Goal: Information Seeking & Learning: Understand process/instructions

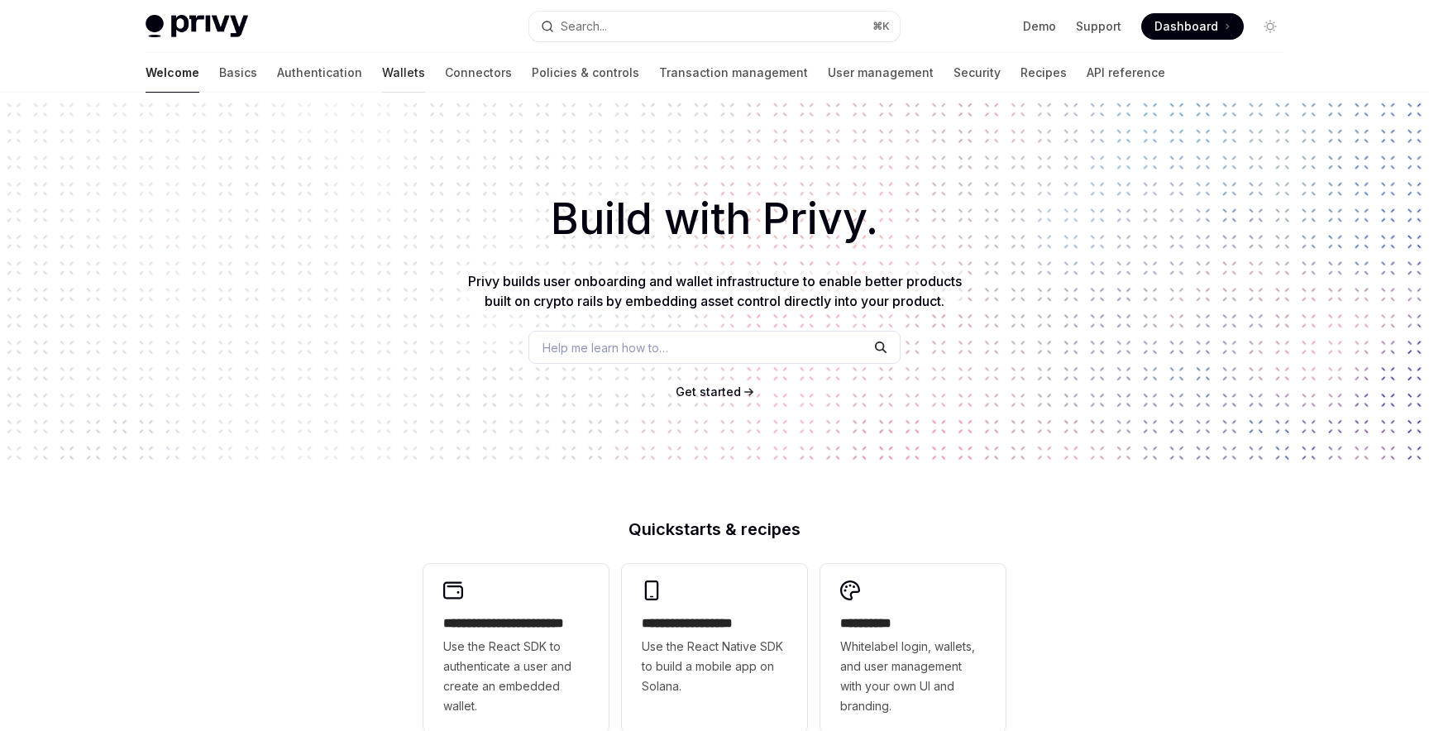
click at [382, 76] on link "Wallets" at bounding box center [403, 73] width 43 height 40
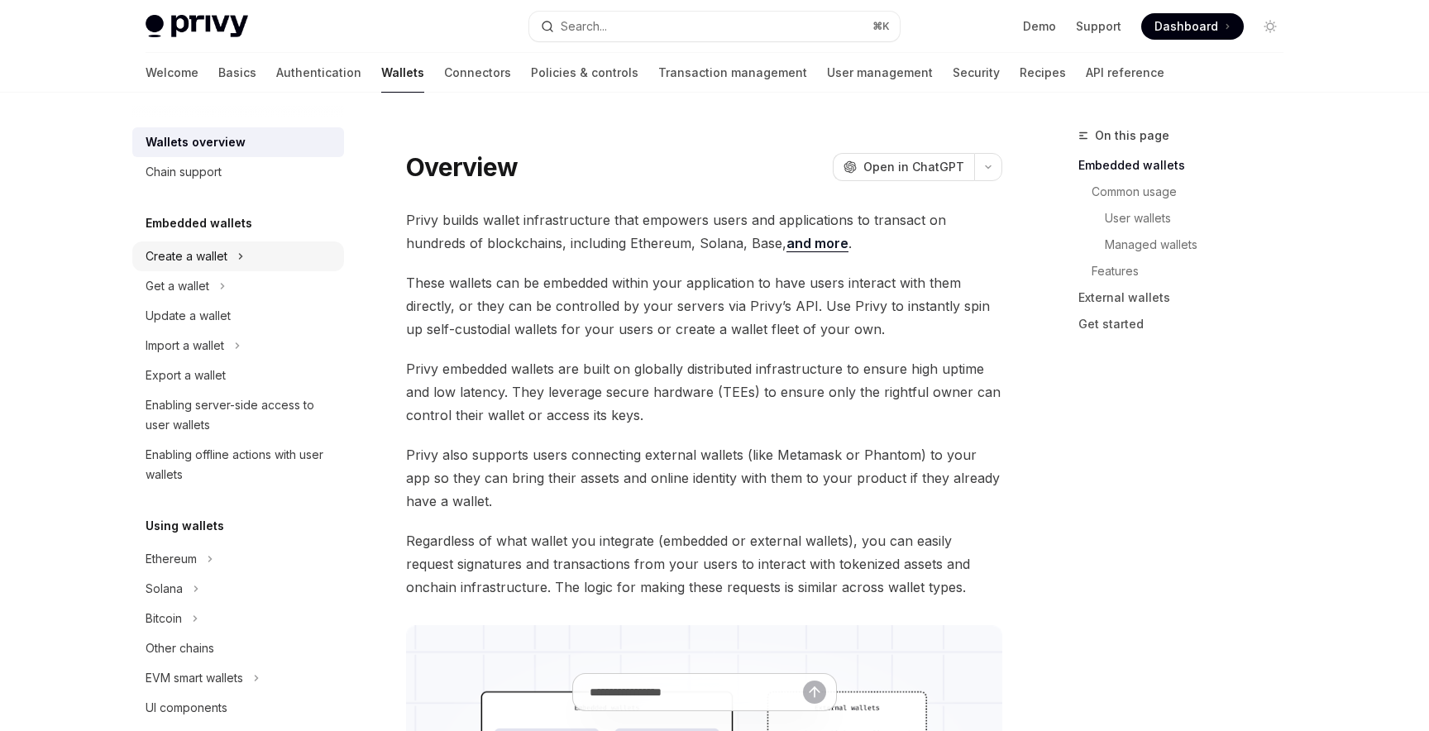
click at [213, 267] on div "Create a wallet" at bounding box center [238, 256] width 212 height 30
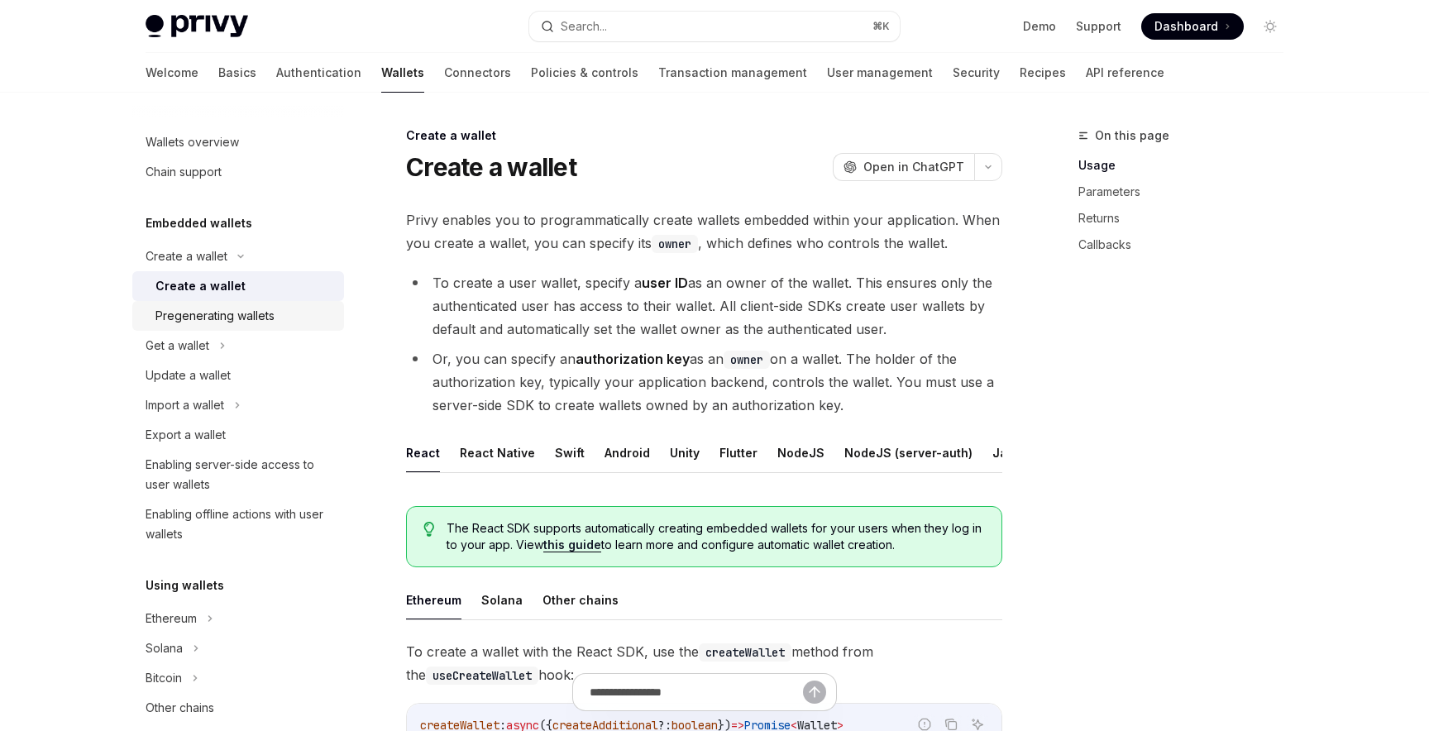
click at [250, 308] on div "Pregenerating wallets" at bounding box center [214, 316] width 119 height 20
type textarea "*"
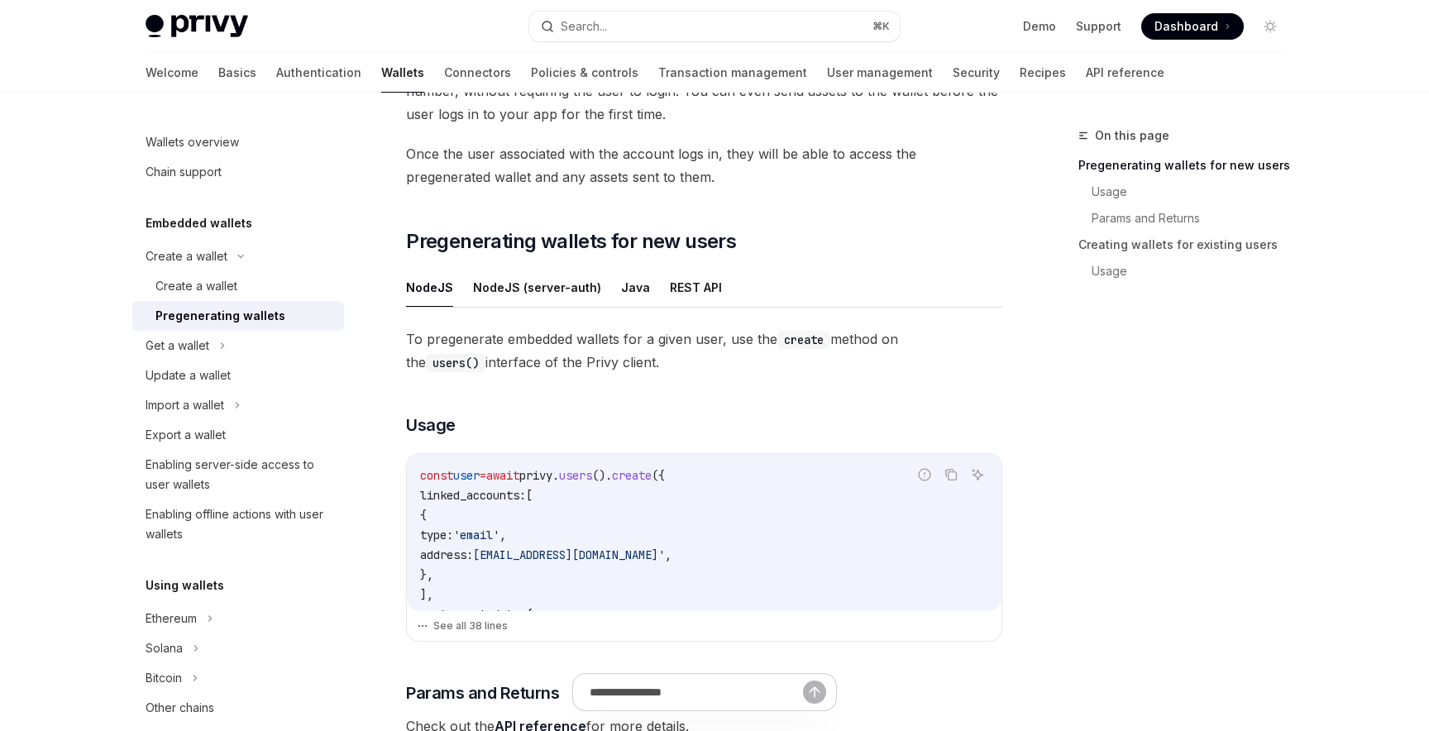
scroll to position [176, 0]
drag, startPoint x: 420, startPoint y: 472, endPoint x: 438, endPoint y: 551, distance: 80.6
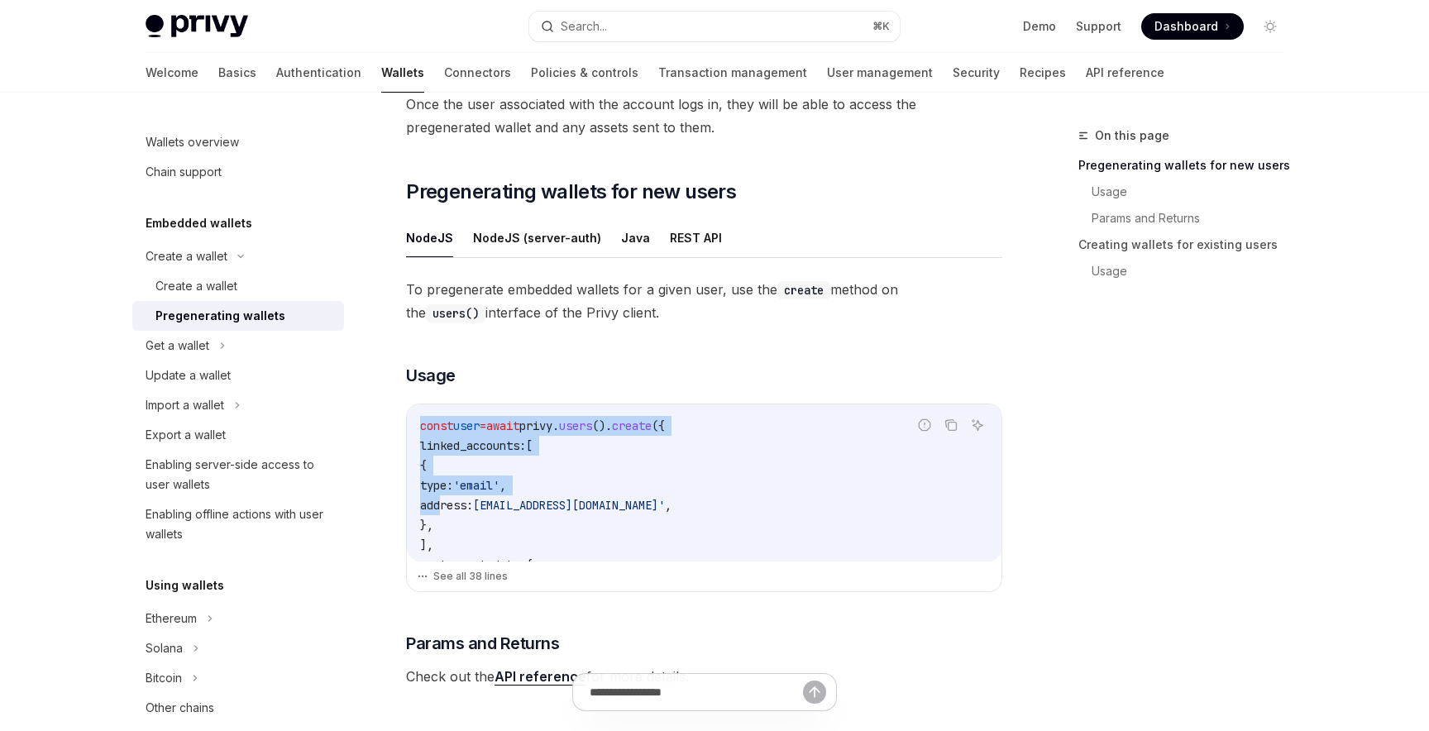
scroll to position [223, 0]
copy code "const user = await privy . users (). create ({ linked_accounts: [ { type: 'emai…"
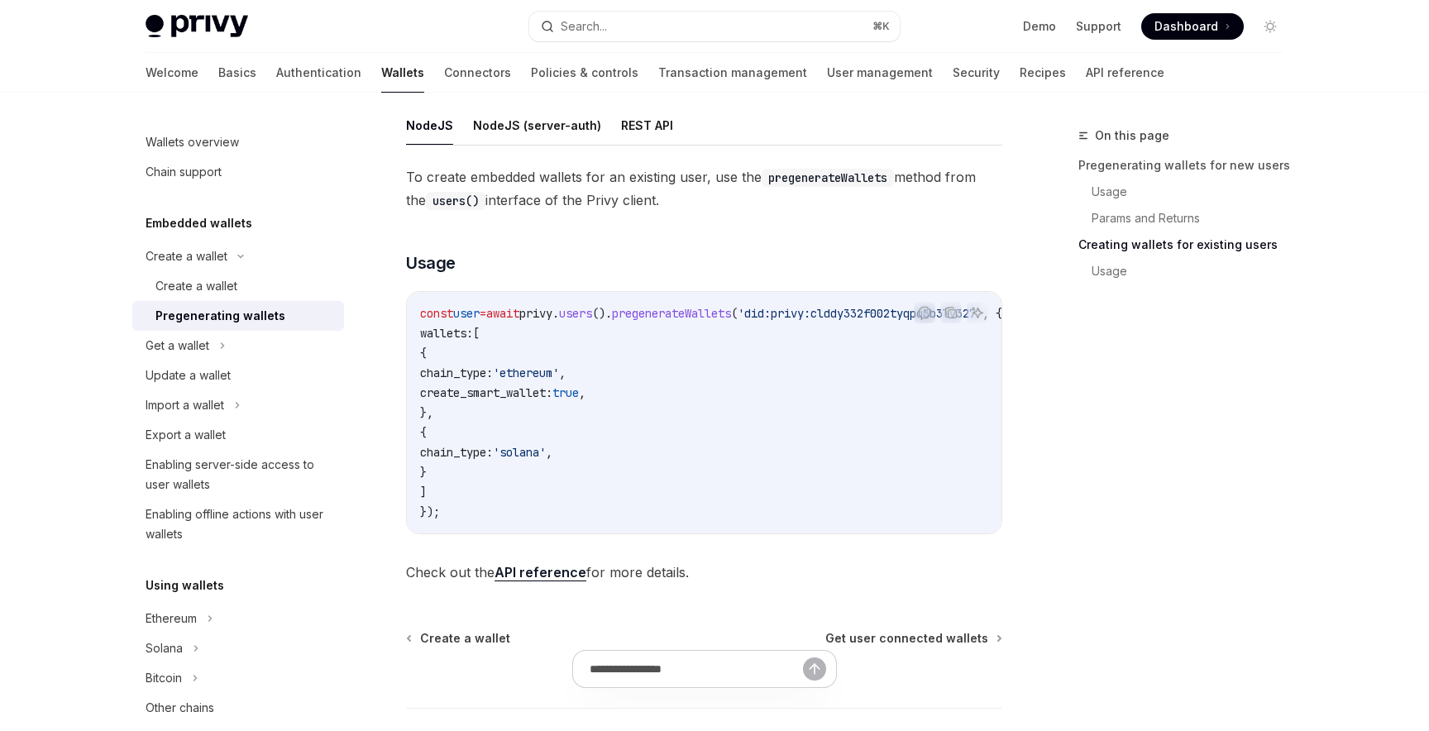
scroll to position [890, 0]
click at [538, 573] on link "API reference" at bounding box center [541, 569] width 92 height 17
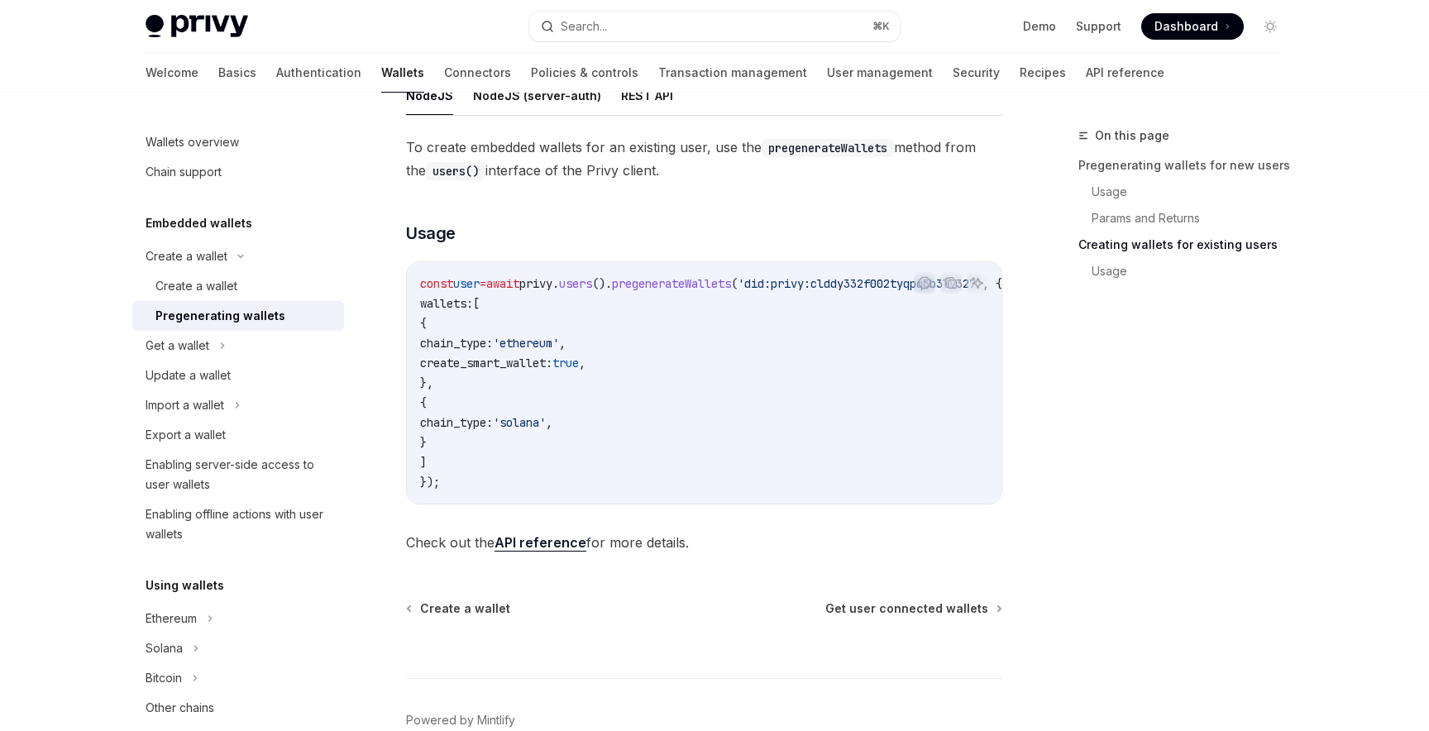
scroll to position [927, 0]
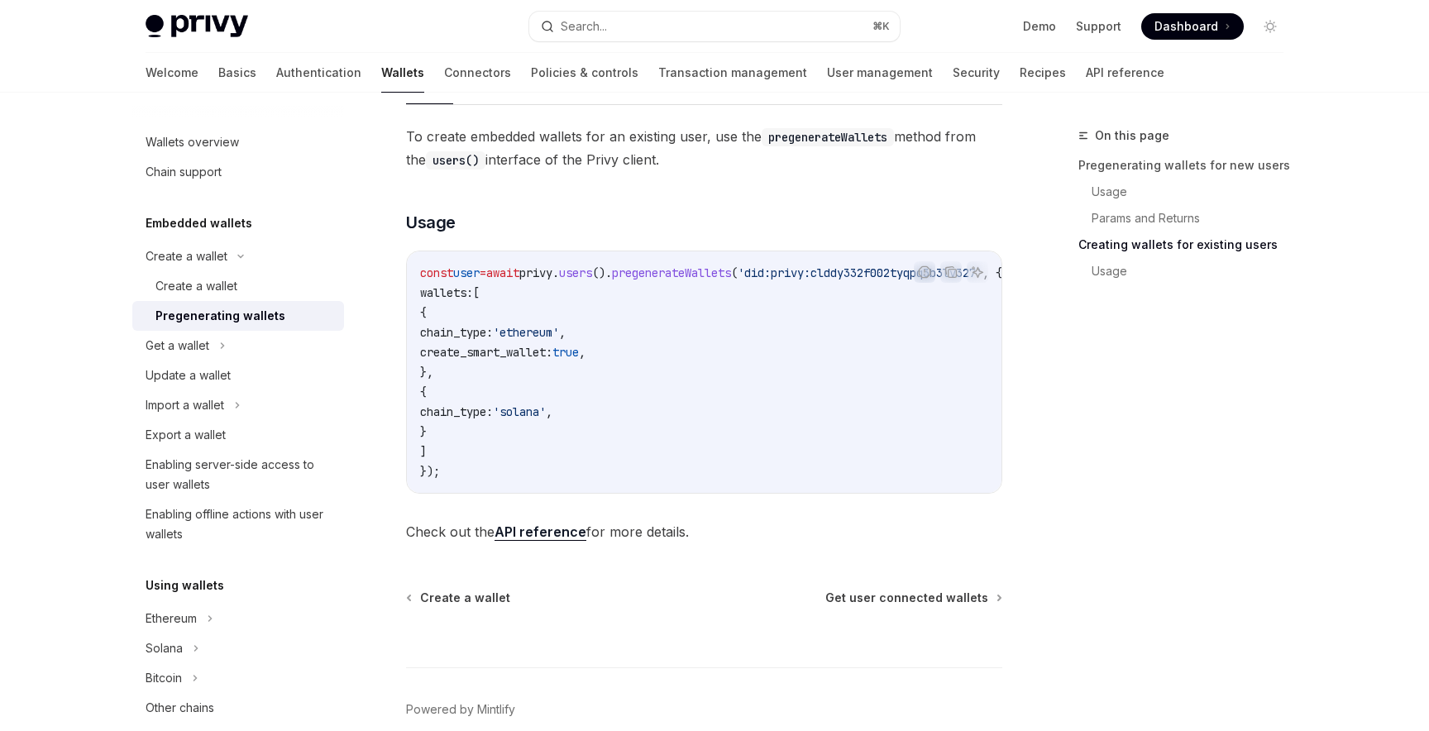
click at [950, 128] on span "To create embedded wallets for an existing user, use the pregenerateWallets met…" at bounding box center [704, 148] width 596 height 46
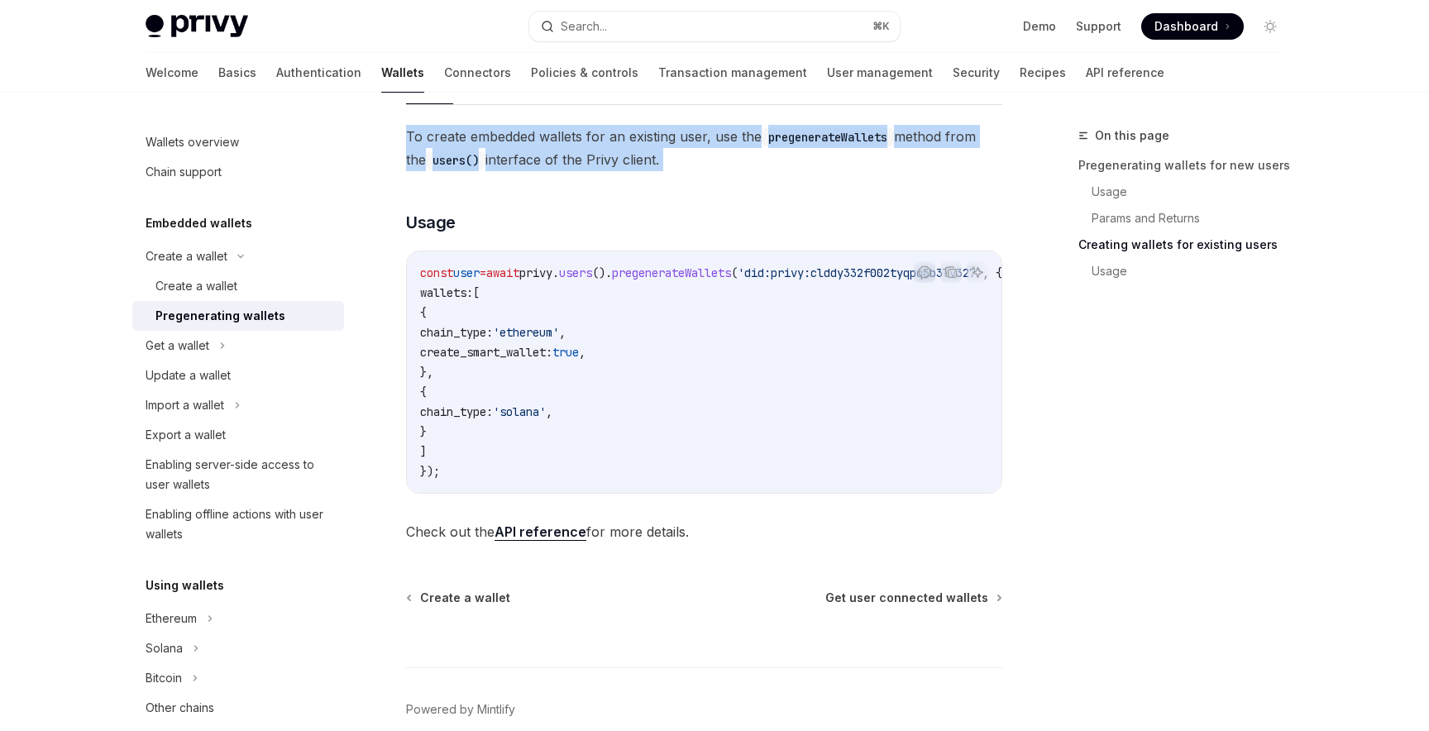
click at [950, 128] on span "To create embedded wallets for an existing user, use the pregenerateWallets met…" at bounding box center [704, 148] width 596 height 46
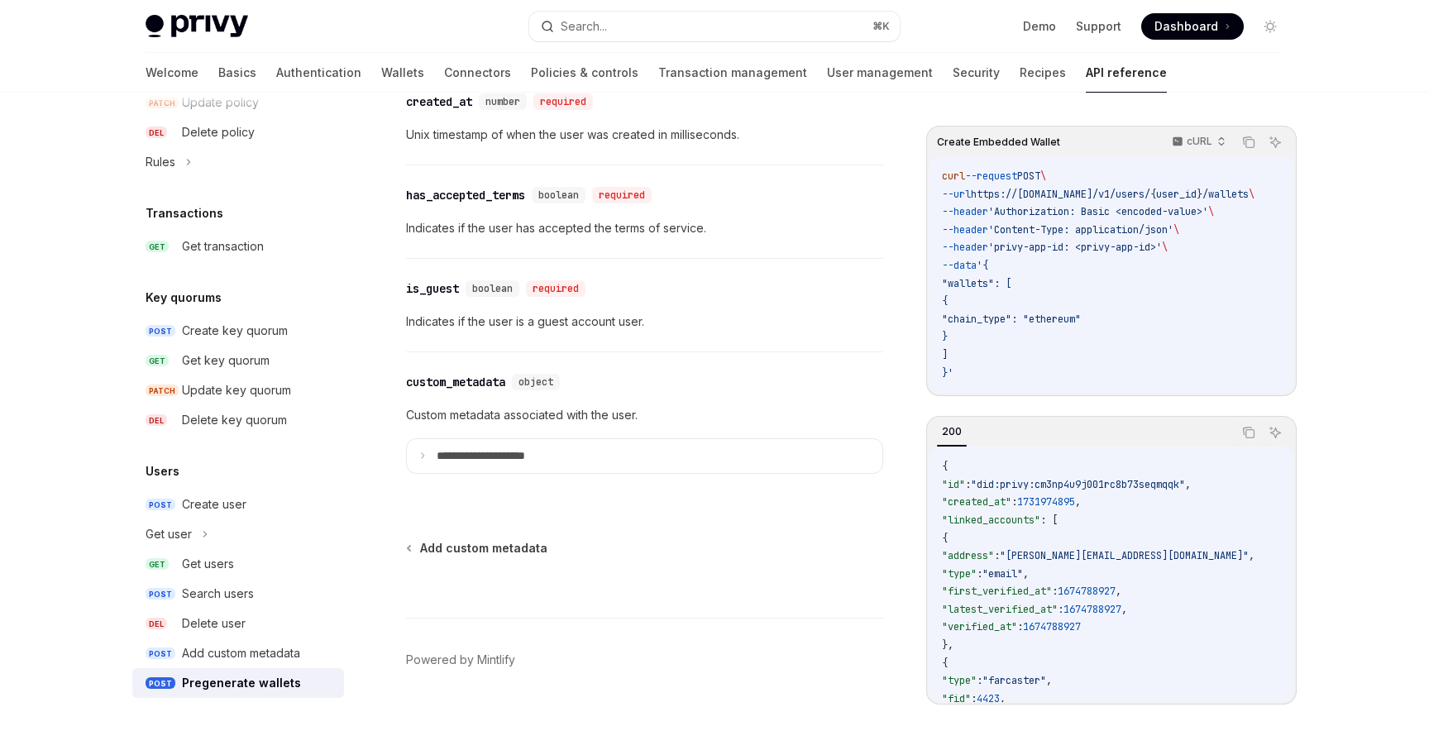
scroll to position [1589, 0]
click at [453, 327] on p "Indicates if the user is a guest account user." at bounding box center [644, 318] width 477 height 20
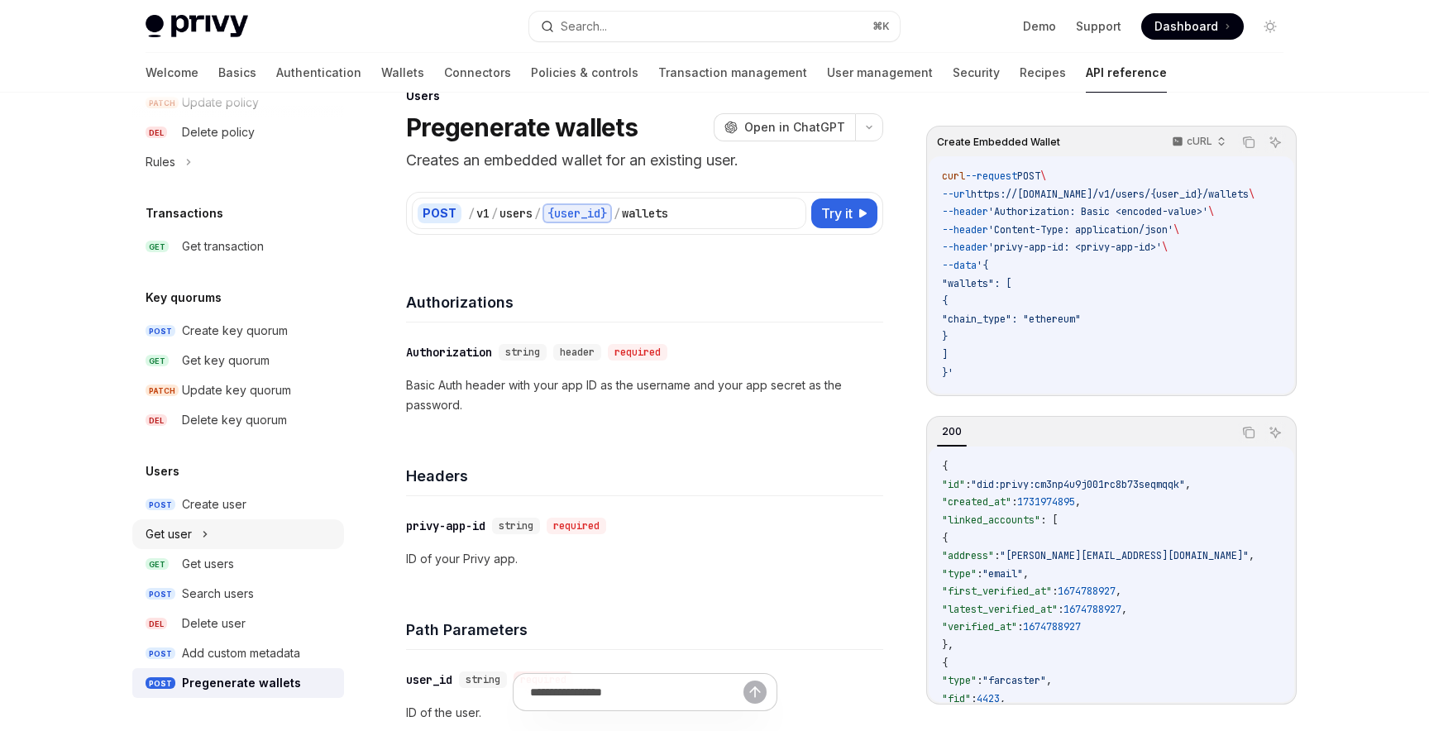
scroll to position [44, 0]
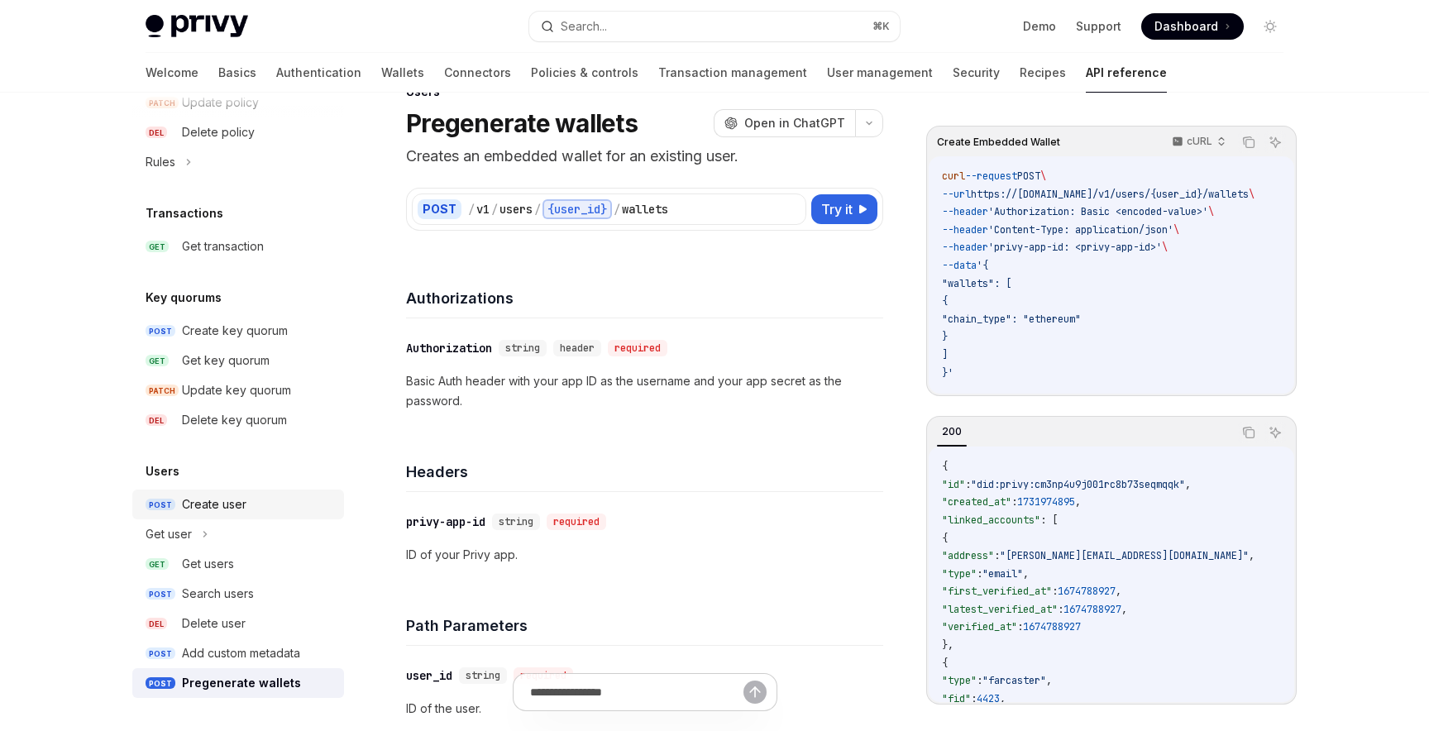
click at [239, 510] on div "Create user" at bounding box center [214, 505] width 65 height 20
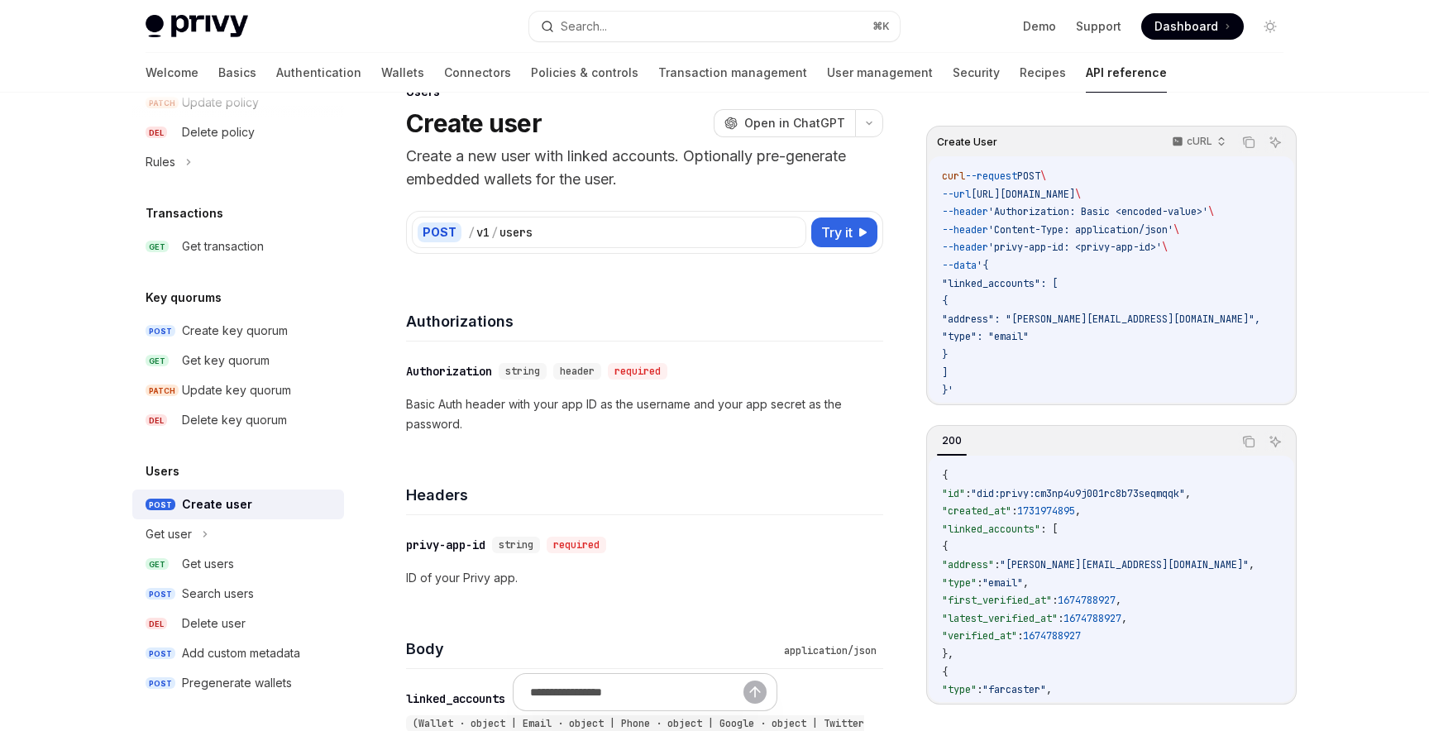
scroll to position [73, 0]
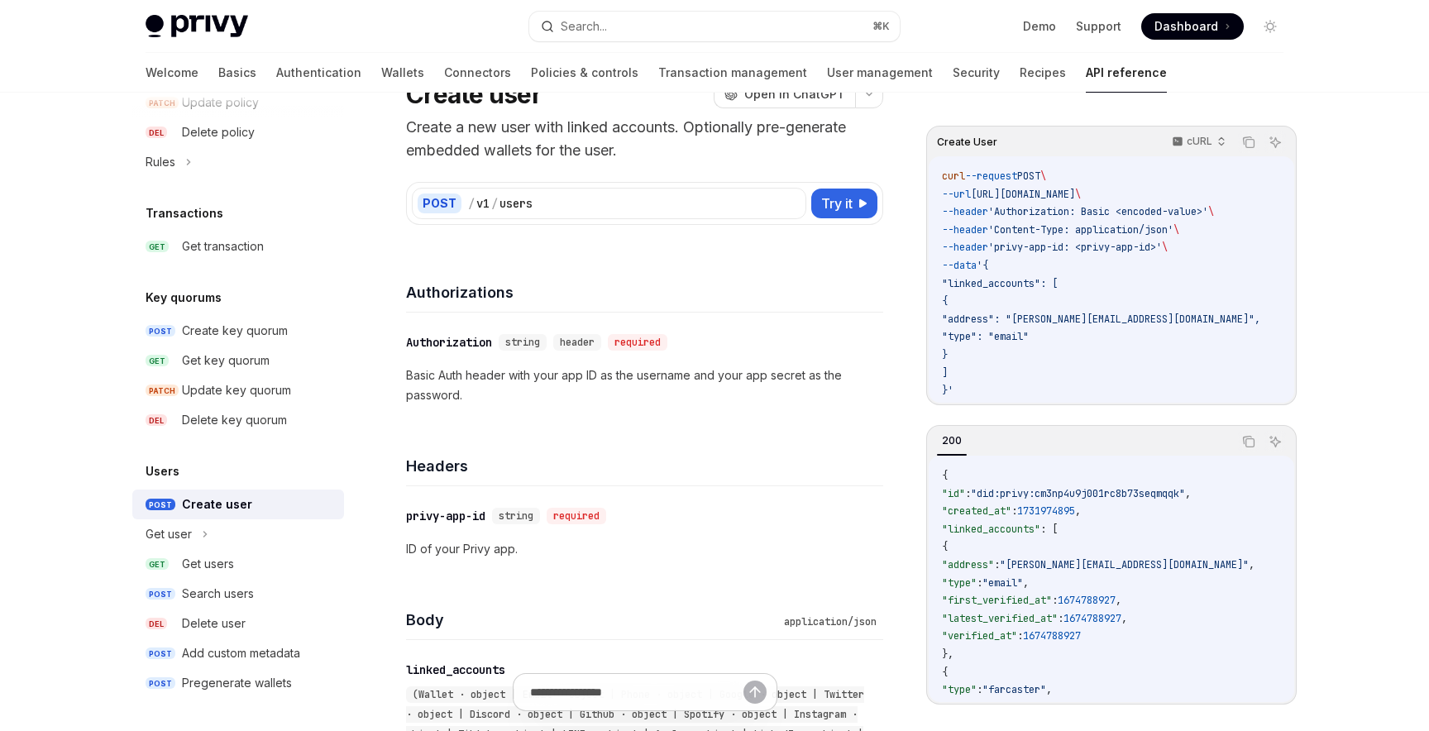
click at [487, 104] on h1 "Create user" at bounding box center [474, 94] width 136 height 30
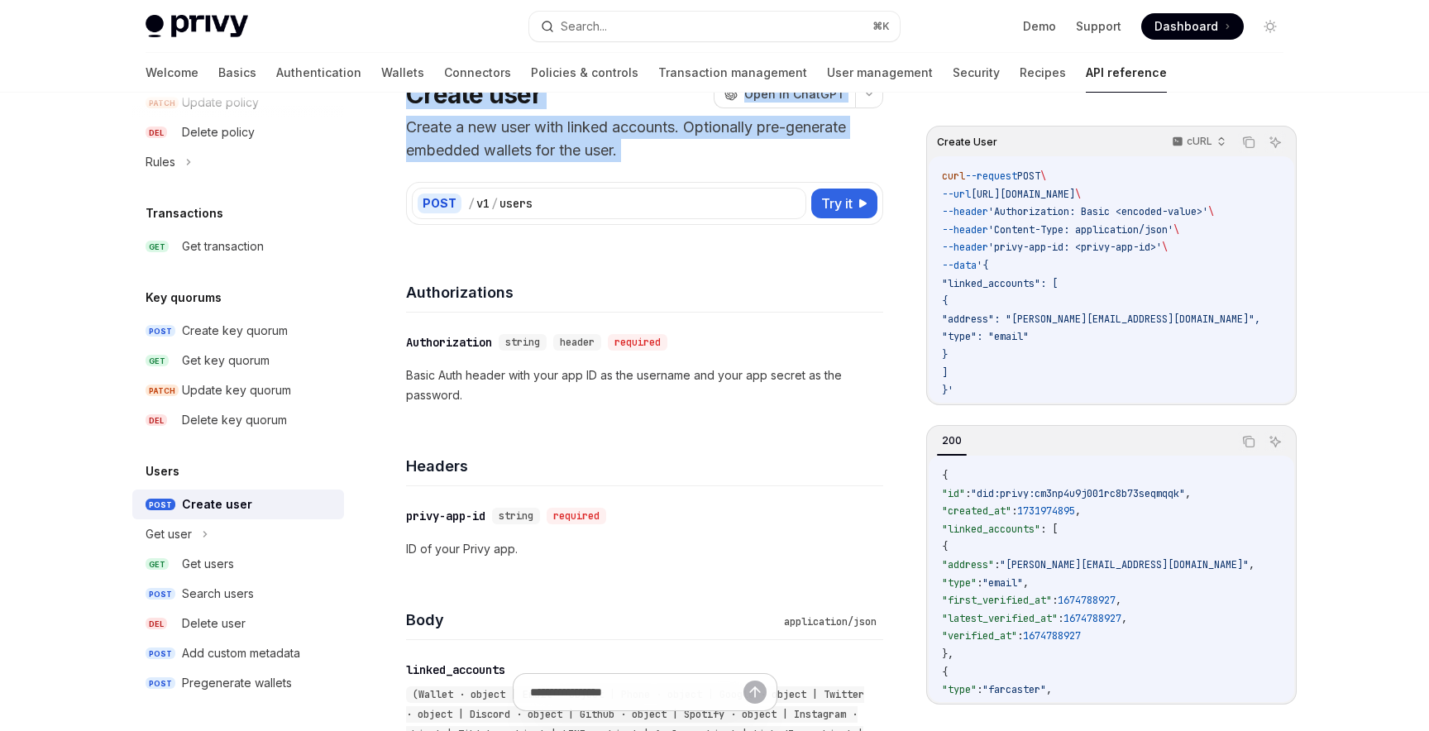
click at [509, 140] on p "Create a new user with linked accounts. Optionally pre-generate embedded wallet…" at bounding box center [644, 139] width 477 height 46
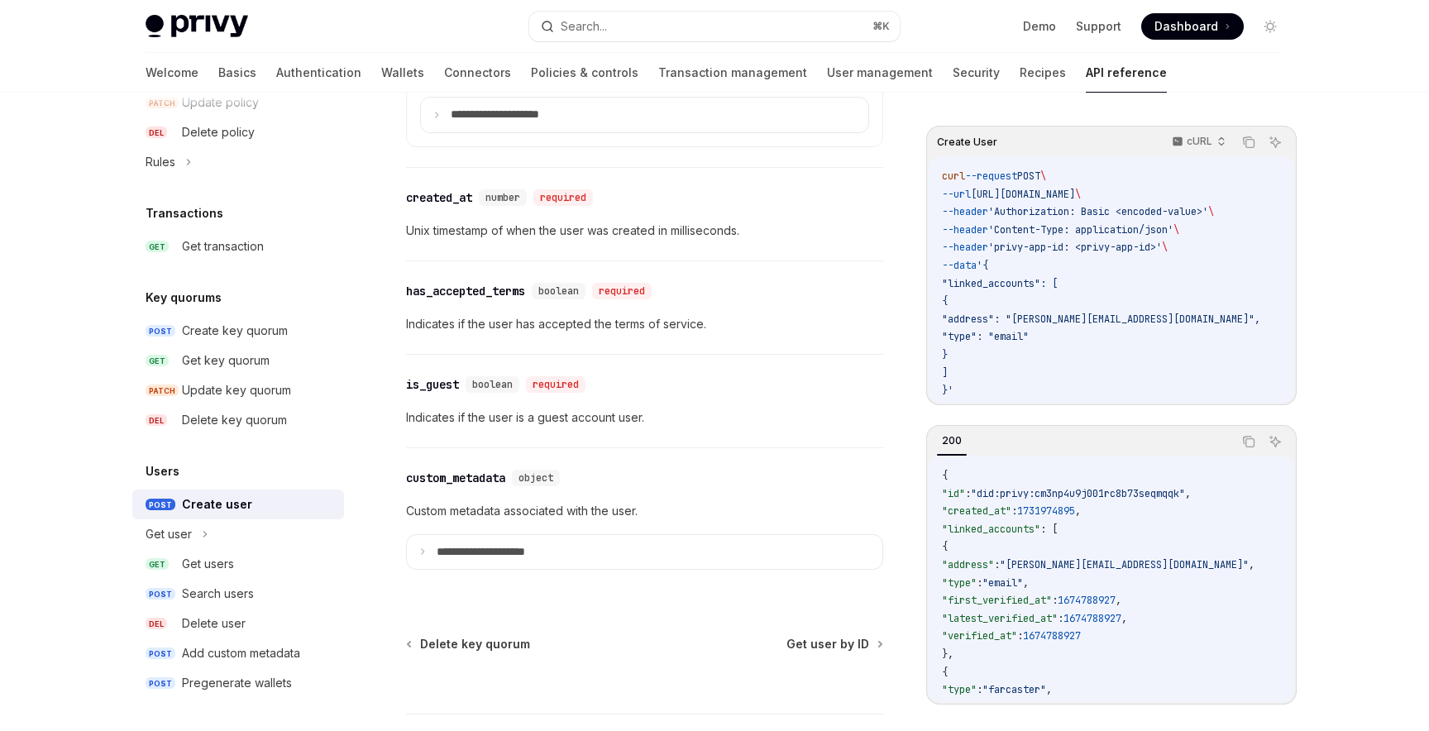
scroll to position [1815, 0]
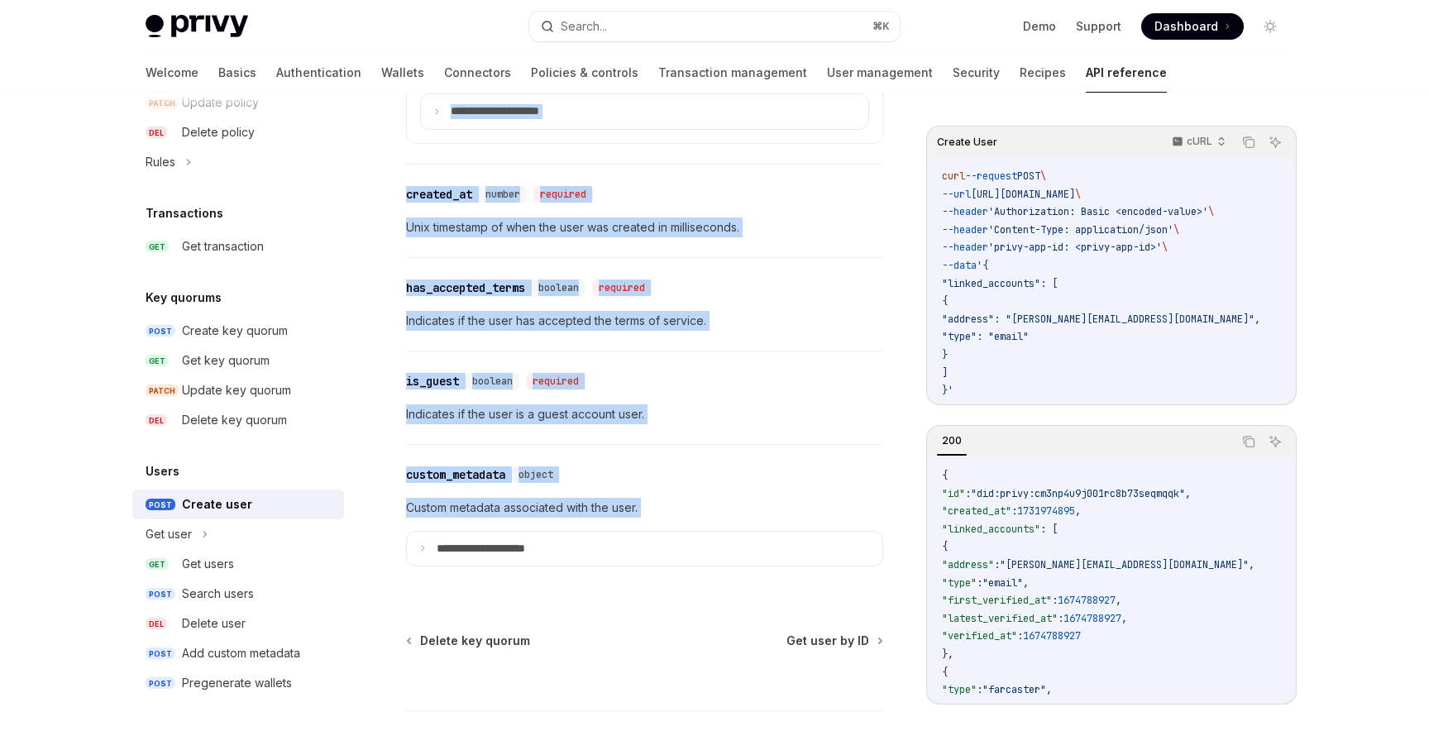
click at [645, 518] on p "Custom metadata associated with the user." at bounding box center [644, 508] width 477 height 20
copy div "Create user OpenAI Open in ChatGPT Create a new user with linked accounts. Opti…"
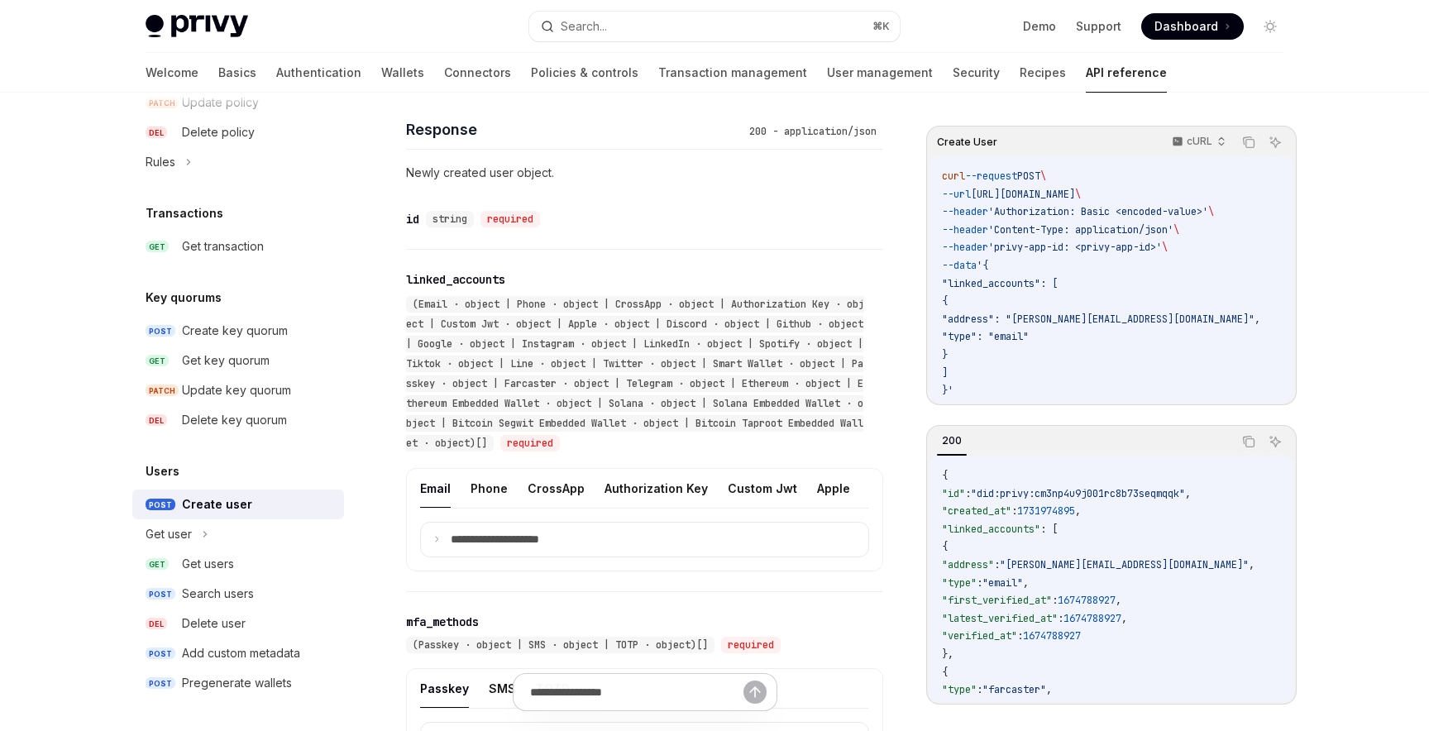
scroll to position [1179, 0]
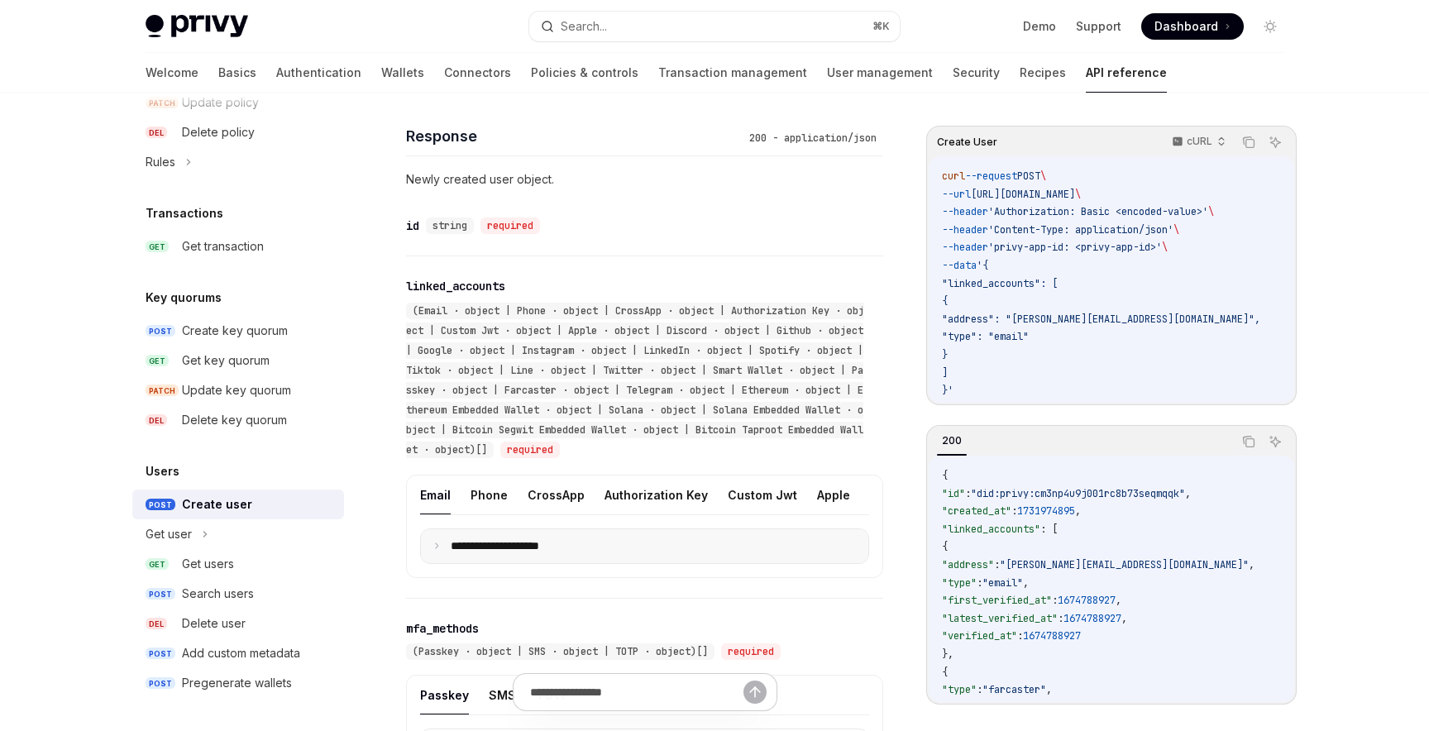
click at [477, 554] on p "**********" at bounding box center [508, 546] width 115 height 15
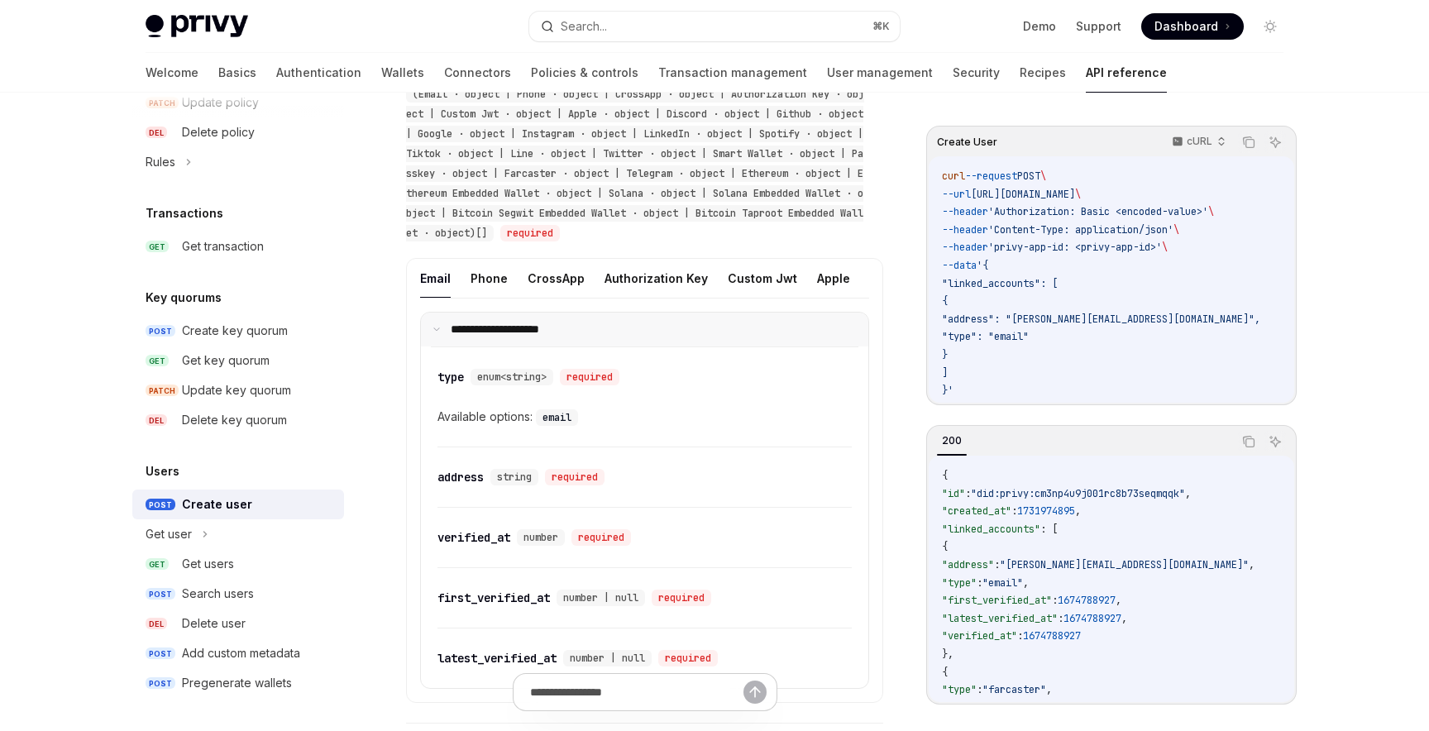
scroll to position [916, 0]
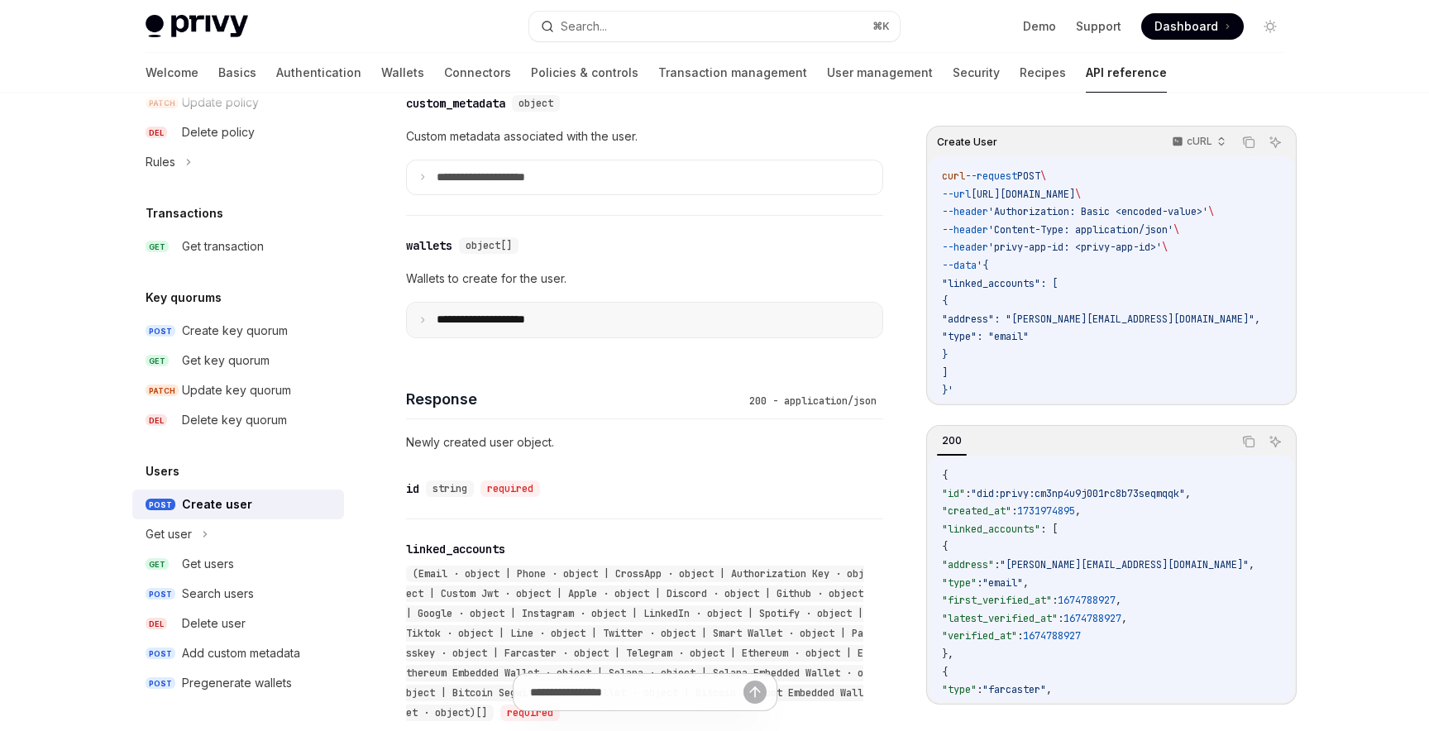
click at [495, 328] on p "**********" at bounding box center [494, 320] width 115 height 15
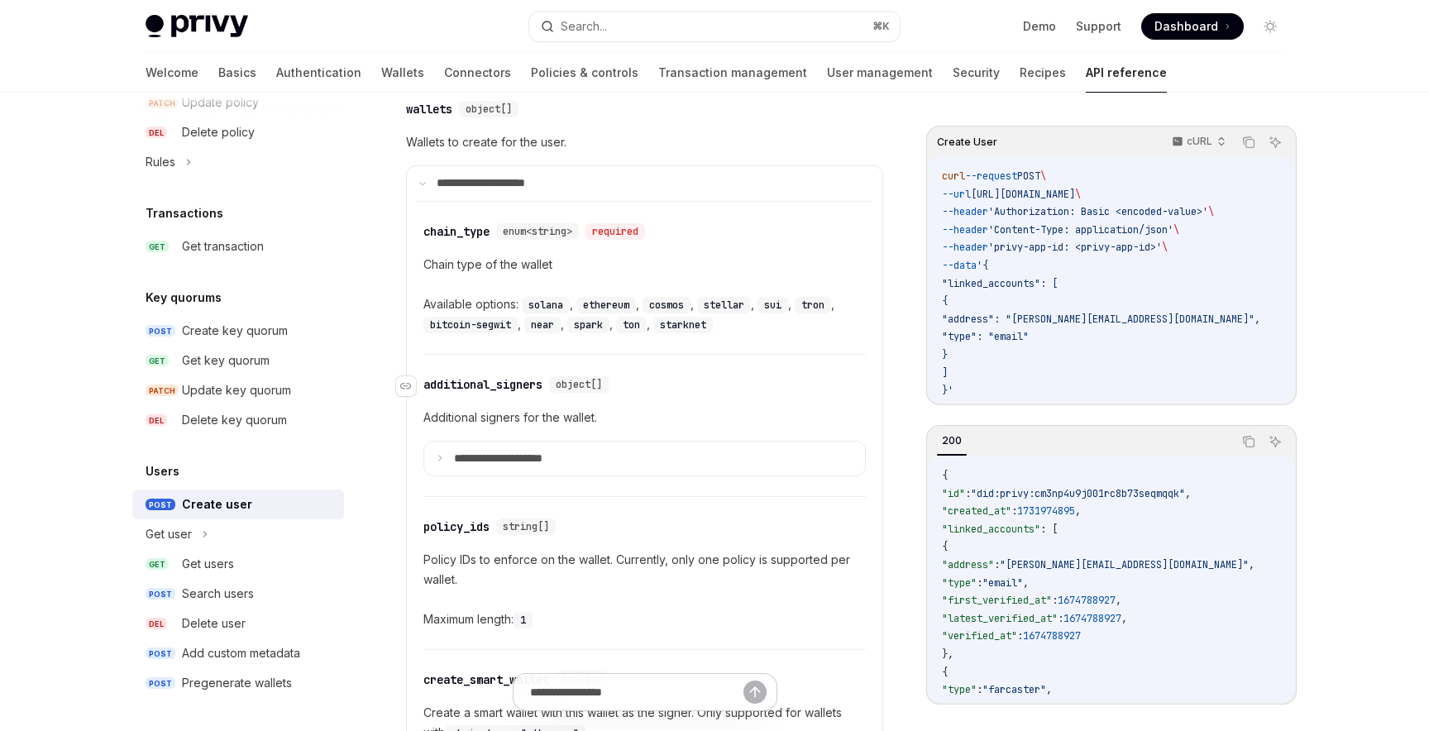
scroll to position [1054, 0]
click at [486, 187] on summary "**********" at bounding box center [645, 182] width 476 height 35
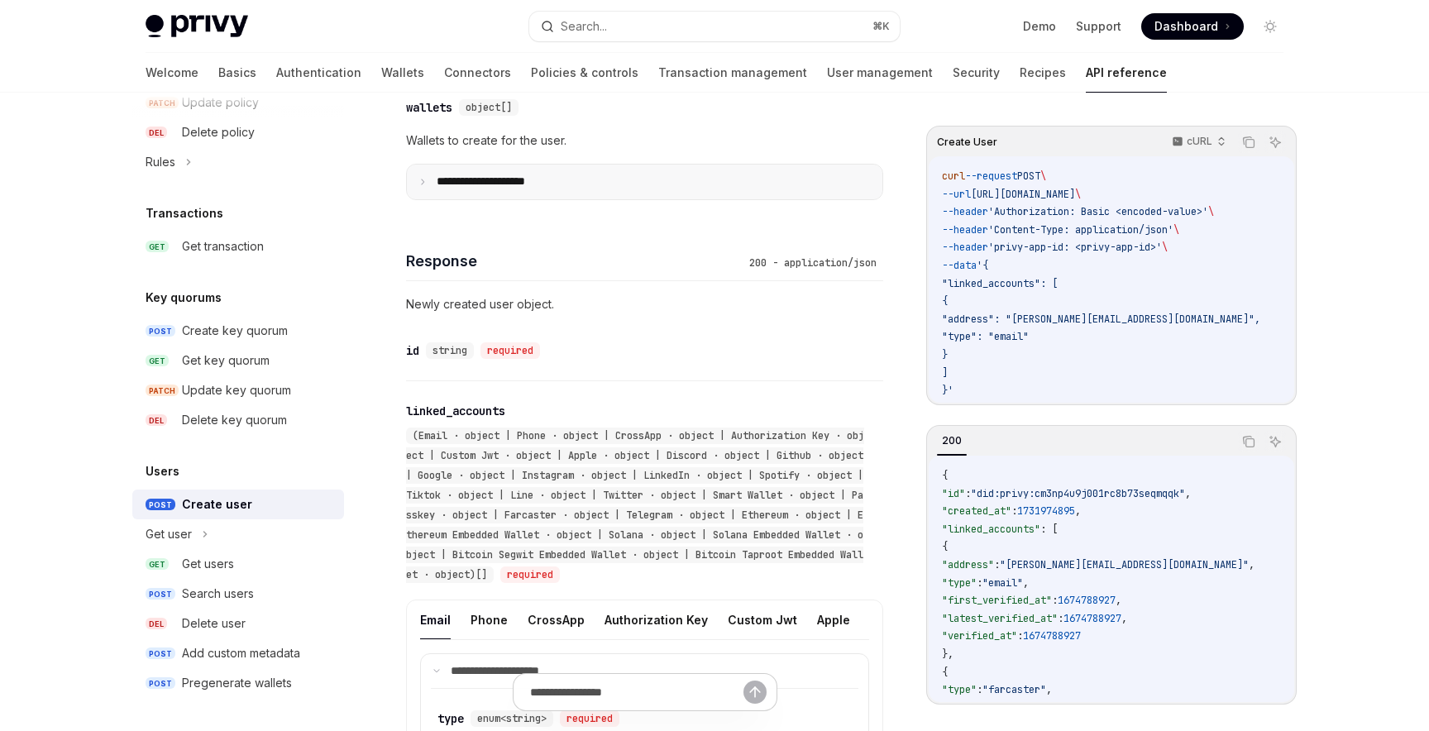
click at [501, 186] on summary "**********" at bounding box center [645, 182] width 476 height 35
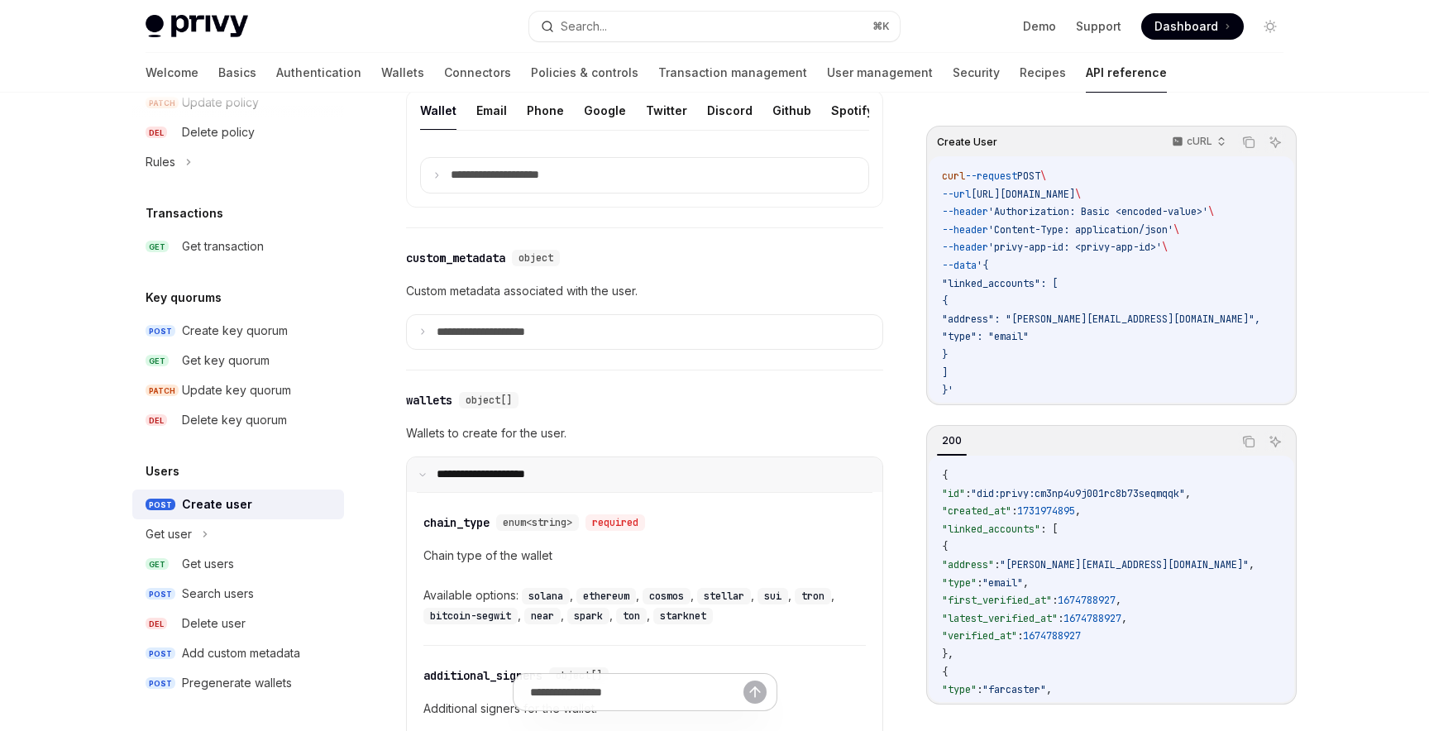
scroll to position [760, 0]
click at [457, 476] on div "**********" at bounding box center [644, 740] width 477 height 631
click at [663, 128] on button "Twitter" at bounding box center [666, 112] width 41 height 39
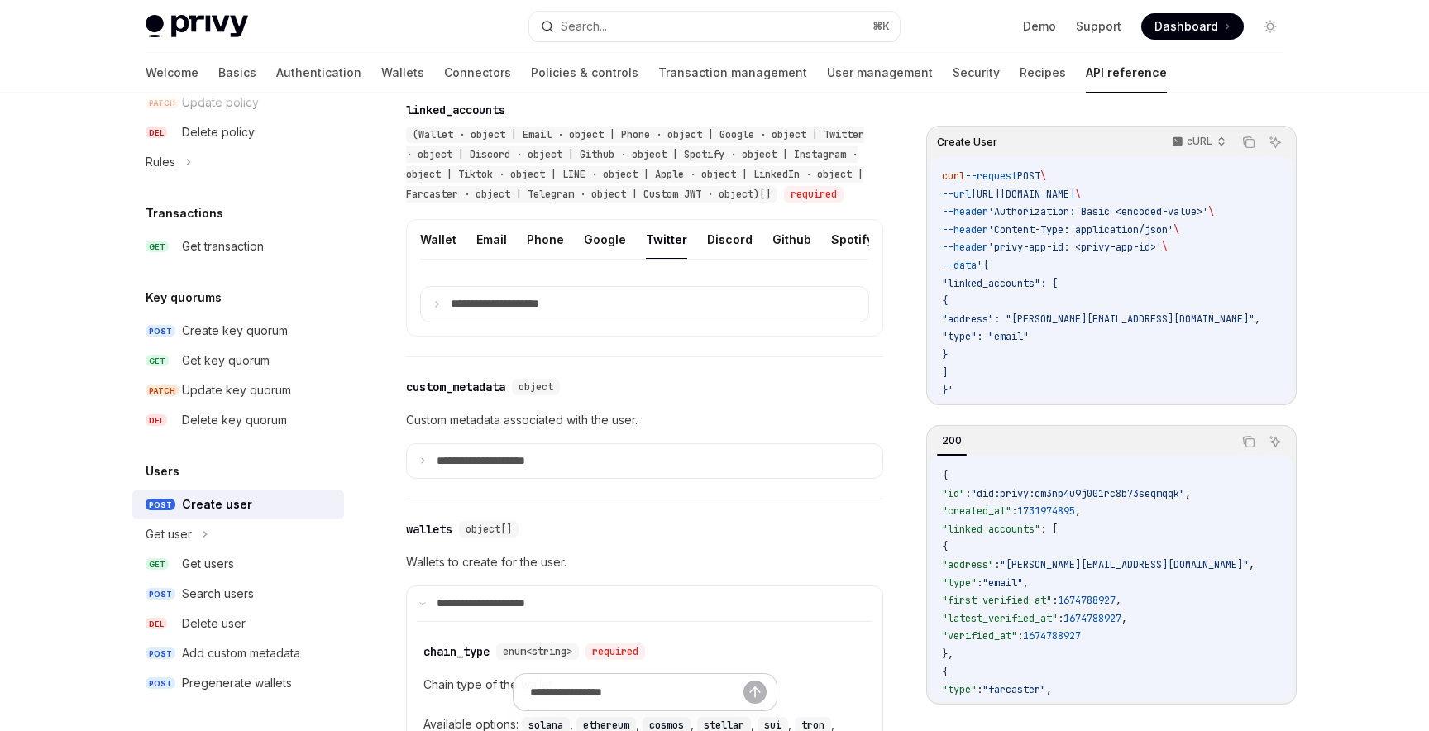
scroll to position [627, 0]
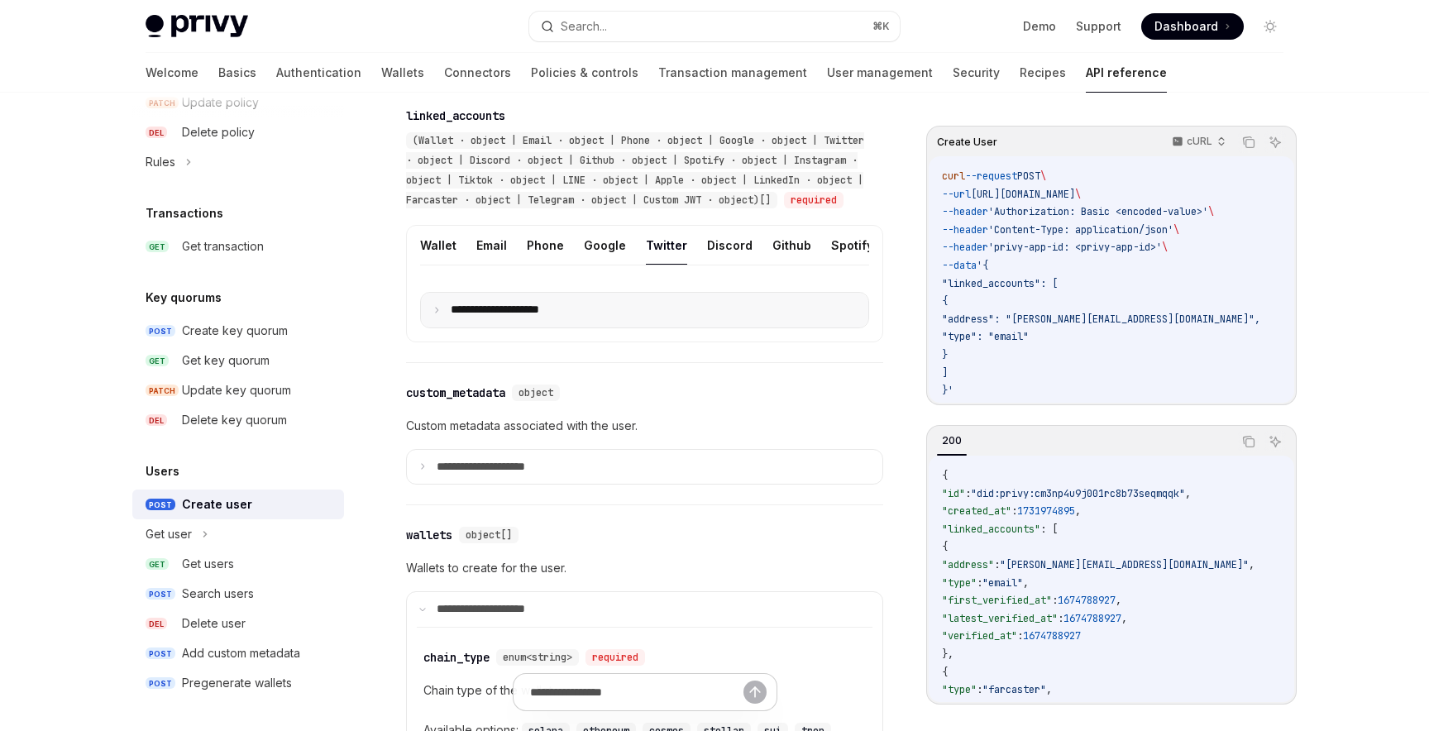
click at [567, 315] on summary "**********" at bounding box center [644, 310] width 447 height 35
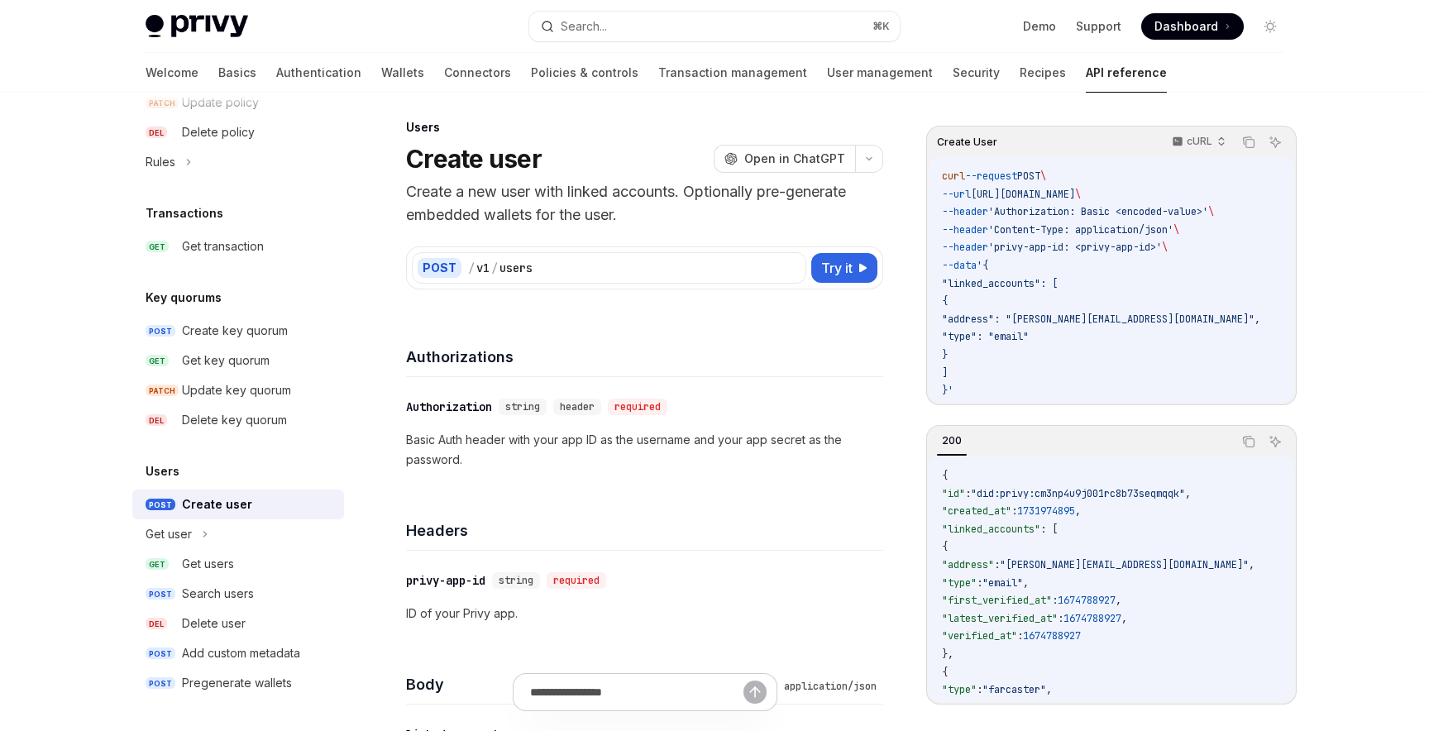
scroll to position [0, 0]
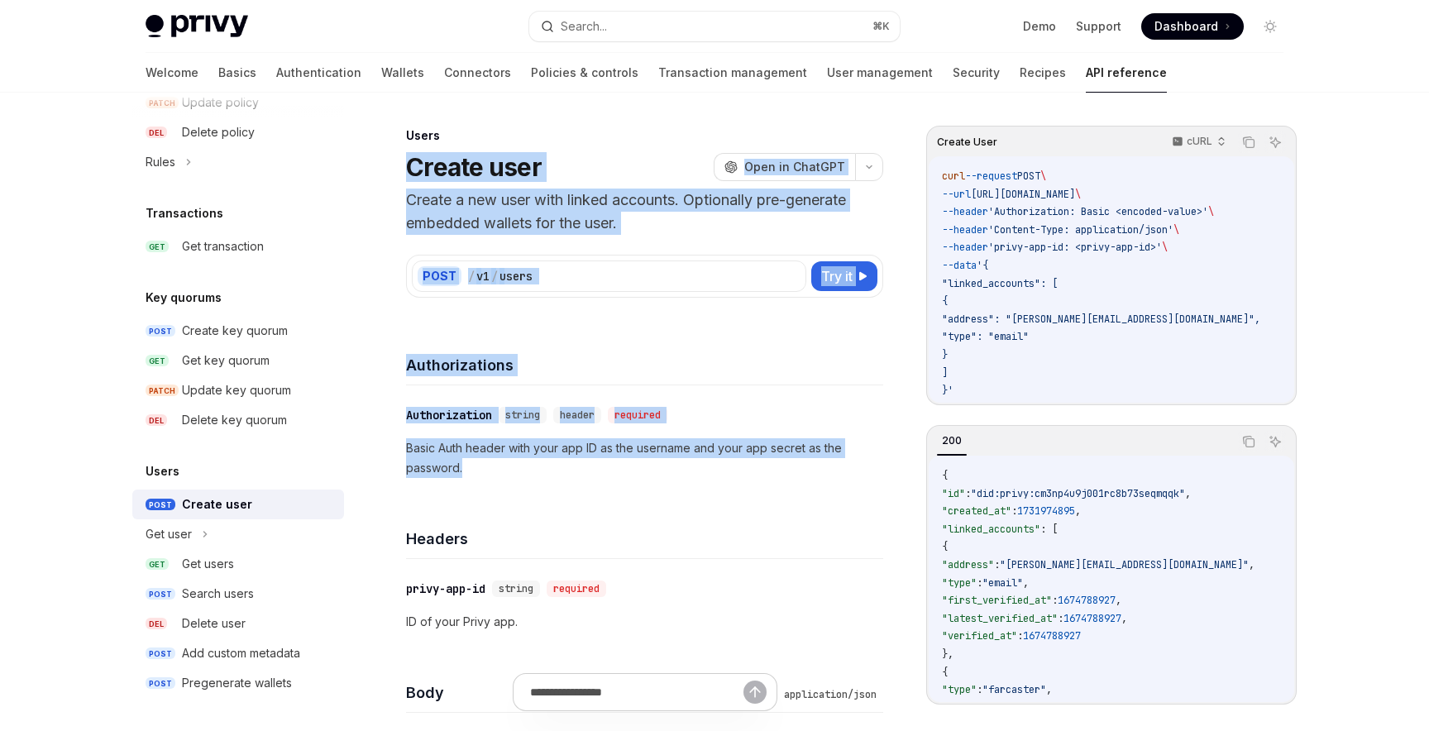
drag, startPoint x: 407, startPoint y: 160, endPoint x: 493, endPoint y: 482, distance: 333.0
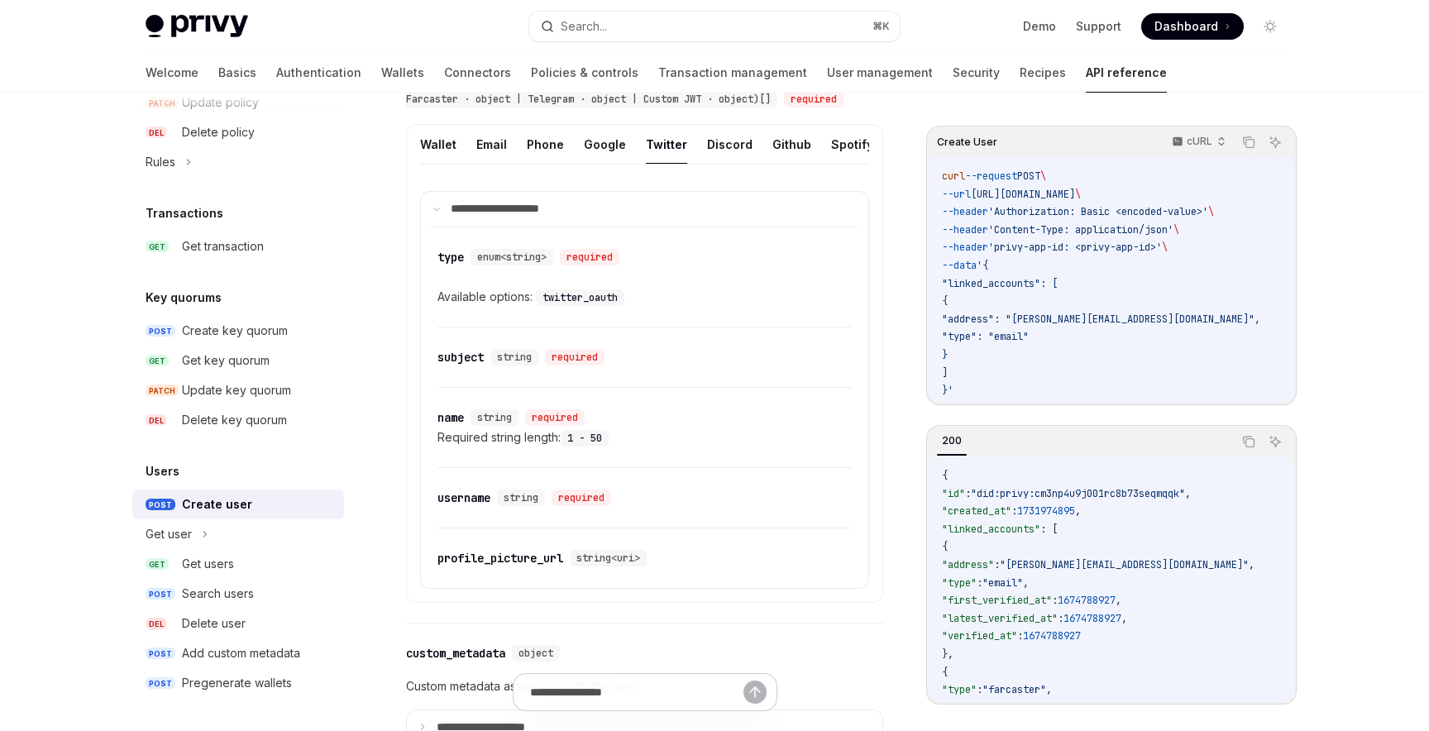
scroll to position [734, 0]
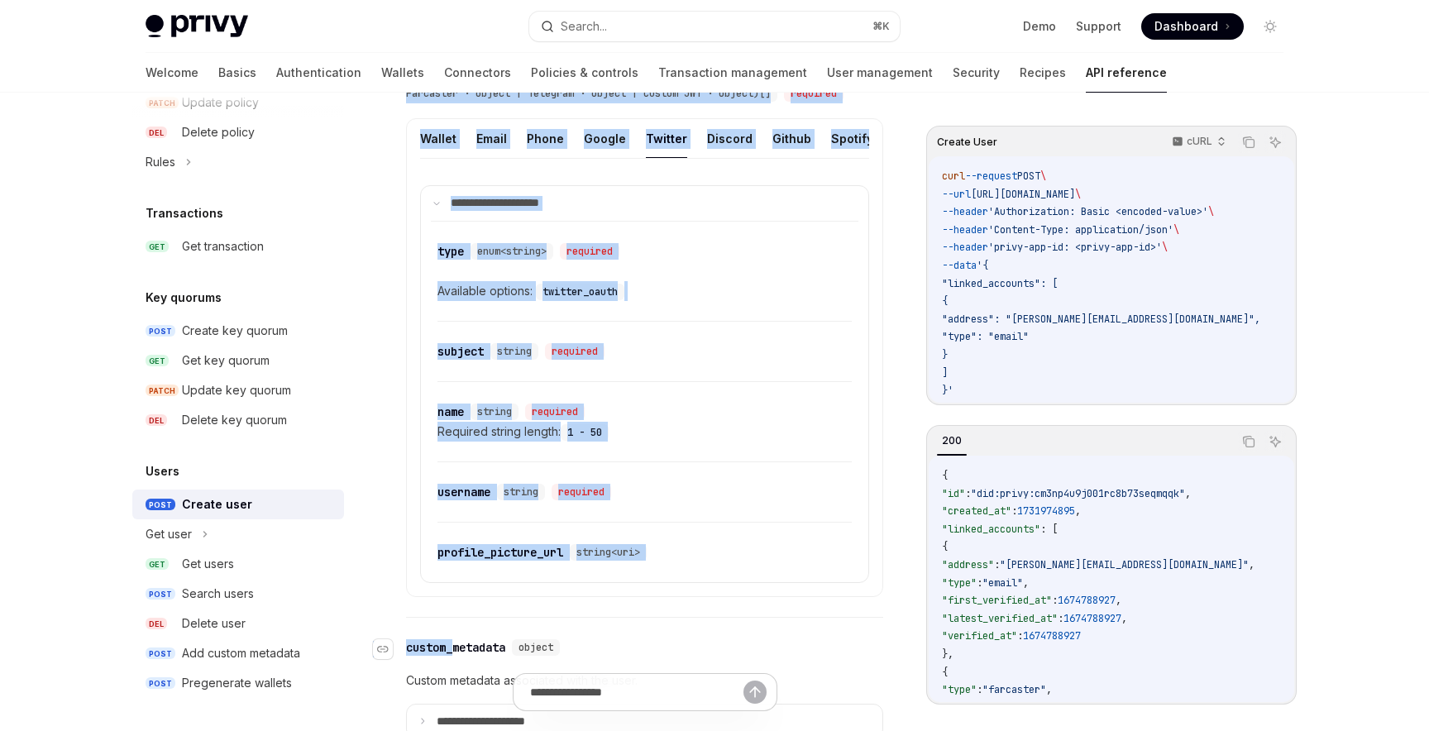
click at [455, 656] on div "custom_metadata" at bounding box center [455, 647] width 99 height 17
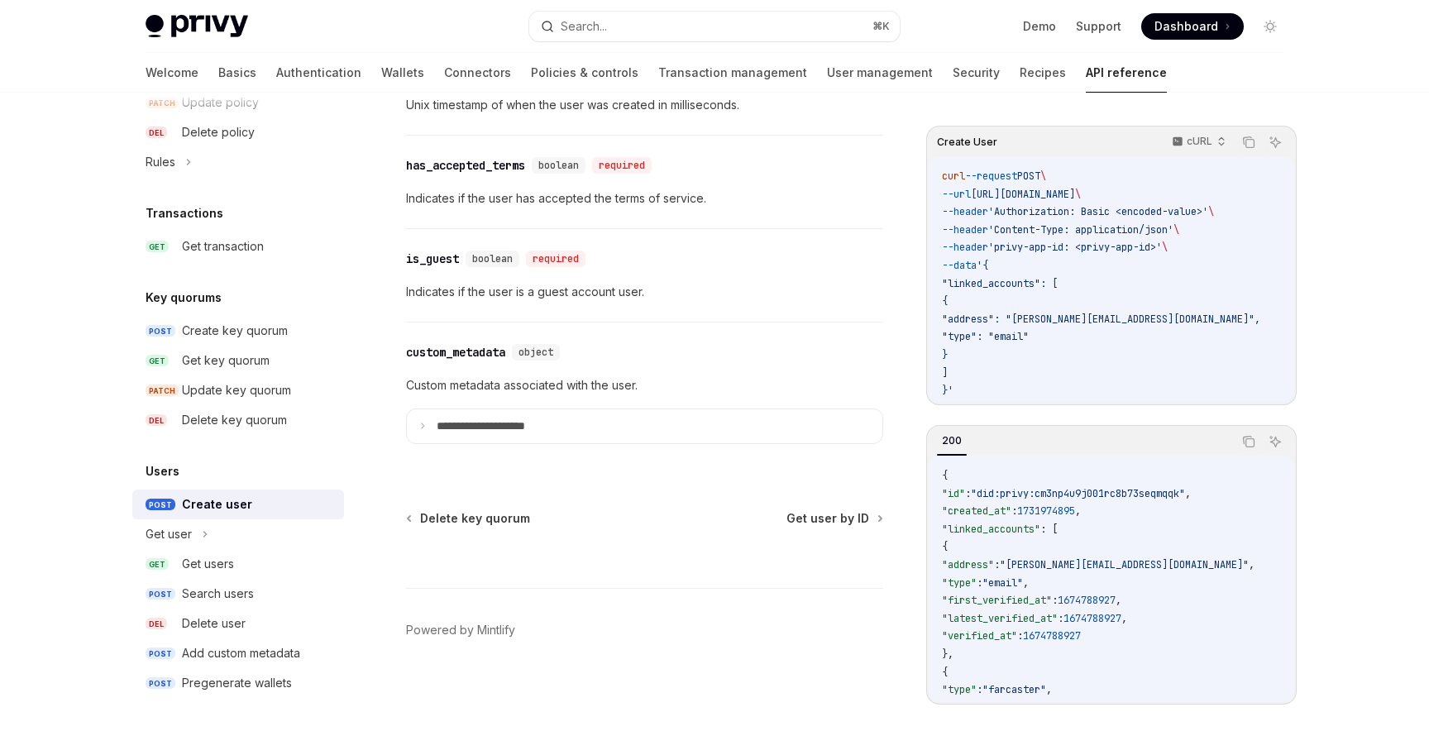
scroll to position [2017, 0]
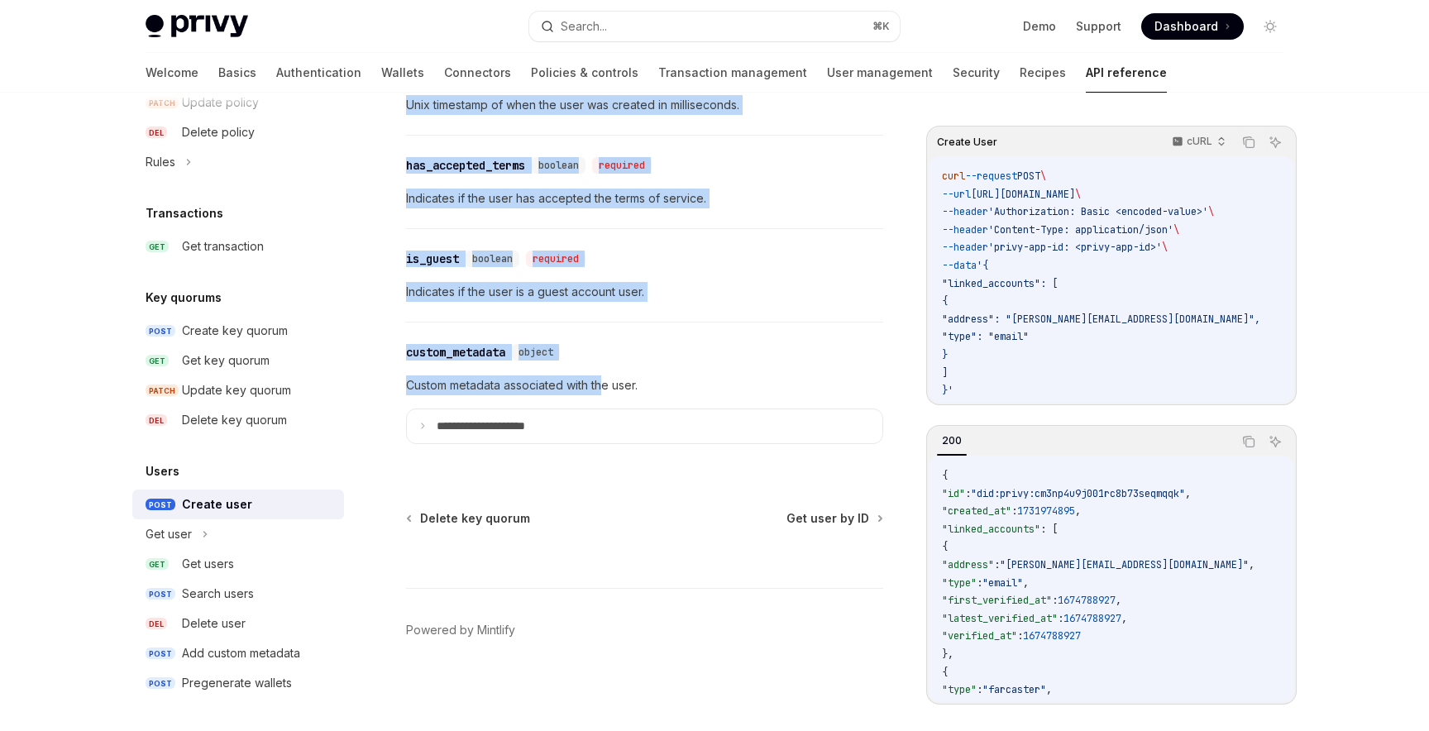
click at [604, 390] on p "Custom metadata associated with the user." at bounding box center [644, 385] width 477 height 20
click at [583, 445] on div "**********" at bounding box center [644, 394] width 477 height 142
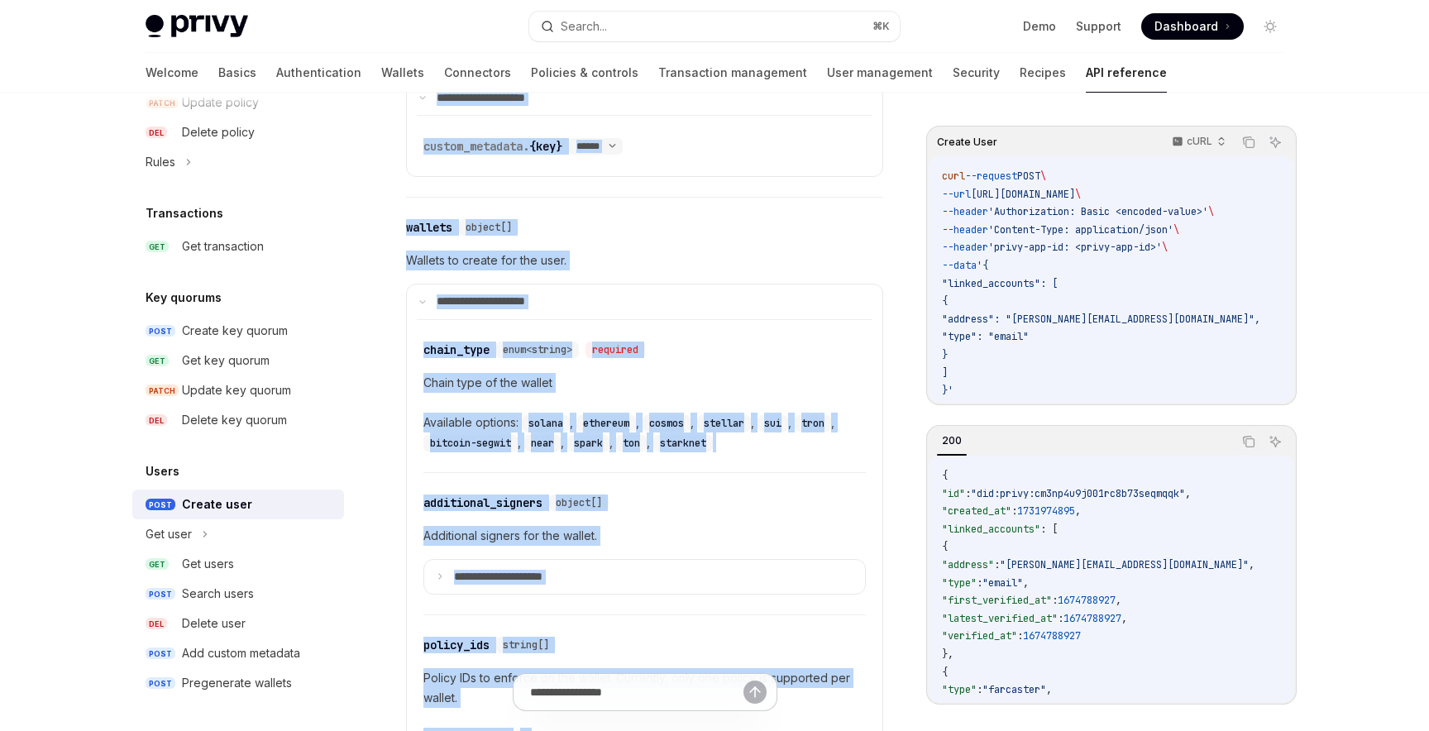
scroll to position [0, 0]
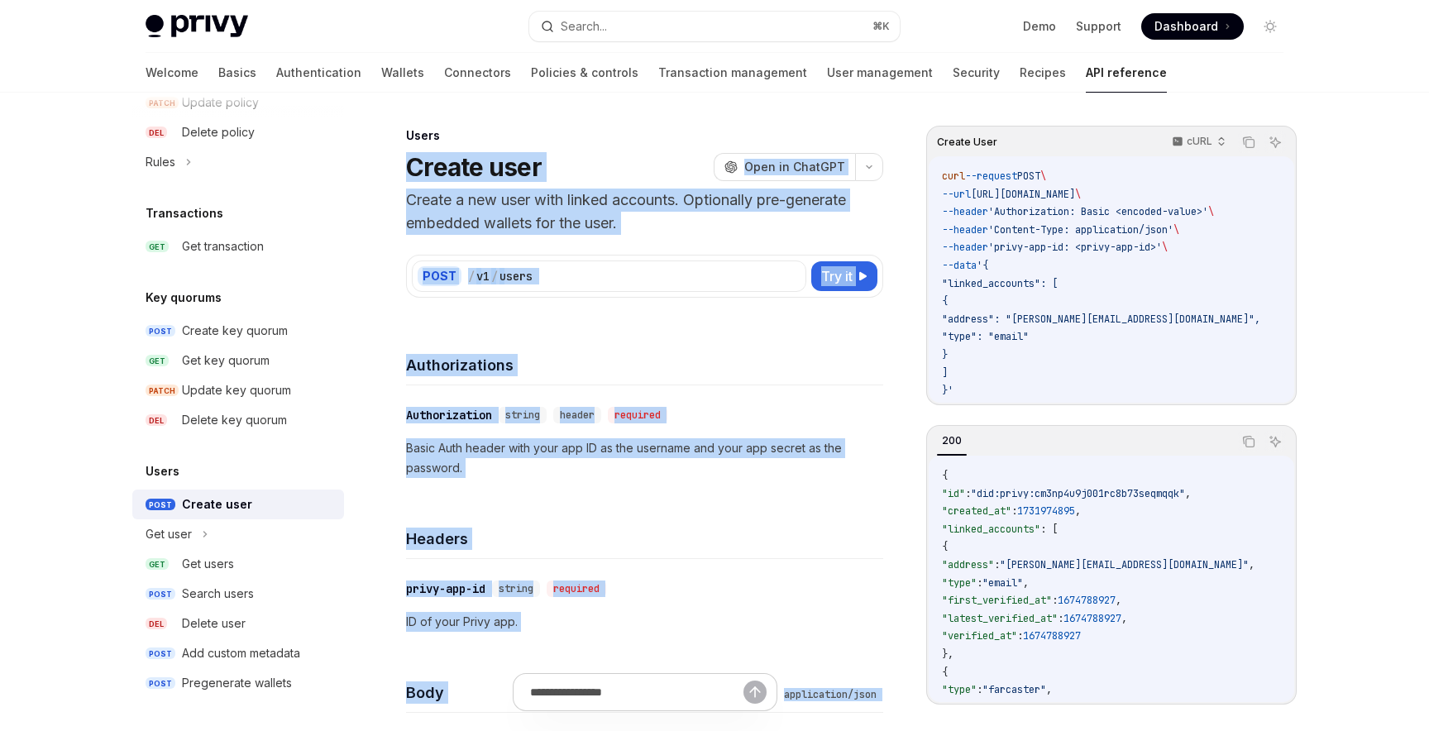
click at [615, 385] on div "​ Authorization string header required Basic Auth header with your app ID as th…" at bounding box center [644, 441] width 477 height 112
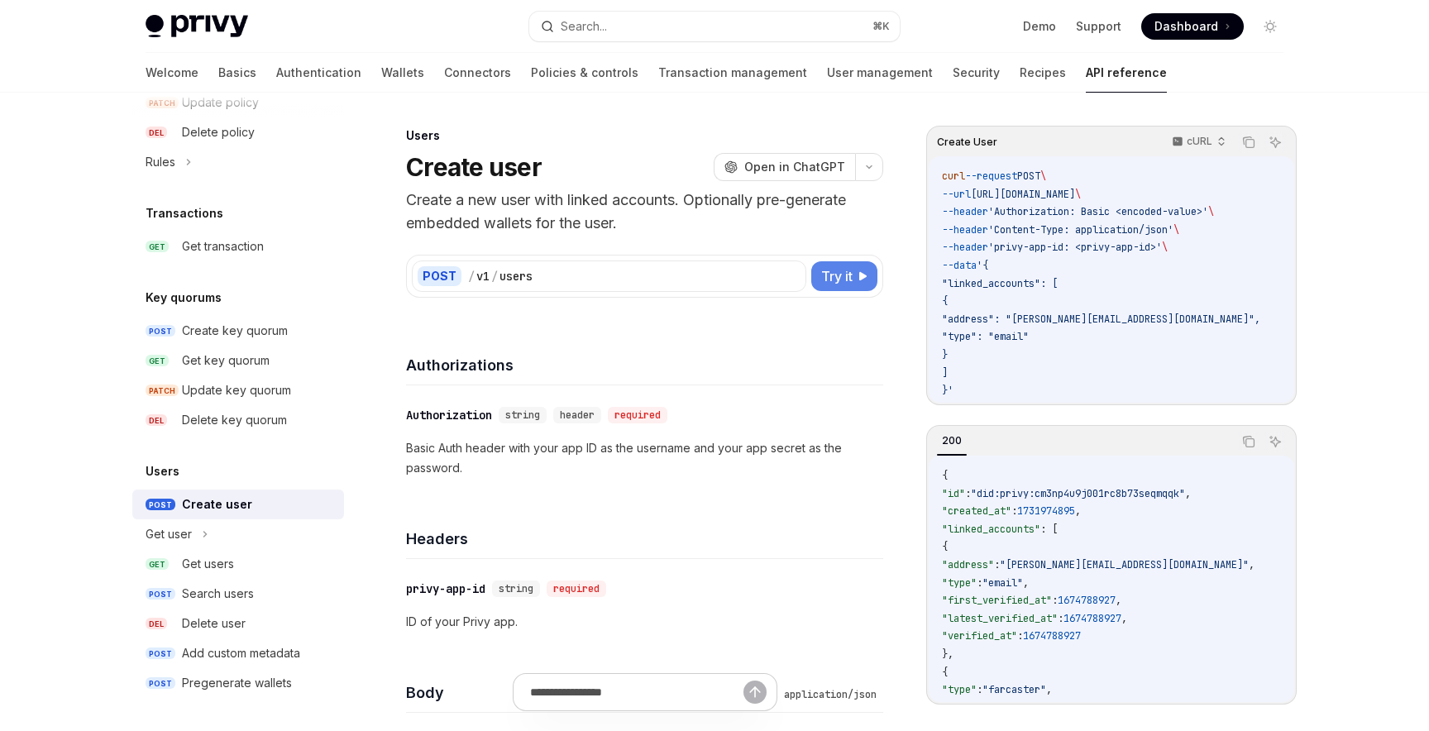
click at [822, 276] on span "Try it" at bounding box center [836, 276] width 31 height 20
type textarea "*"
click at [411, 152] on h1 "Create user" at bounding box center [474, 167] width 136 height 30
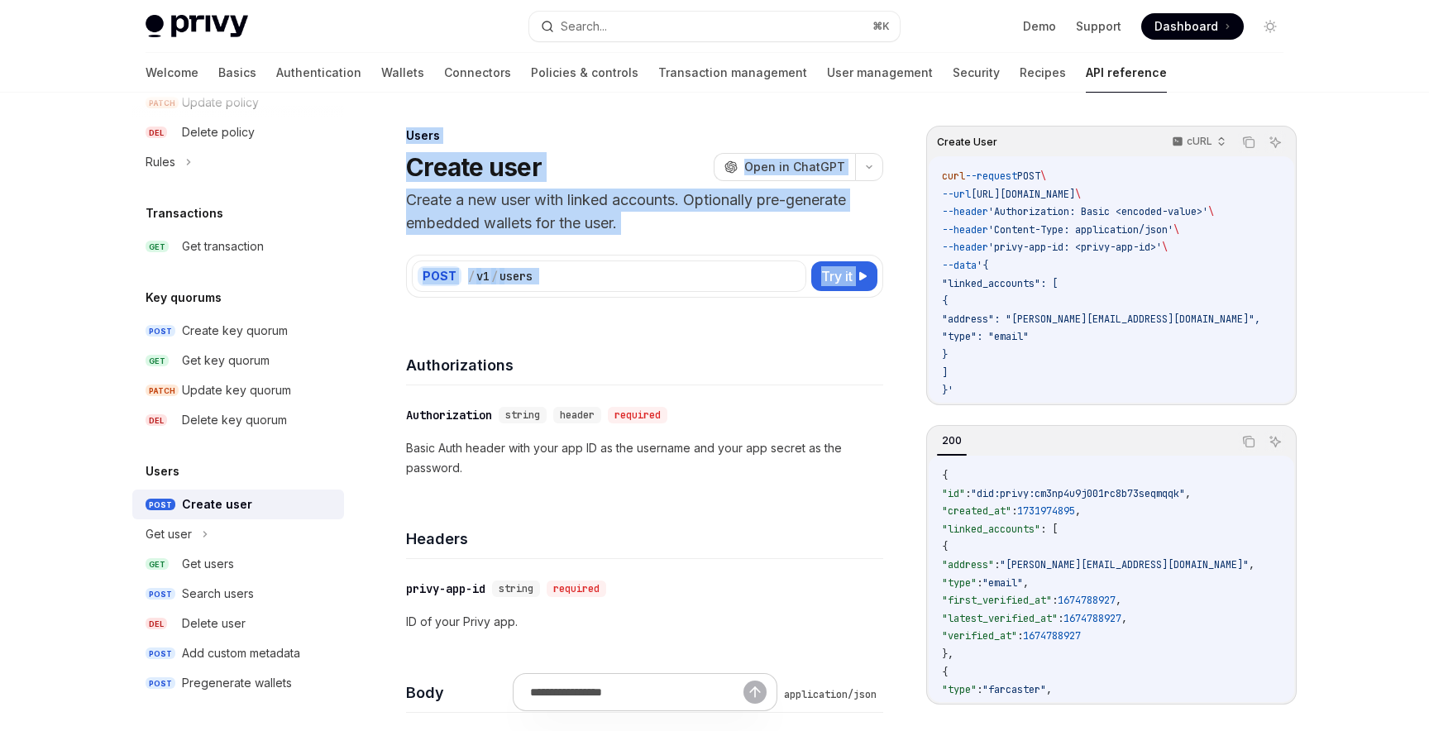
drag, startPoint x: 402, startPoint y: 136, endPoint x: 548, endPoint y: 299, distance: 218.5
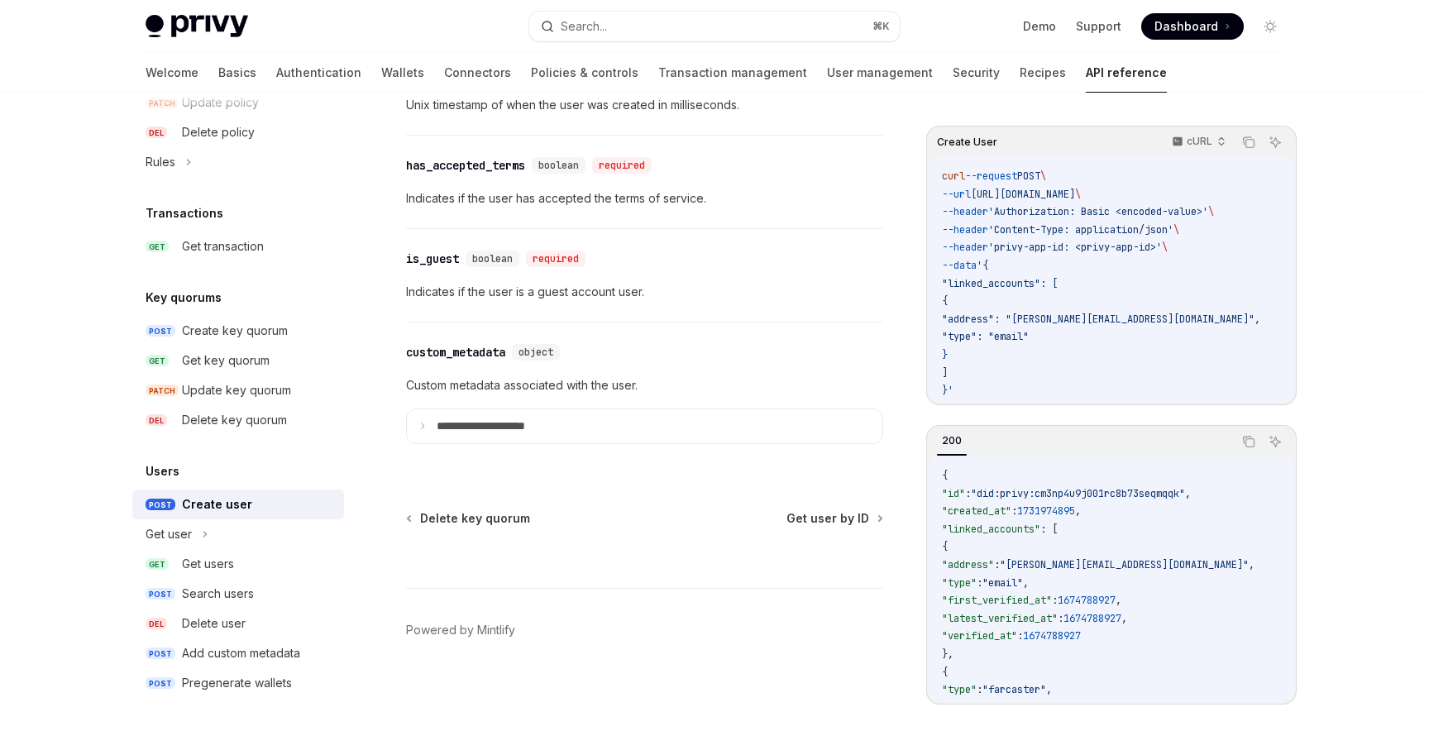
scroll to position [2017, 0]
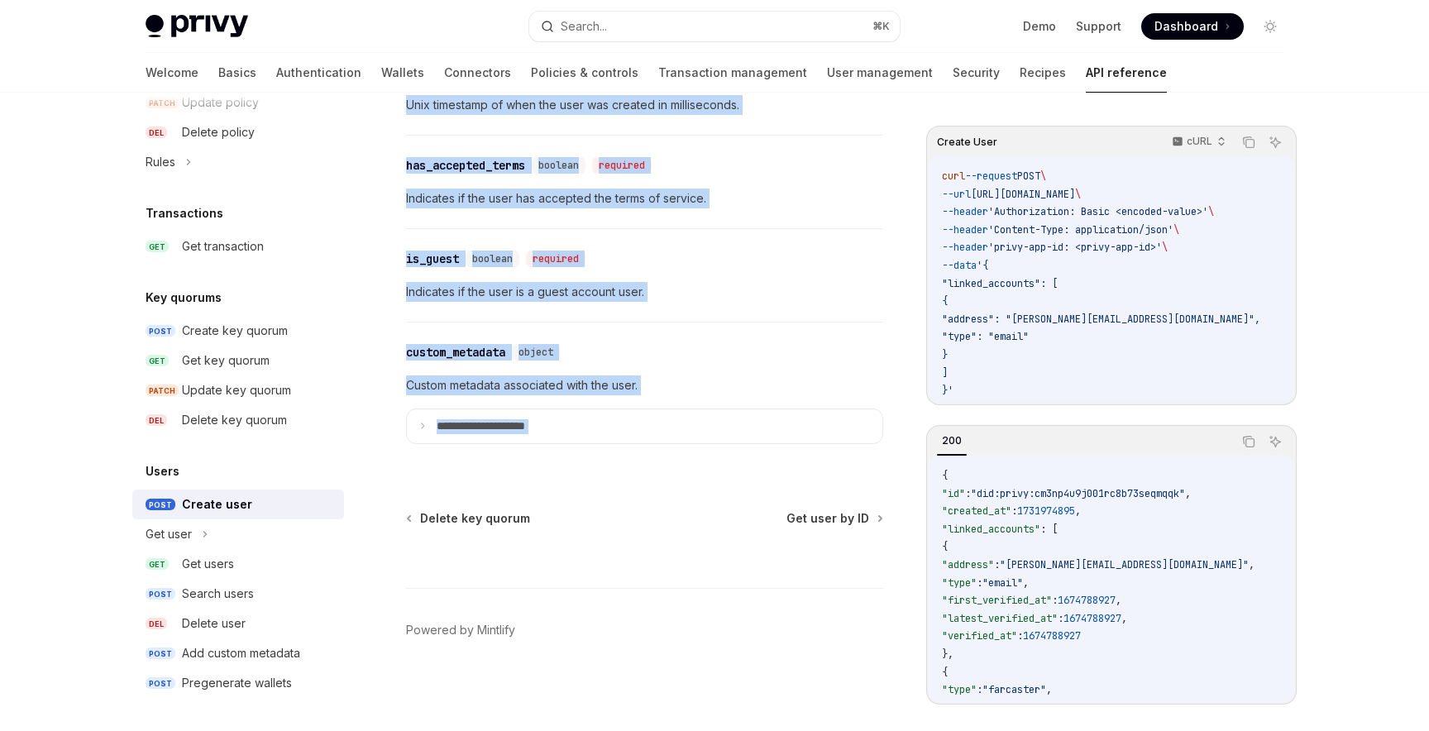
copy div "Users Create user OpenAI Open in ChatGPT Create a new user with linked accounts…"
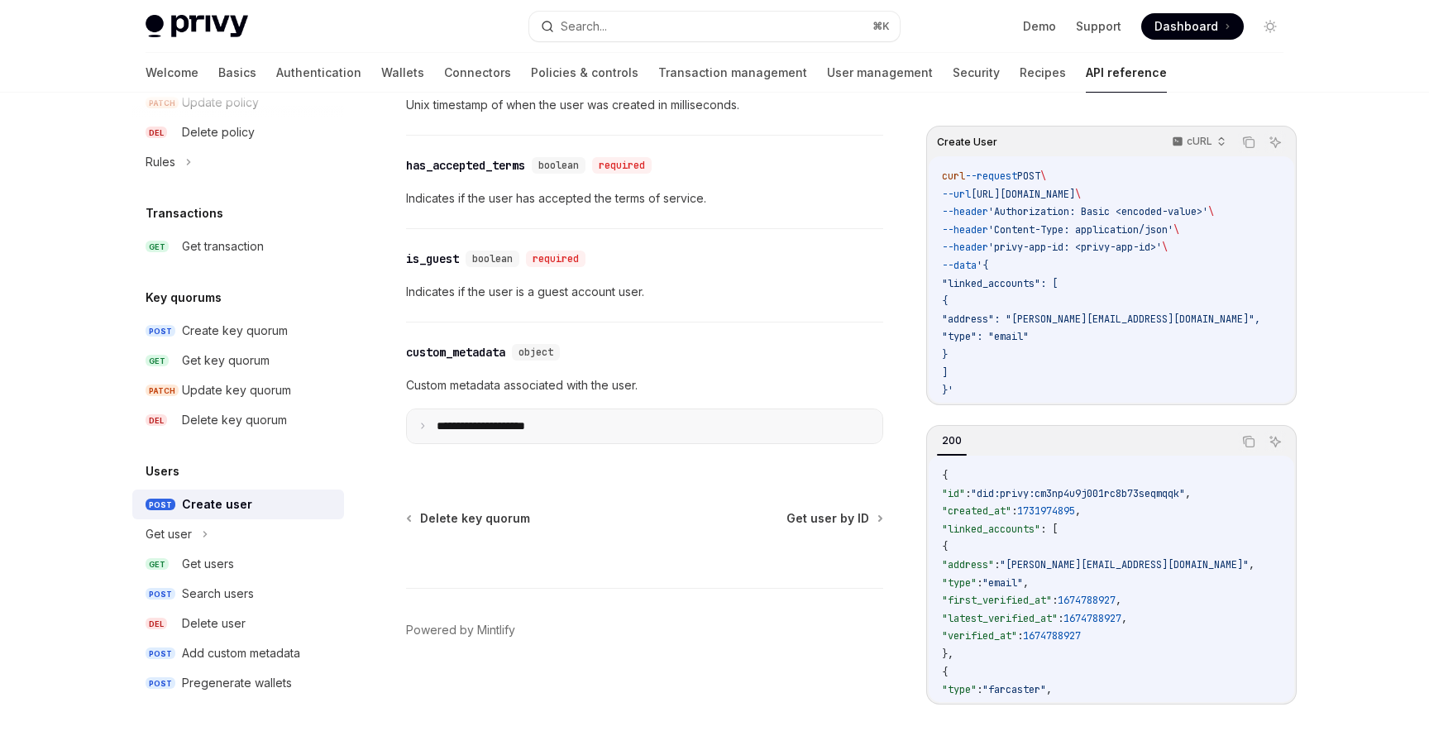
click at [617, 428] on summary "**********" at bounding box center [645, 426] width 476 height 35
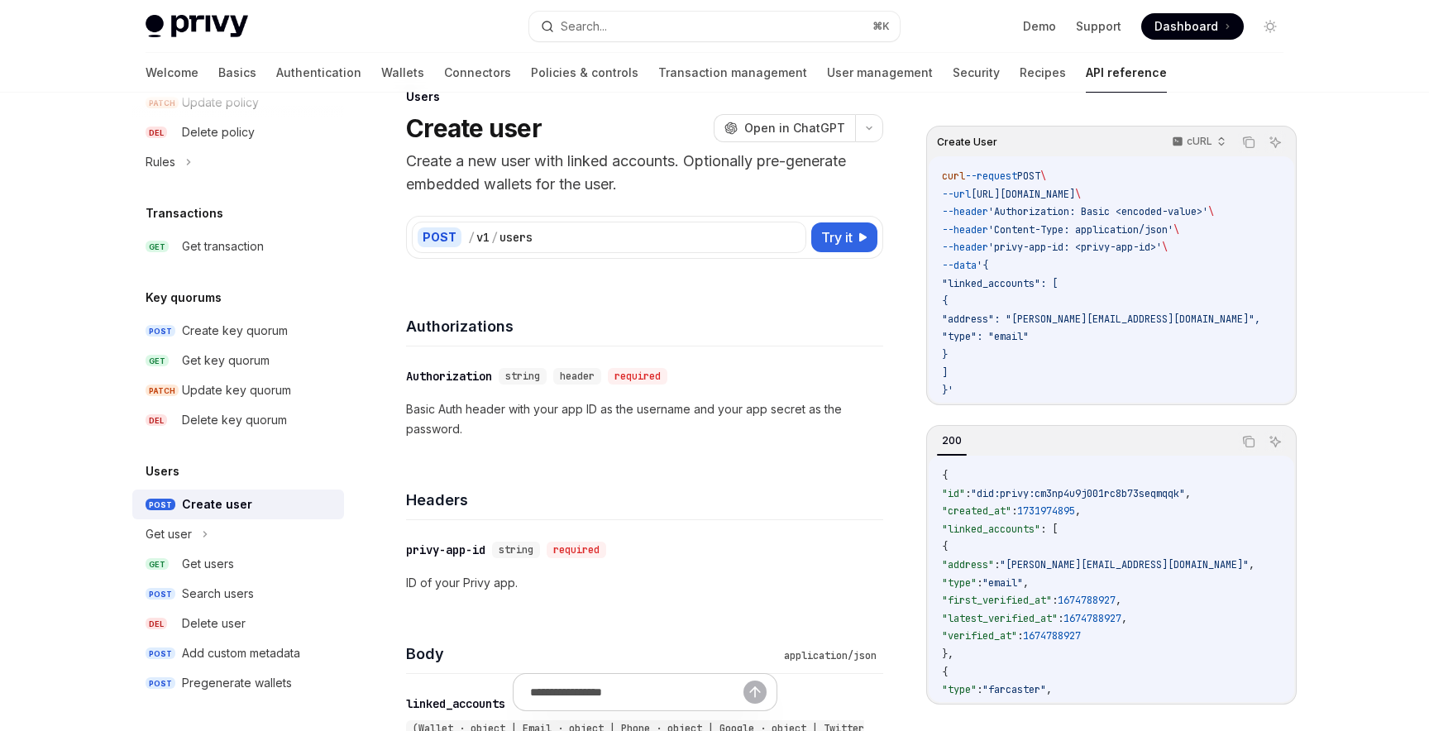
scroll to position [0, 0]
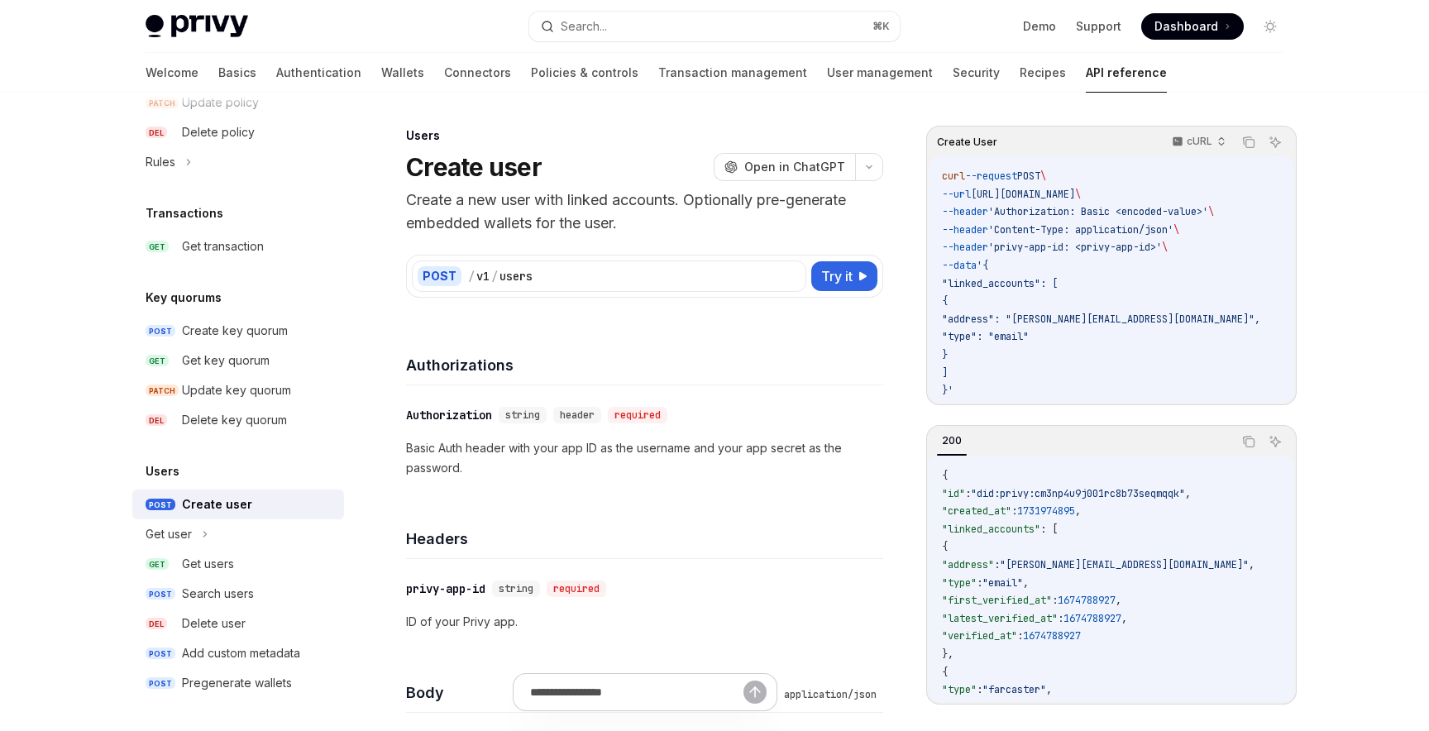
click at [411, 139] on div "Users" at bounding box center [644, 135] width 477 height 17
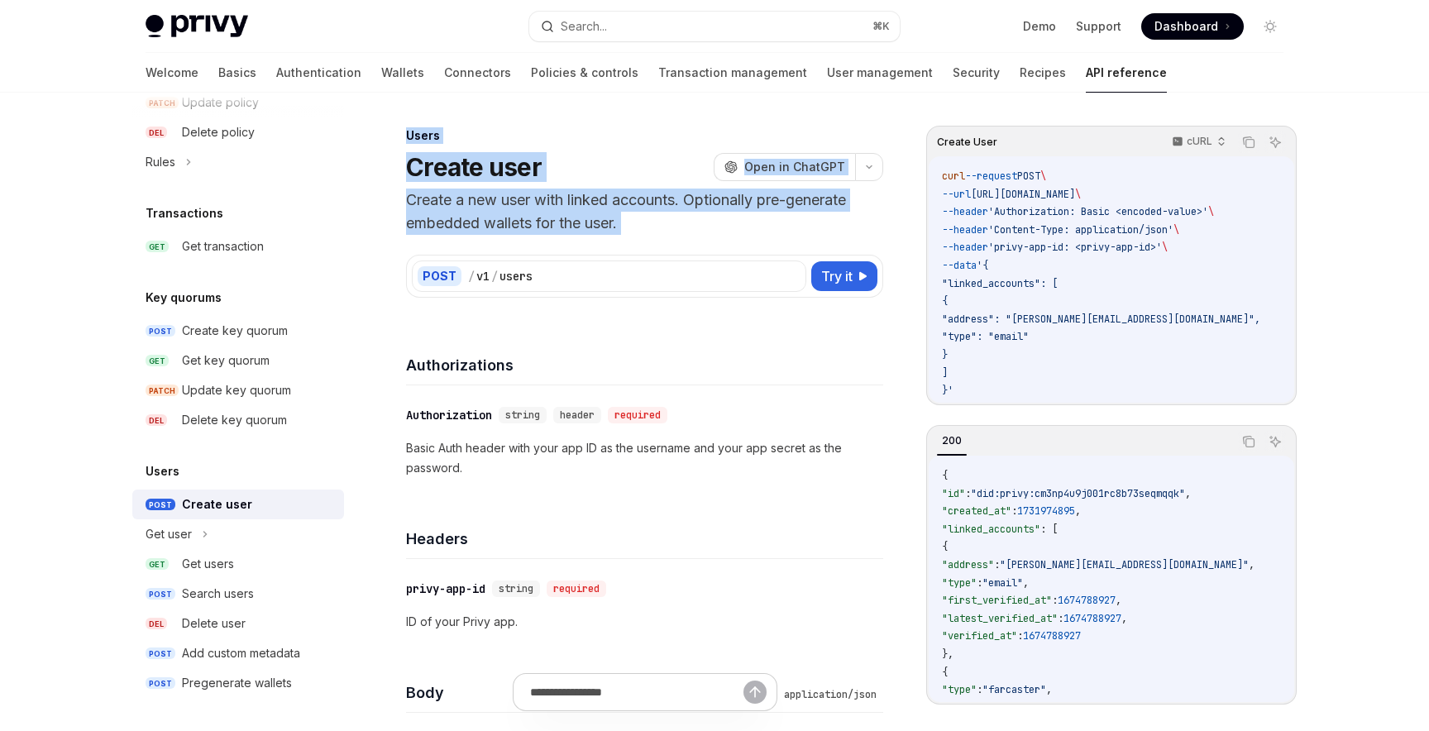
click at [460, 202] on p "Create a new user with linked accounts. Optionally pre-generate embedded wallet…" at bounding box center [644, 212] width 477 height 46
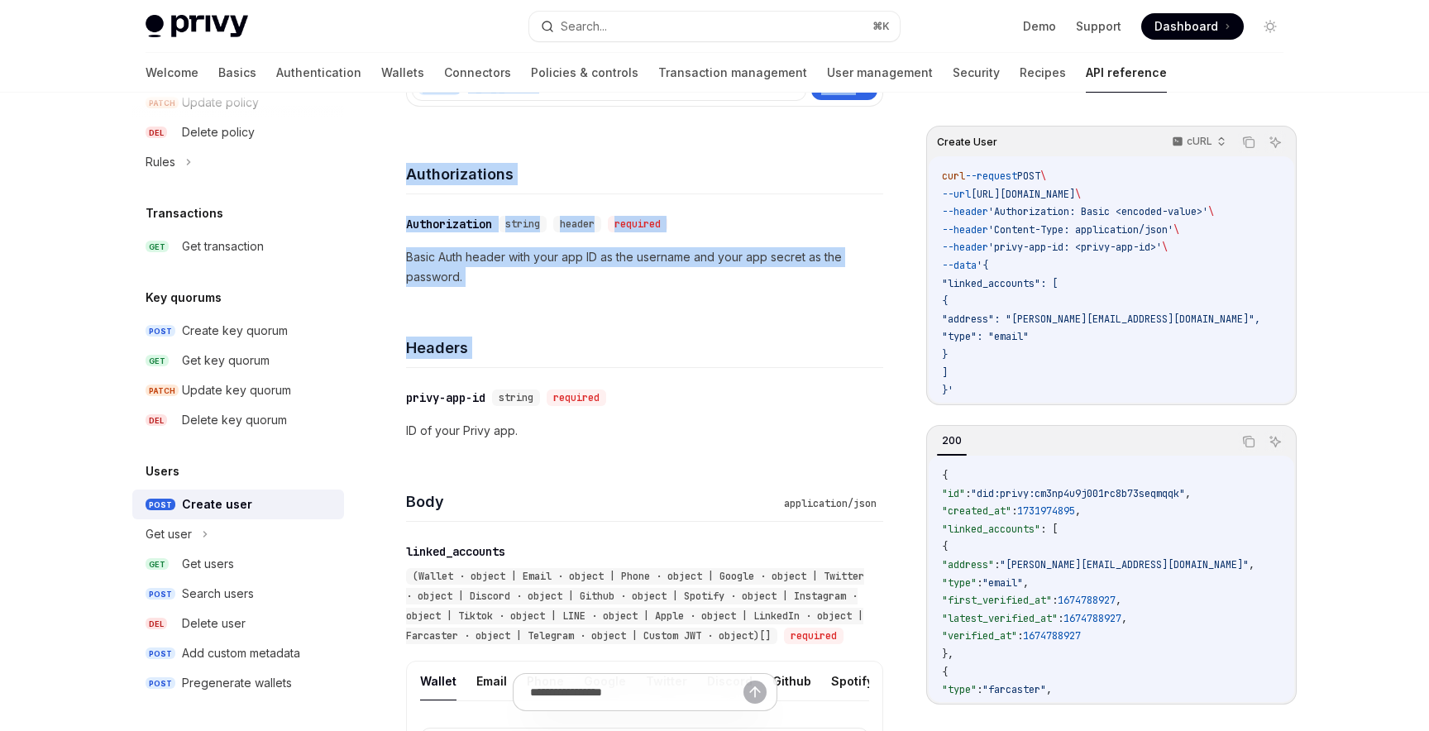
click at [489, 342] on h4 "Headers" at bounding box center [644, 348] width 477 height 22
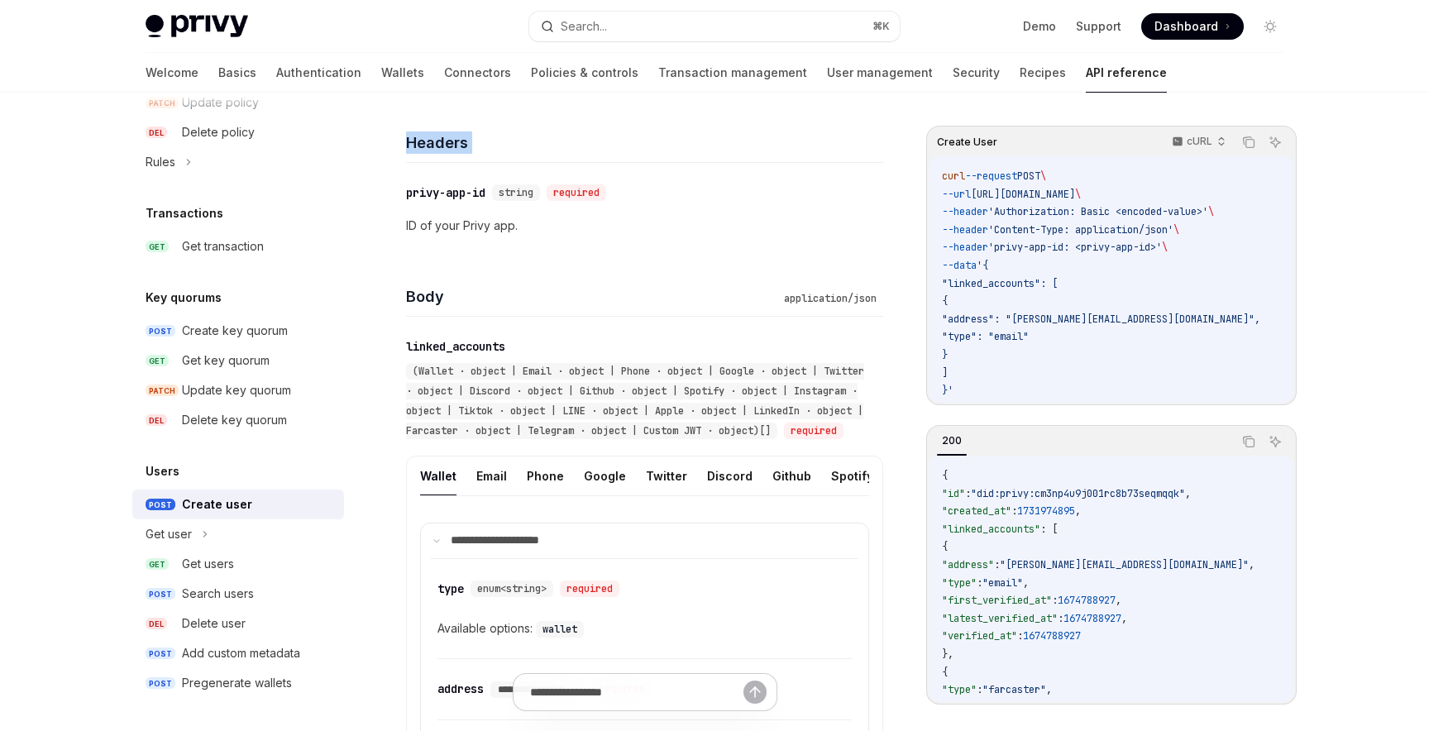
scroll to position [418, 0]
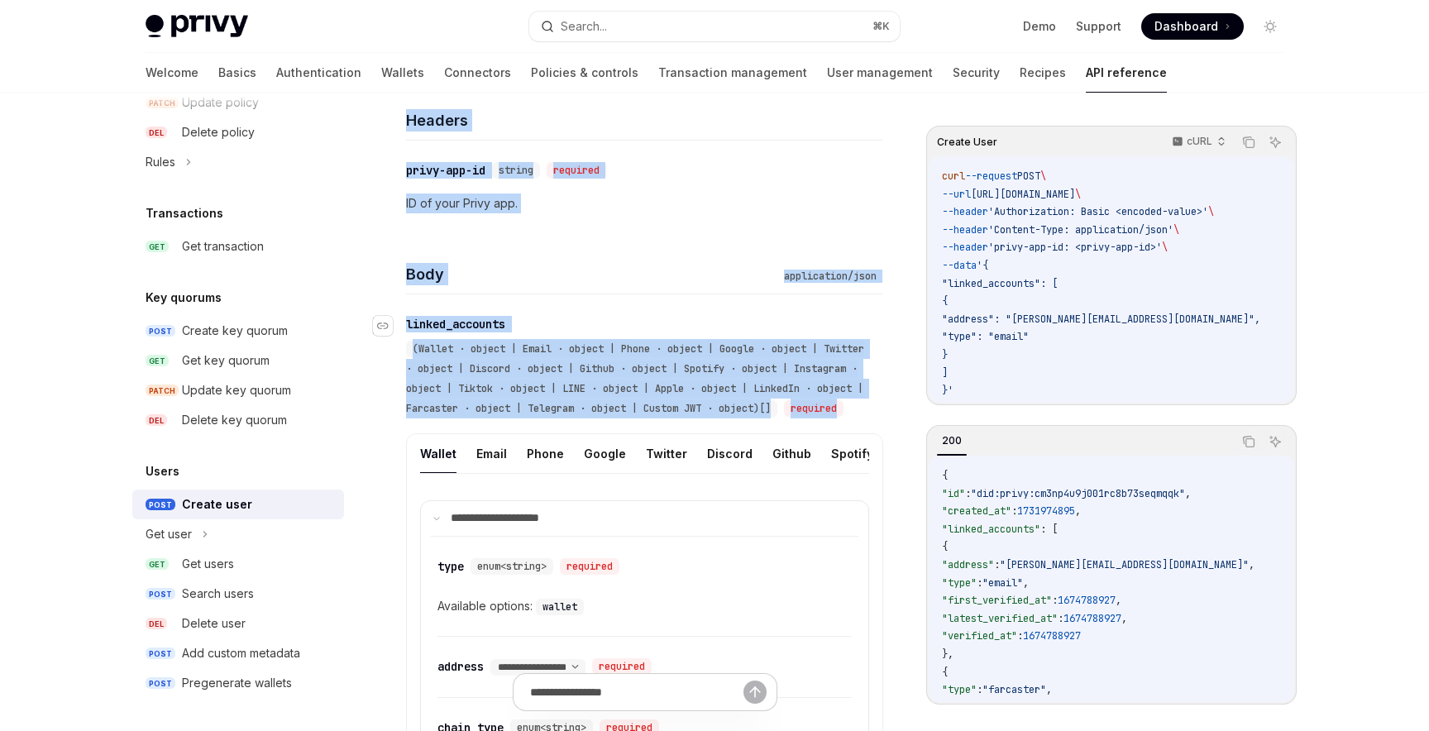
click at [522, 409] on span "(Wallet · object | Email · object | Phone · object | Google · object | Twitter …" at bounding box center [635, 378] width 458 height 73
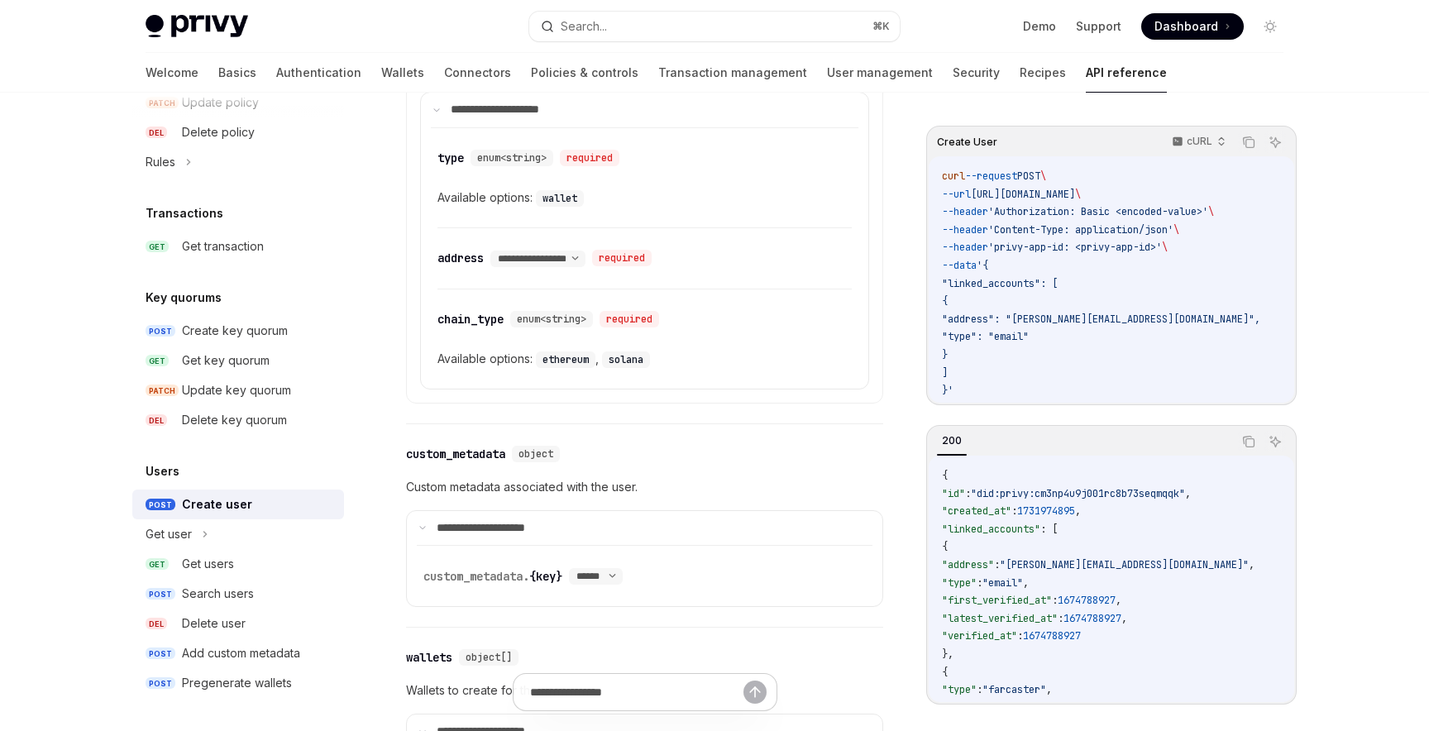
scroll to position [901, 0]
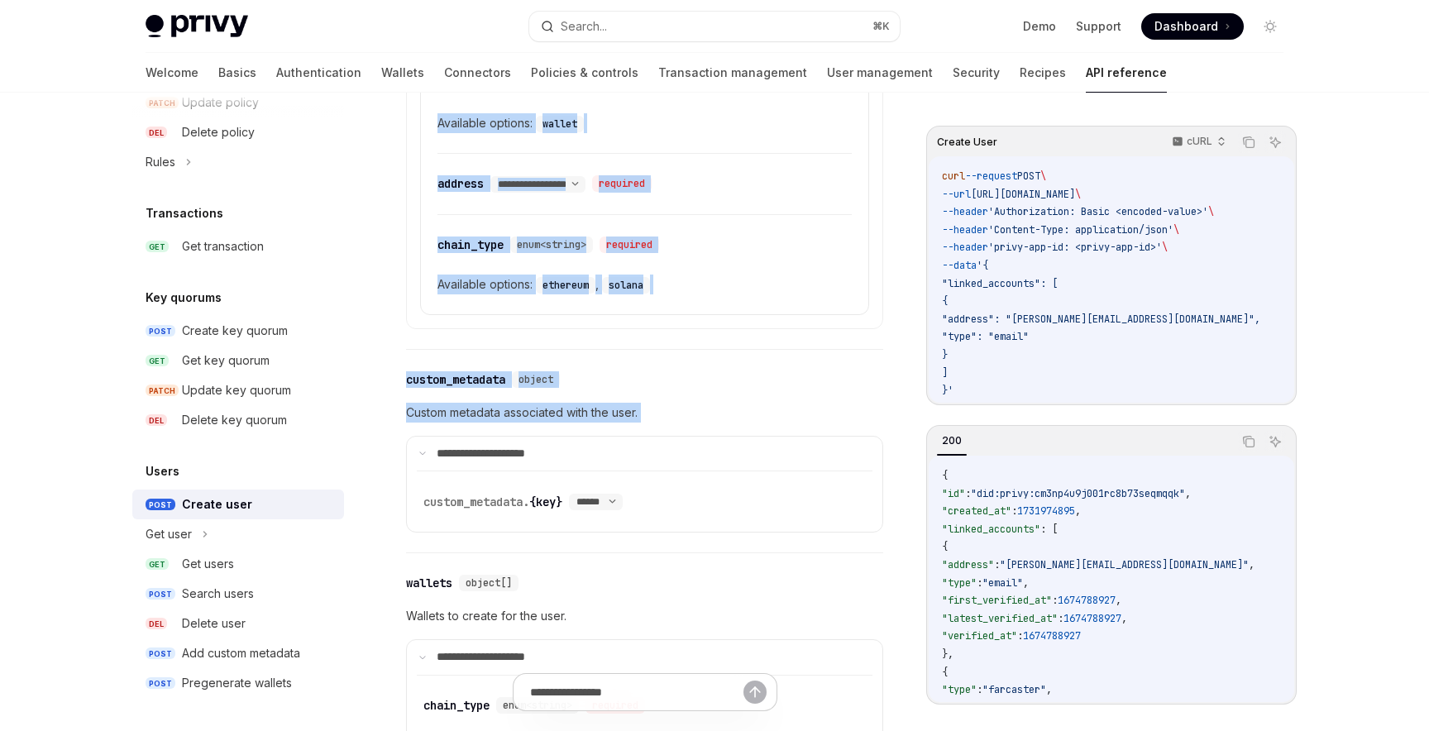
click at [539, 423] on p "Custom metadata associated with the user." at bounding box center [644, 413] width 477 height 20
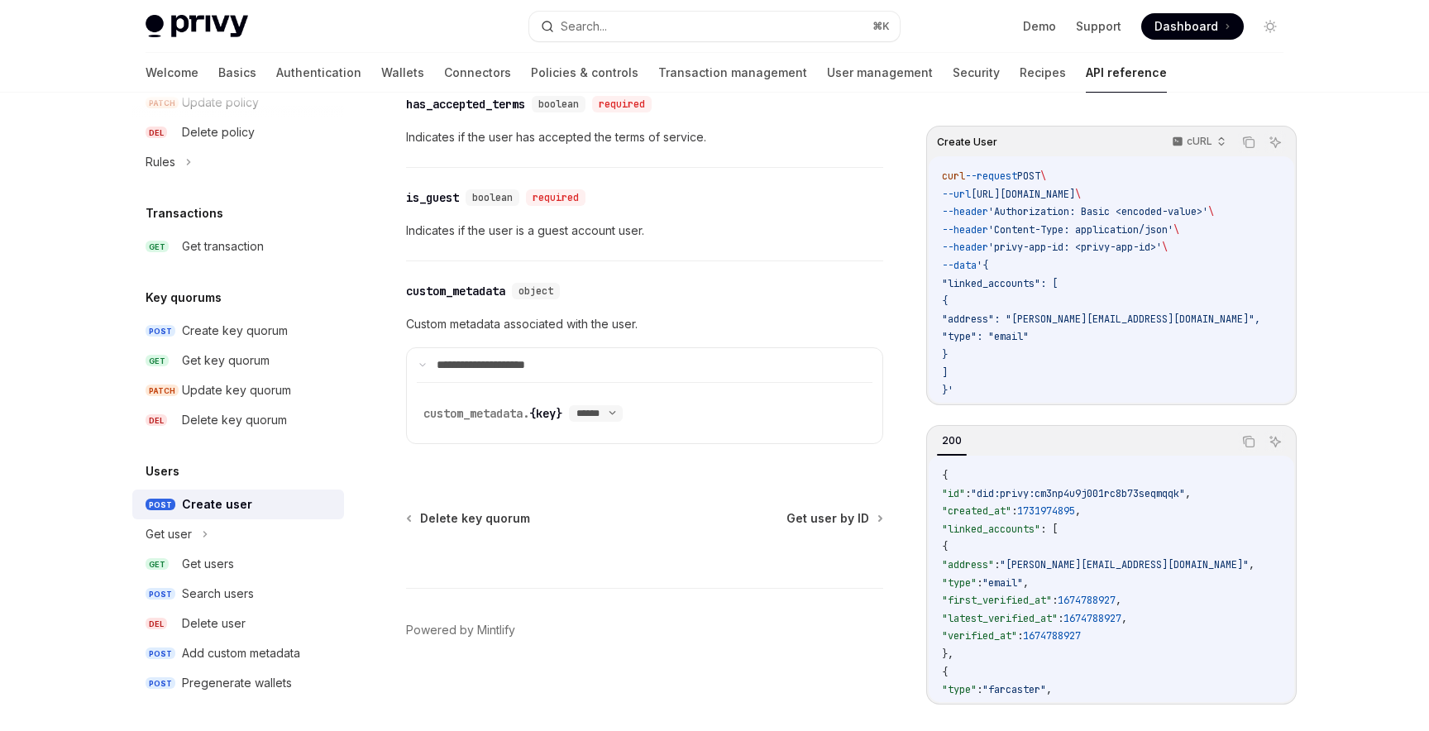
scroll to position [2078, 0]
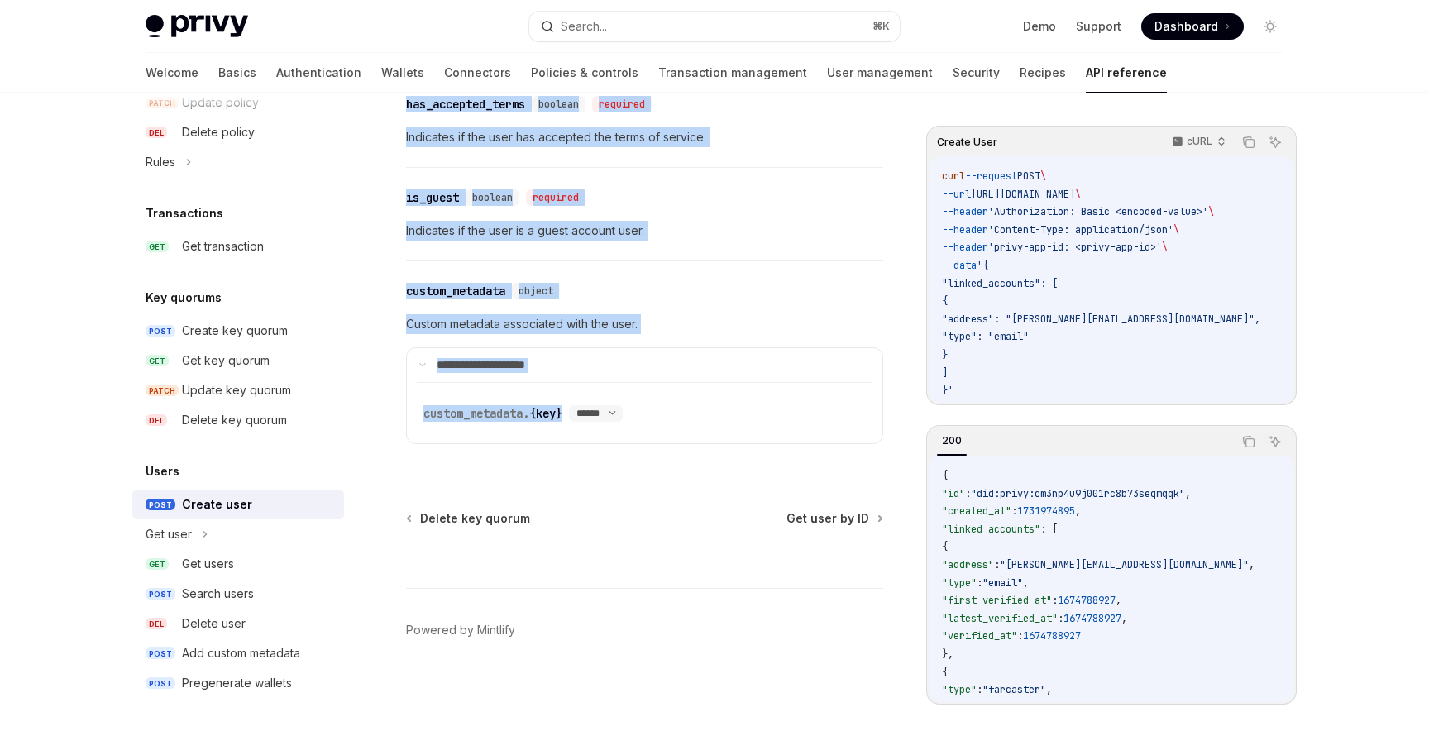
click at [547, 463] on div "**********" at bounding box center [644, 362] width 477 height 203
click at [673, 457] on div "**********" at bounding box center [644, 362] width 477 height 203
copy div "Users Create user OpenAI Open in ChatGPT Create a new user with linked accounts…"
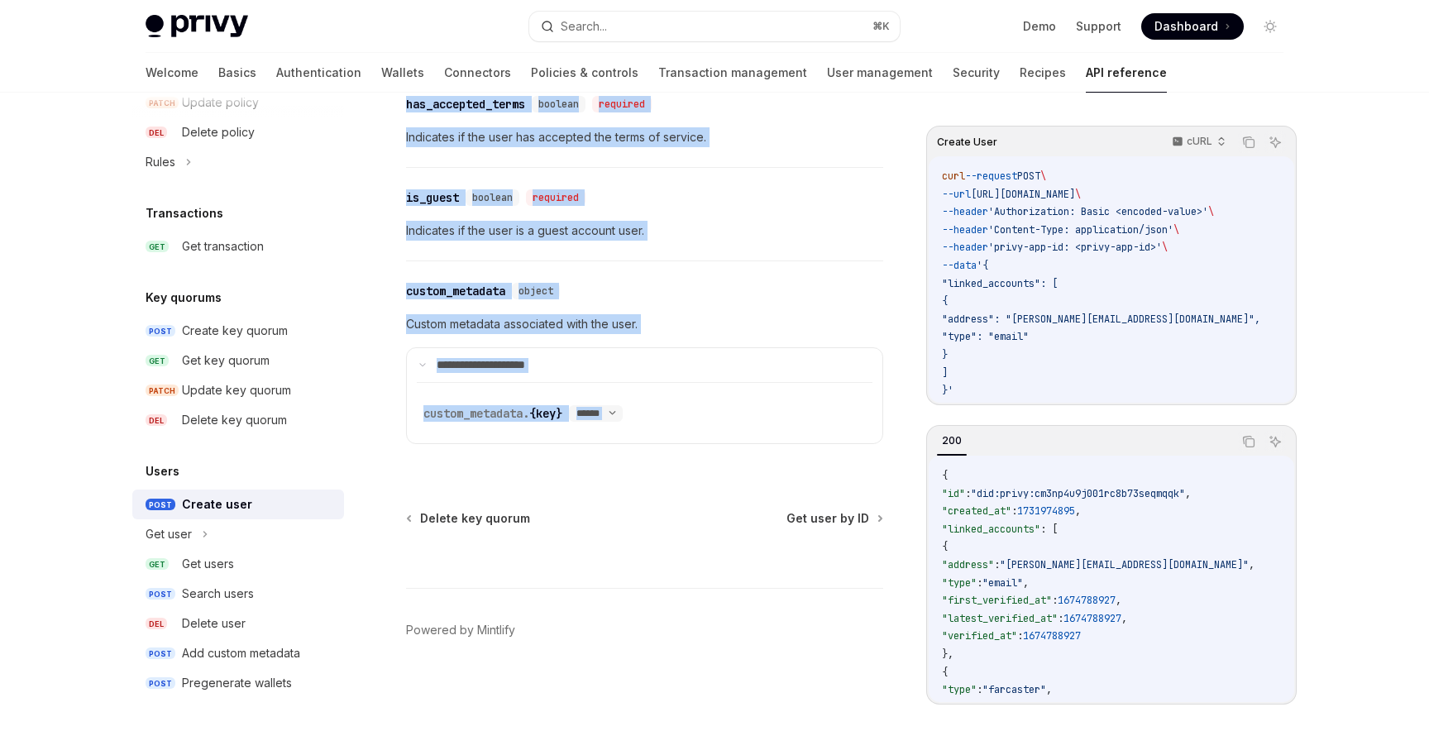
copy div "Users Create user OpenAI Open in ChatGPT Create a new user with linked accounts…"
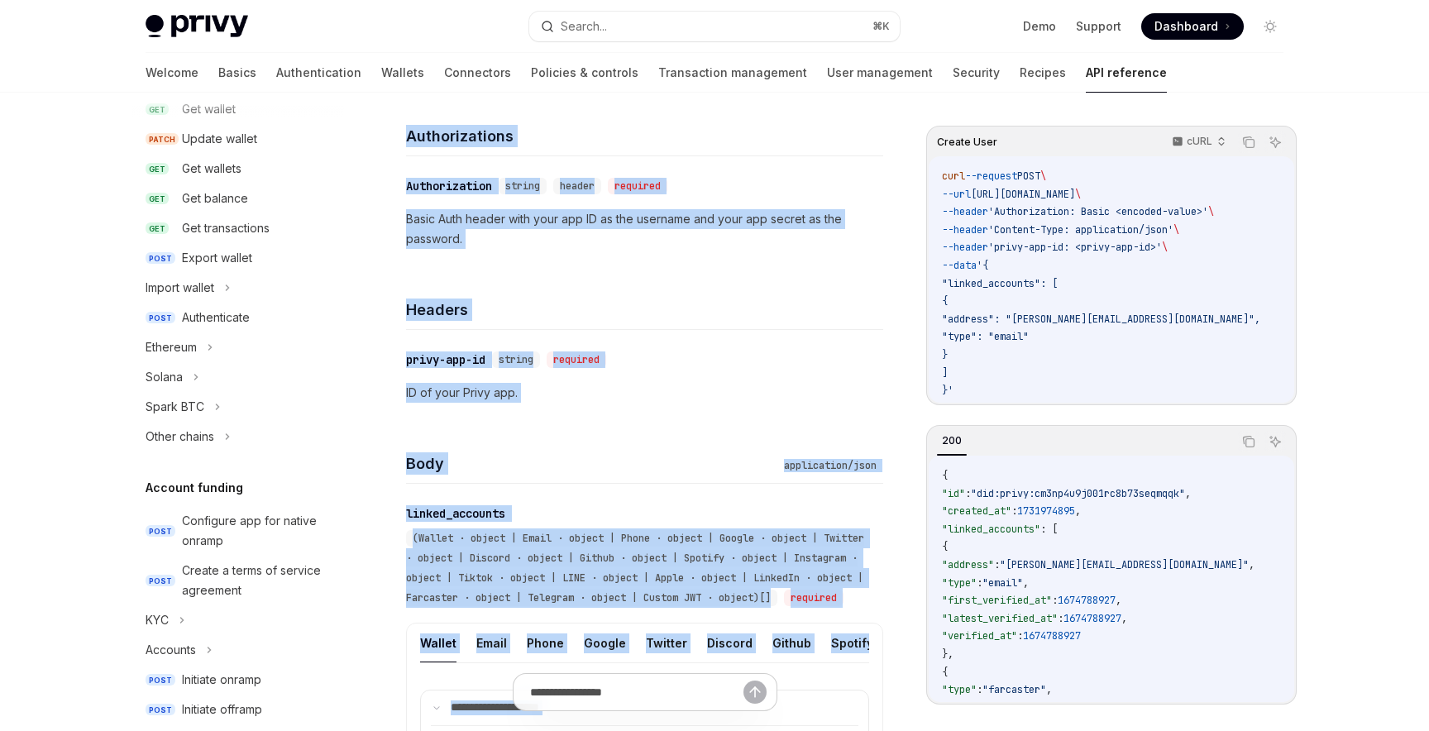
scroll to position [0, 0]
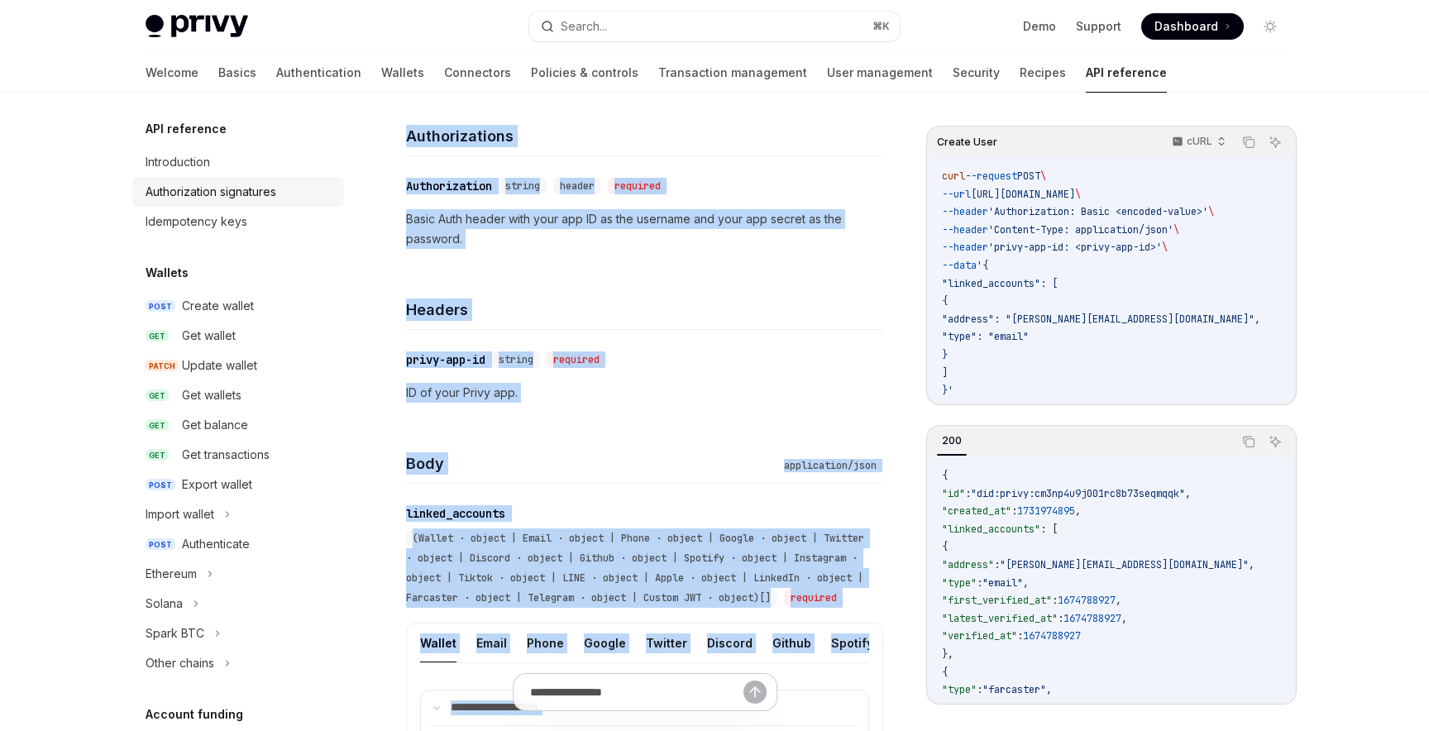
click at [212, 181] on link "Authorization signatures" at bounding box center [238, 192] width 212 height 30
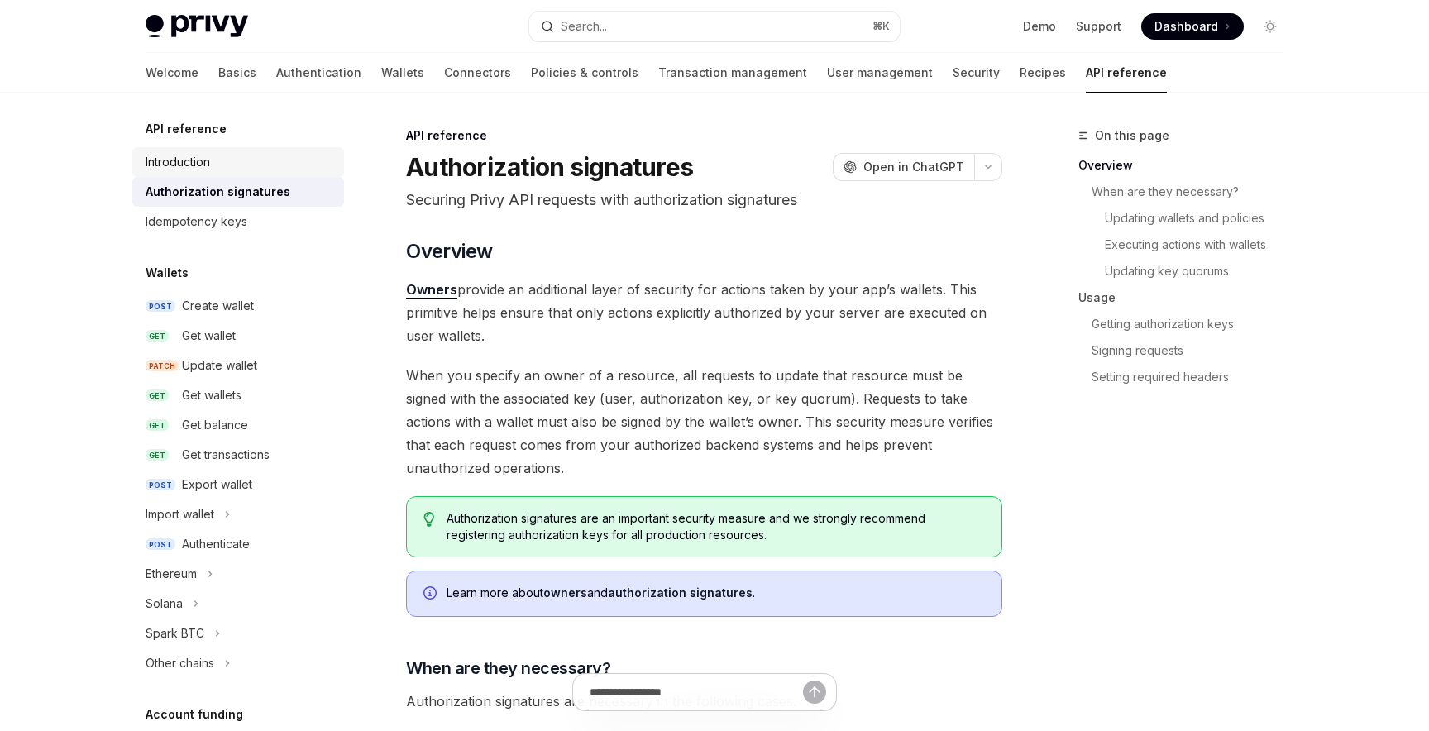
click at [213, 171] on div "Introduction" at bounding box center [240, 162] width 189 height 20
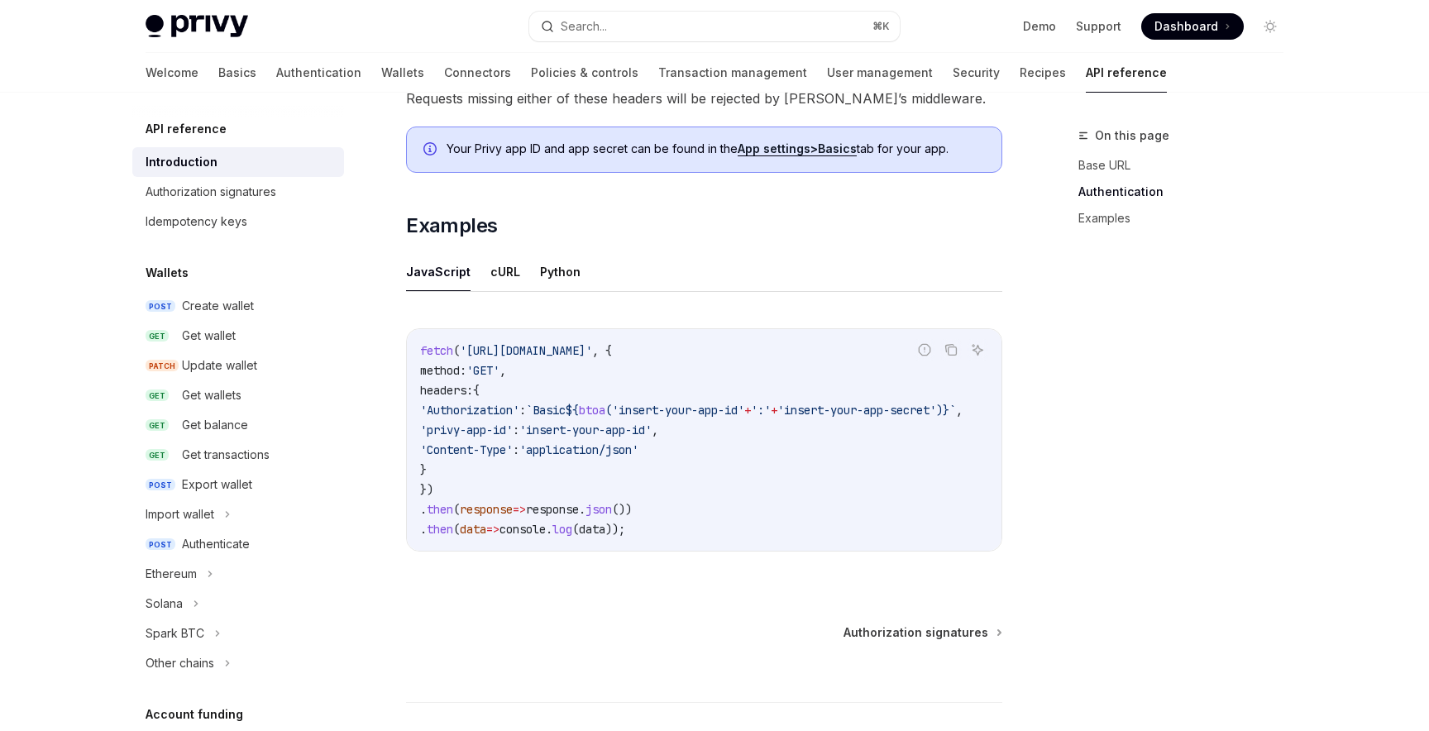
scroll to position [1048, 0]
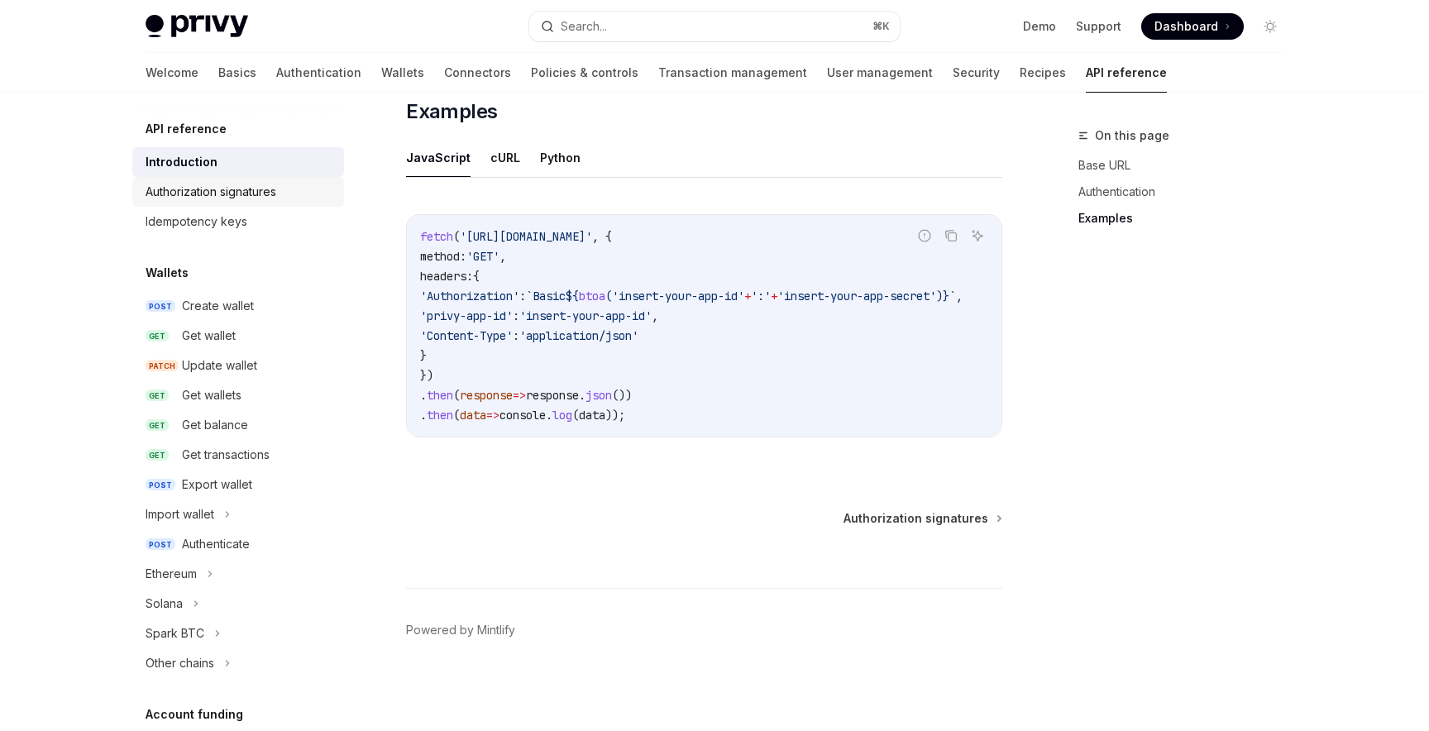
click at [227, 185] on div "Authorization signatures" at bounding box center [211, 192] width 131 height 20
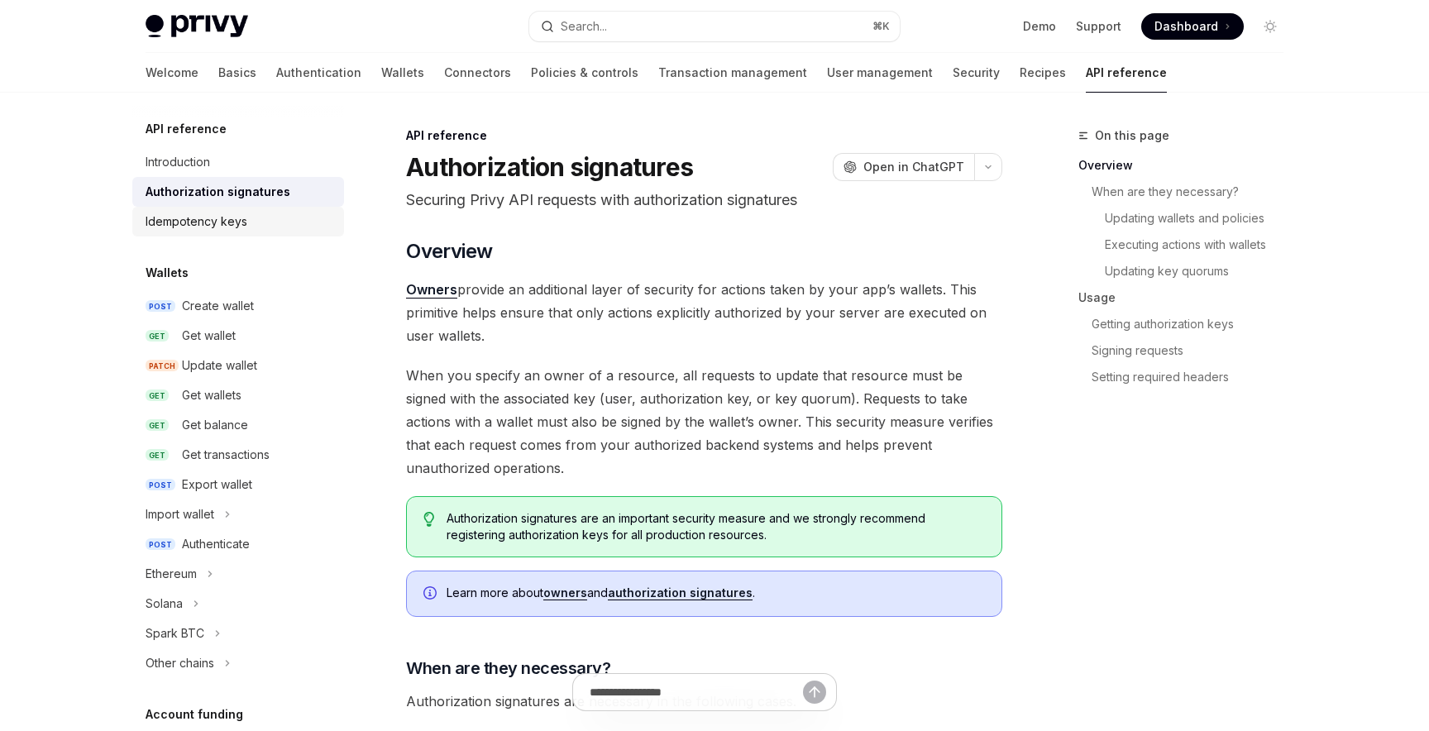
click at [221, 226] on div "Idempotency keys" at bounding box center [197, 222] width 102 height 20
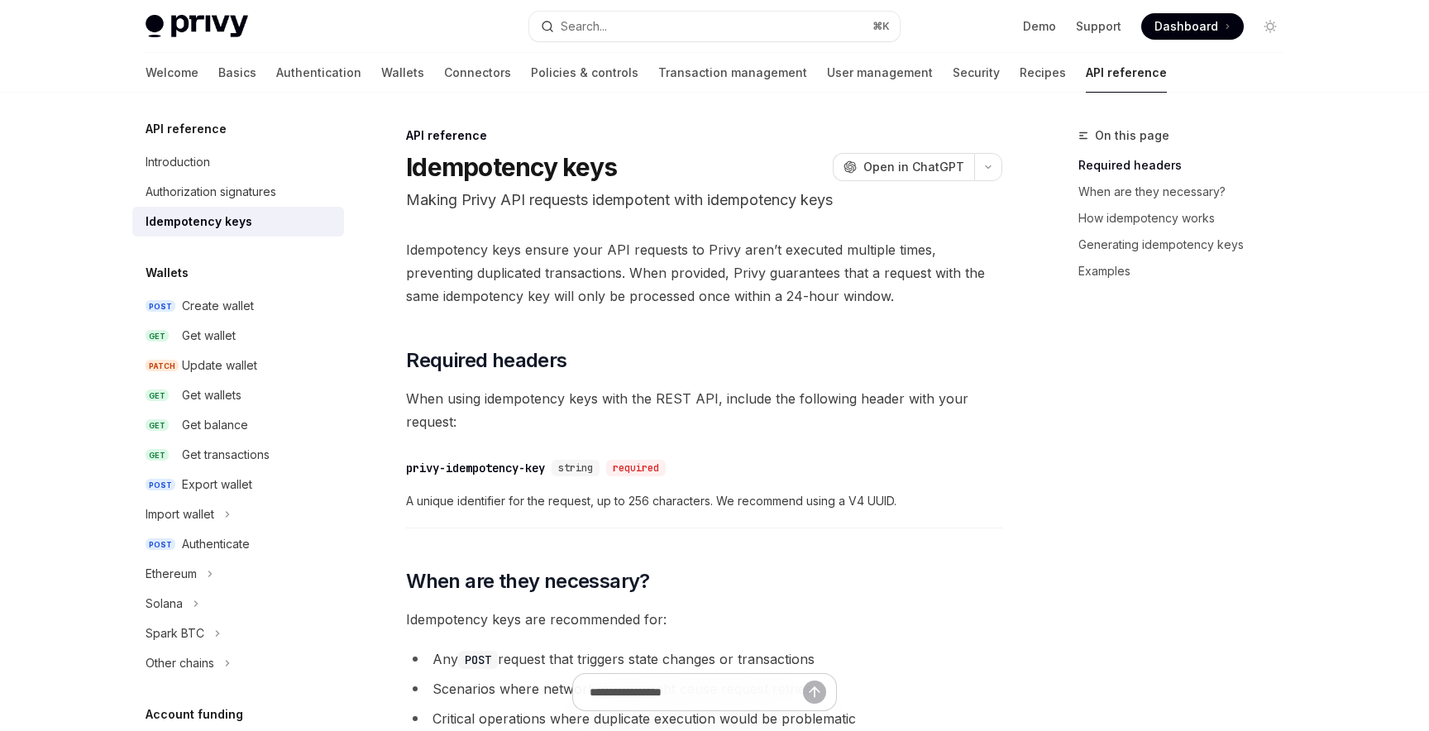
click at [526, 208] on p "Making Privy API requests idempotent with idempotency keys" at bounding box center [704, 200] width 596 height 23
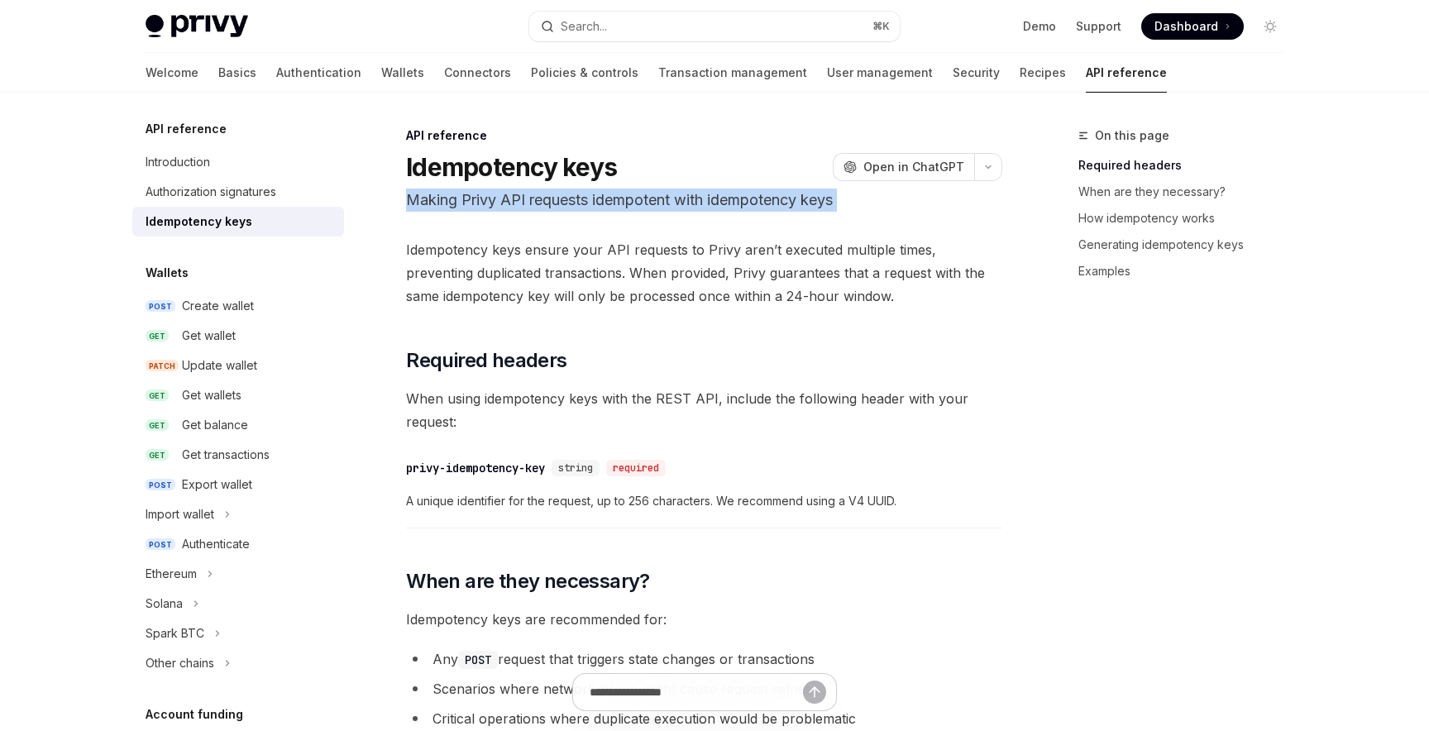
click at [526, 208] on p "Making Privy API requests idempotent with idempotency keys" at bounding box center [704, 200] width 596 height 23
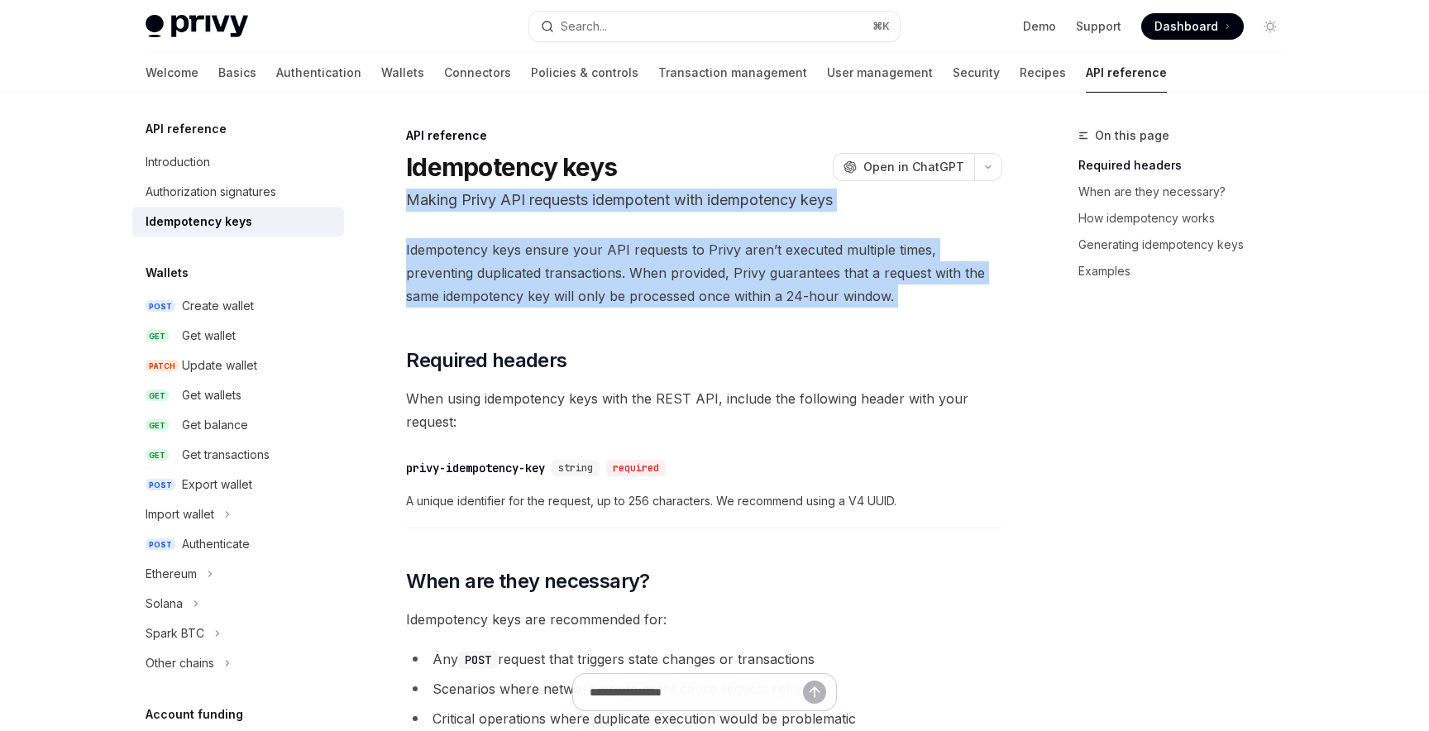
click at [646, 289] on span "Idempotency keys ensure your API requests to Privy aren’t executed multiple tim…" at bounding box center [704, 272] width 596 height 69
copy div "Making Privy API requests idempotent with idempotency keys OpenAI Open in ChatG…"
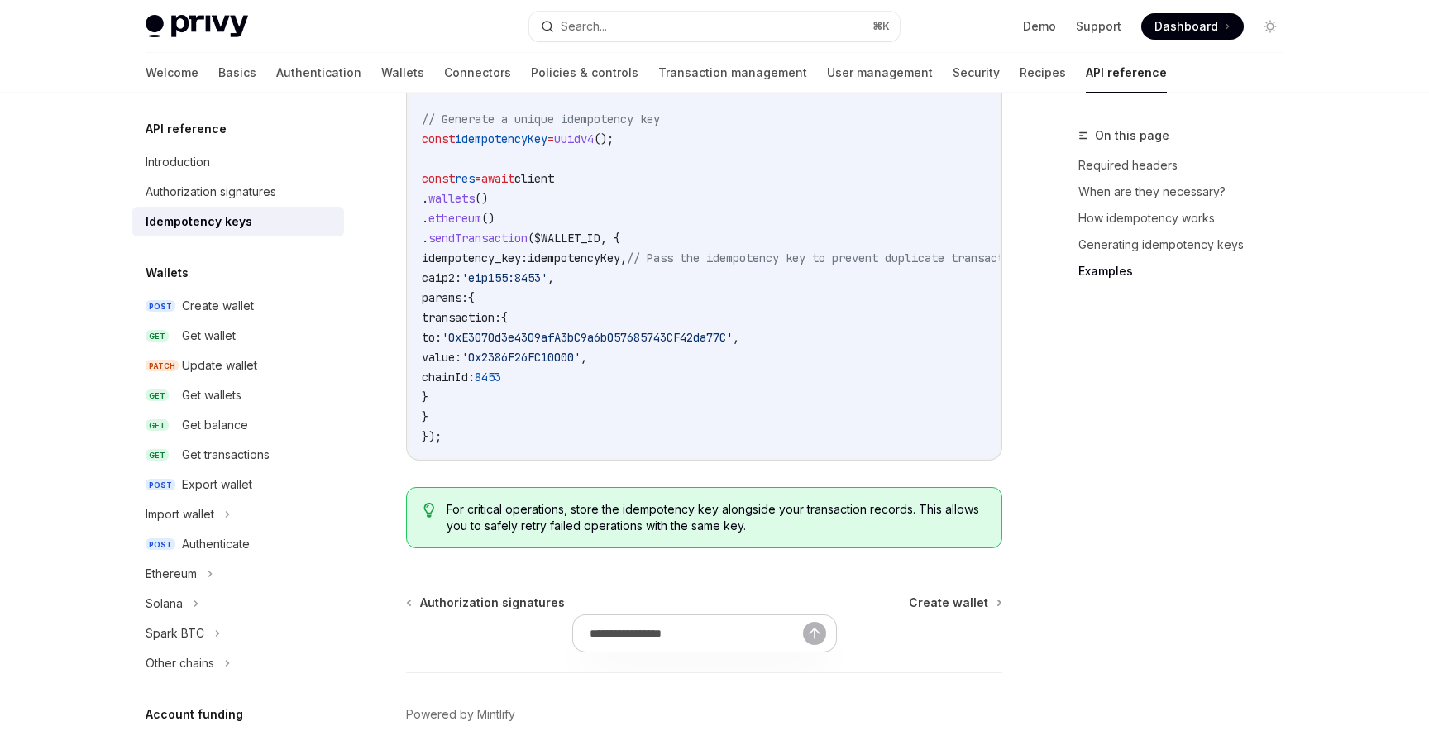
scroll to position [1861, 0]
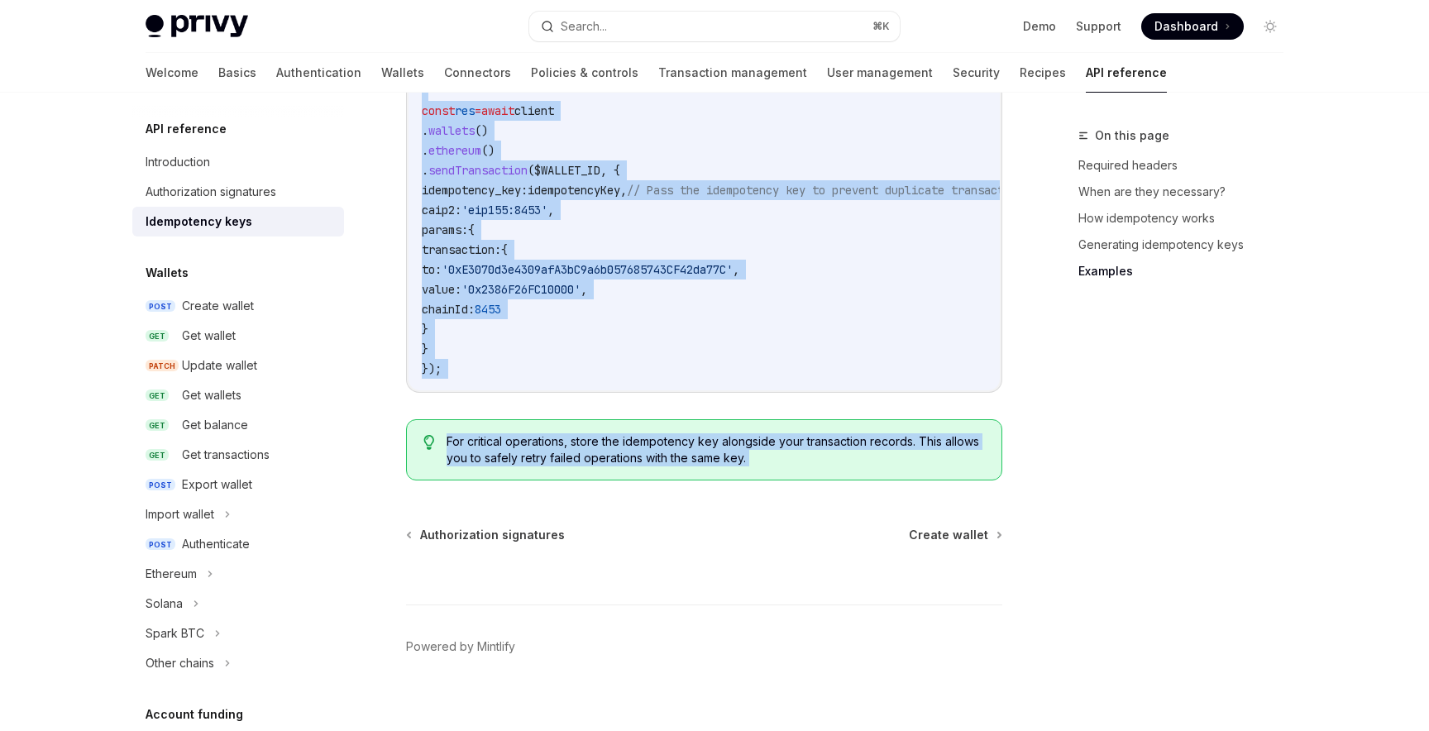
click at [624, 442] on span "For critical operations, store the idempotency key alongside your transaction r…" at bounding box center [716, 449] width 538 height 33
copy div "Making Privy API requests idempotent with idempotency keys OpenAI Open in ChatG…"
click at [757, 315] on code "import { PrivyClient } from '@privy-io/node' ; import { v4 as uuidv4 } from 'uu…" at bounding box center [746, 160] width 648 height 437
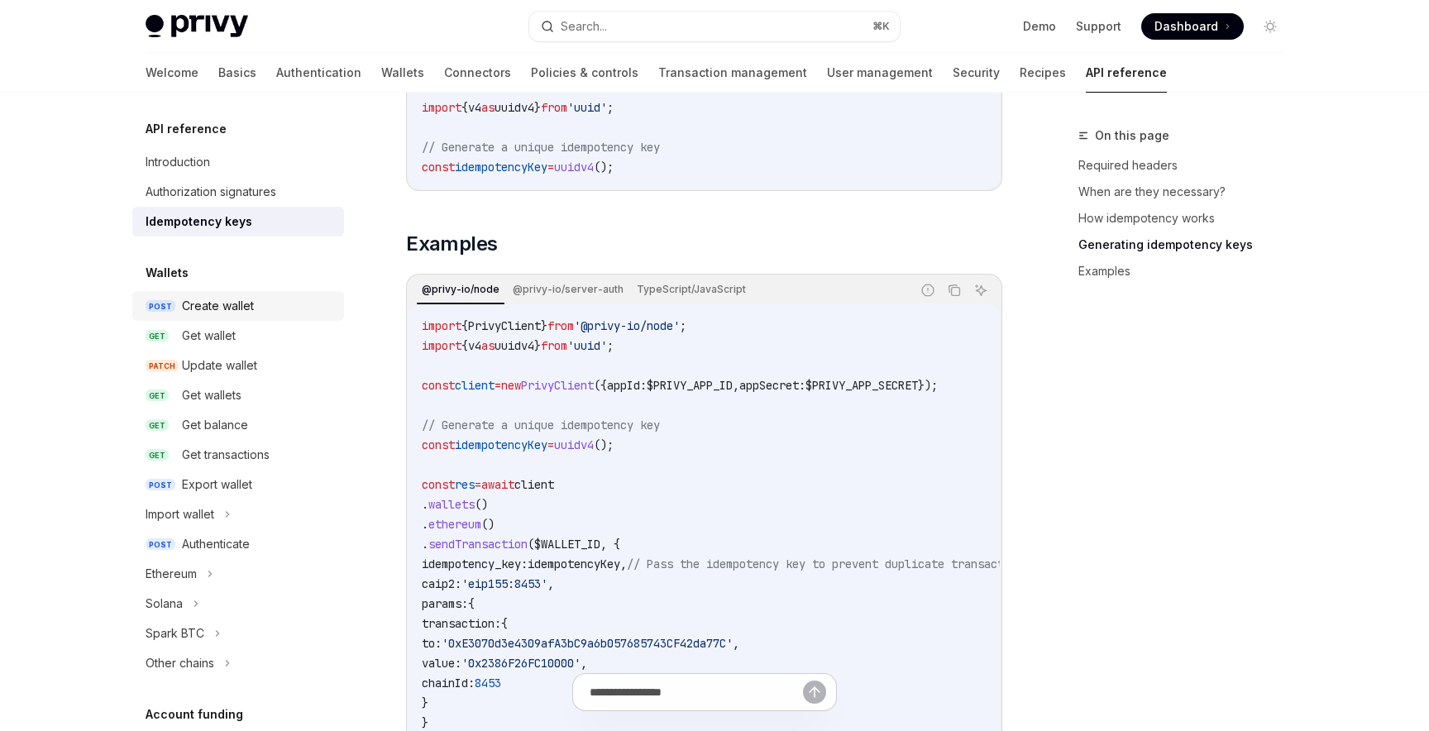
scroll to position [1486, 0]
click at [233, 309] on div "Create wallet" at bounding box center [218, 306] width 72 height 20
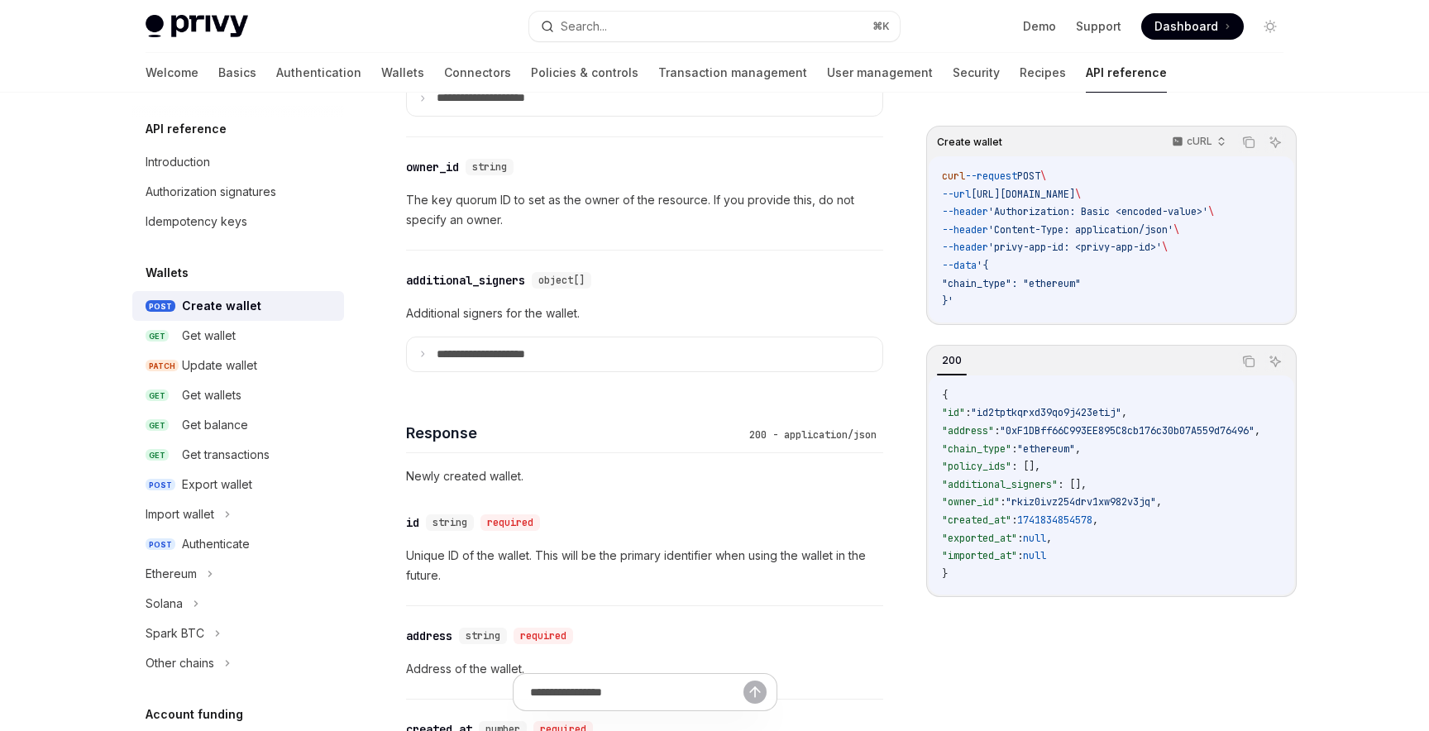
scroll to position [1201, 0]
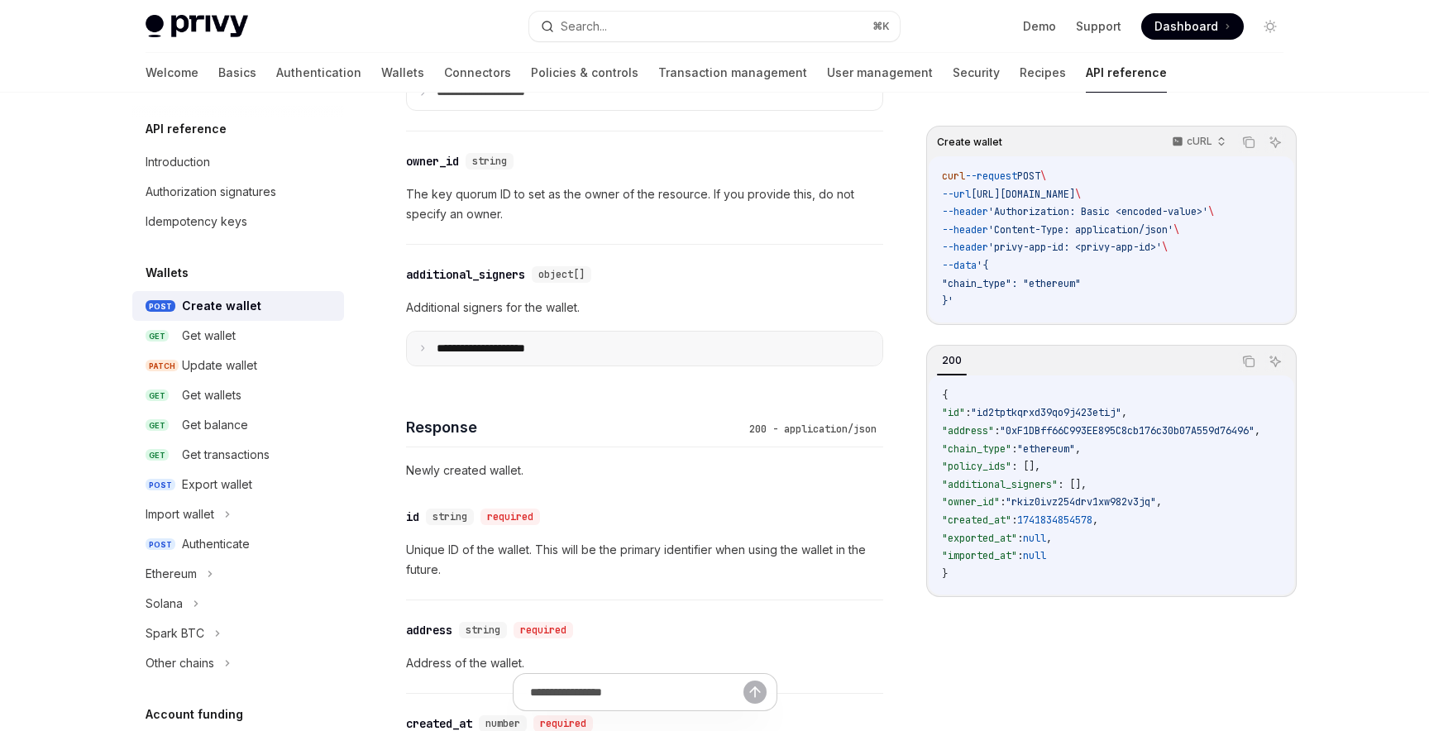
click at [562, 342] on summary "**********" at bounding box center [645, 349] width 476 height 35
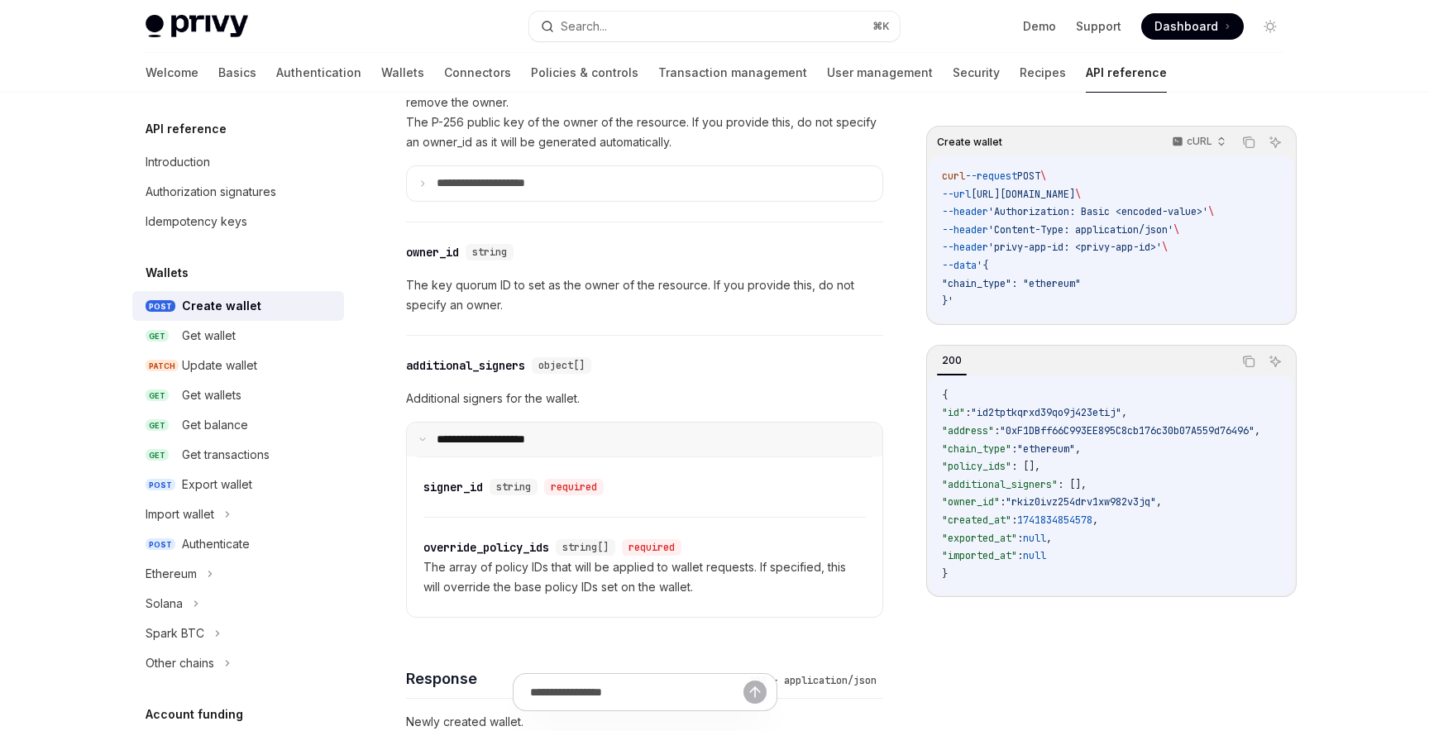
scroll to position [1078, 0]
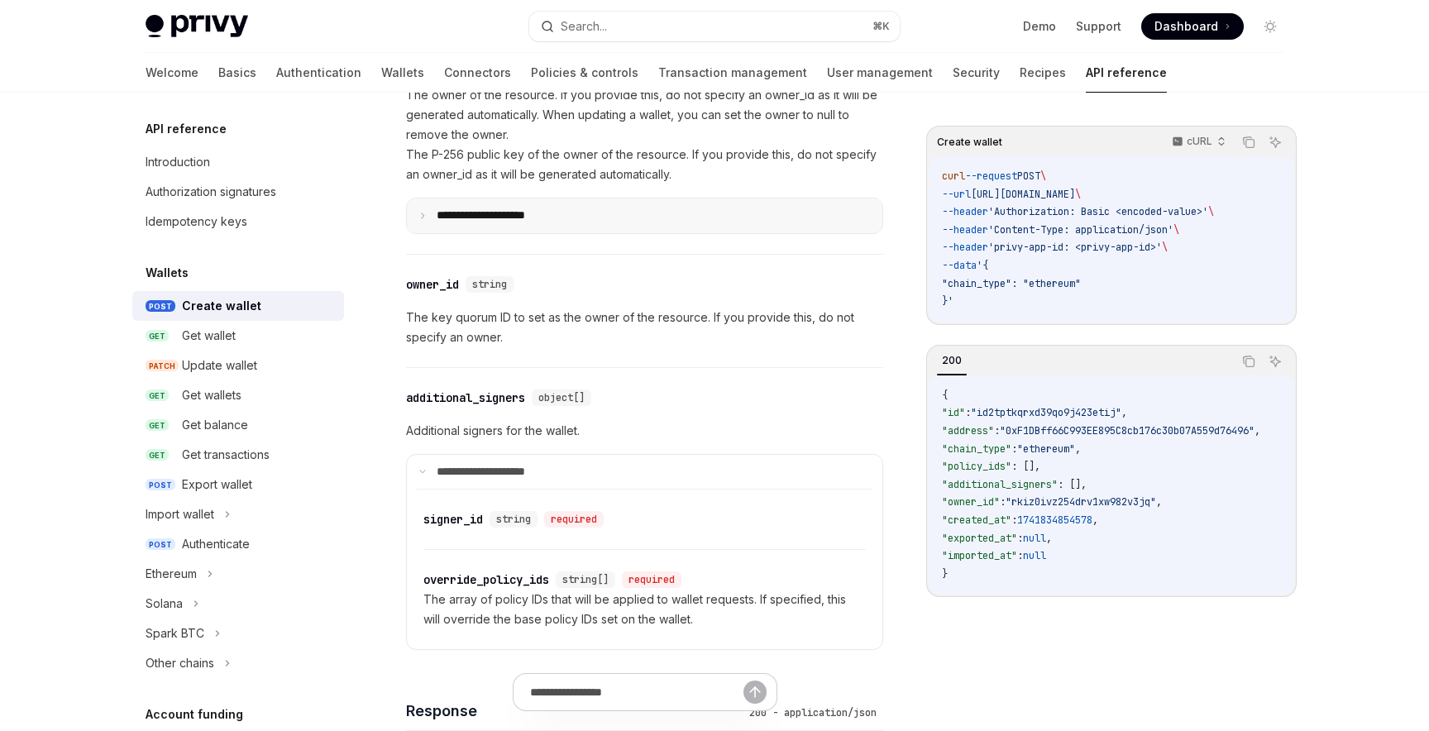
click at [530, 230] on summary "**********" at bounding box center [645, 215] width 476 height 35
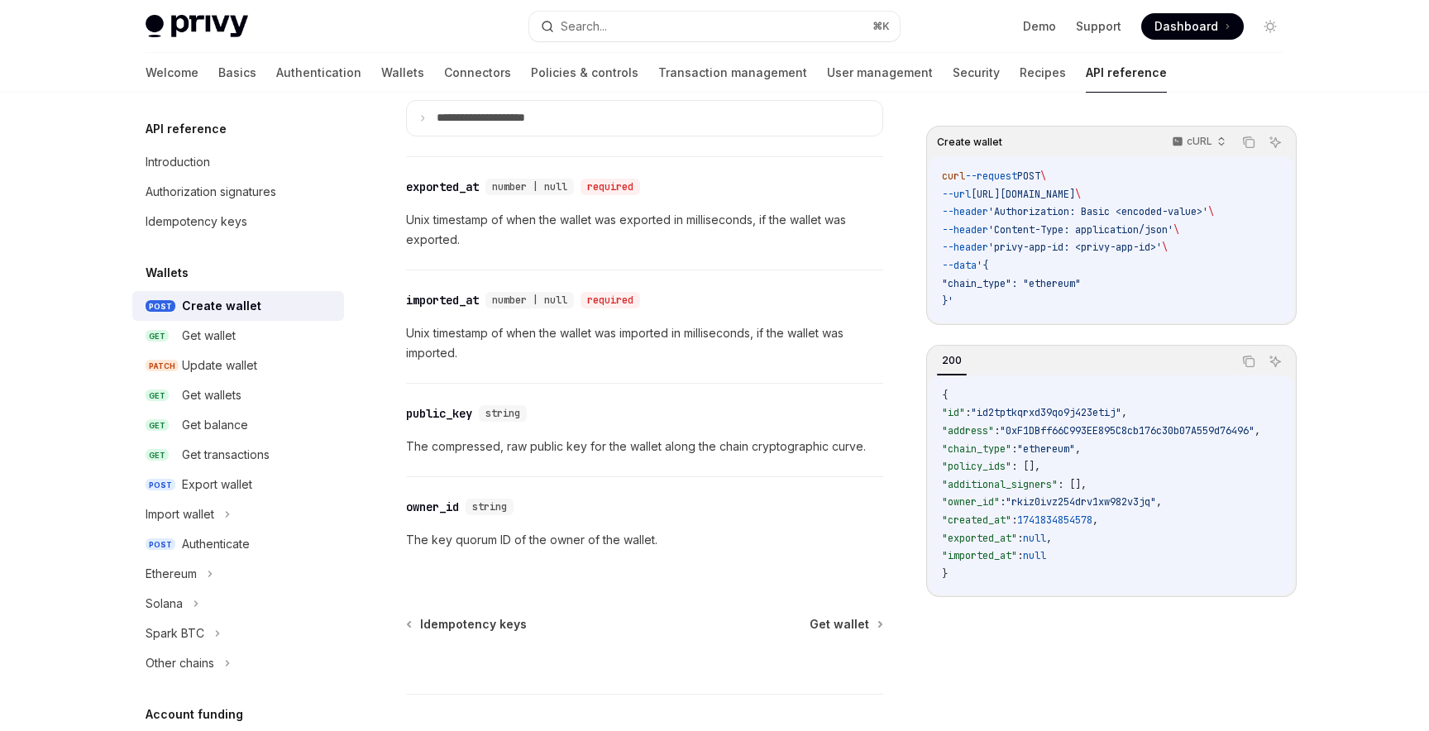
scroll to position [1007, 0]
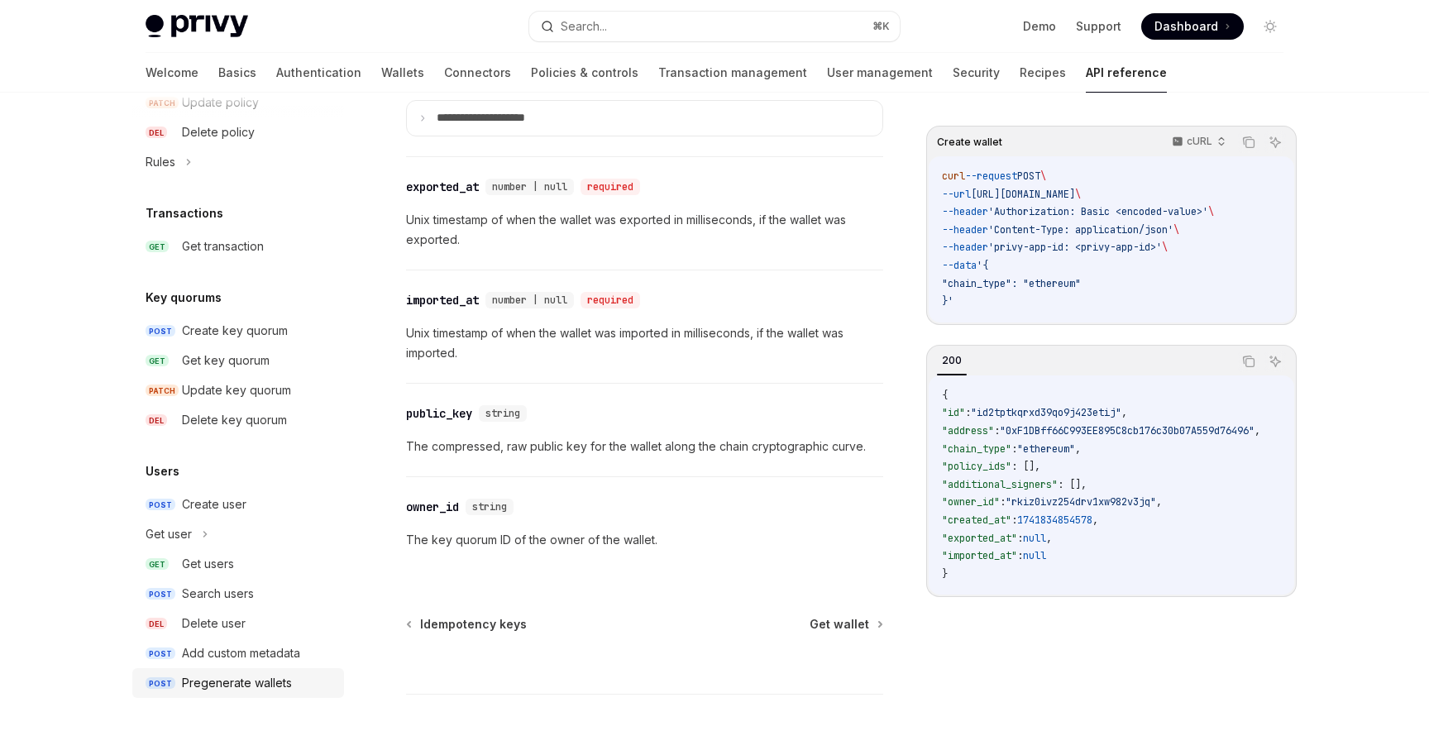
click at [274, 668] on link "POST Pregenerate wallets" at bounding box center [238, 683] width 212 height 30
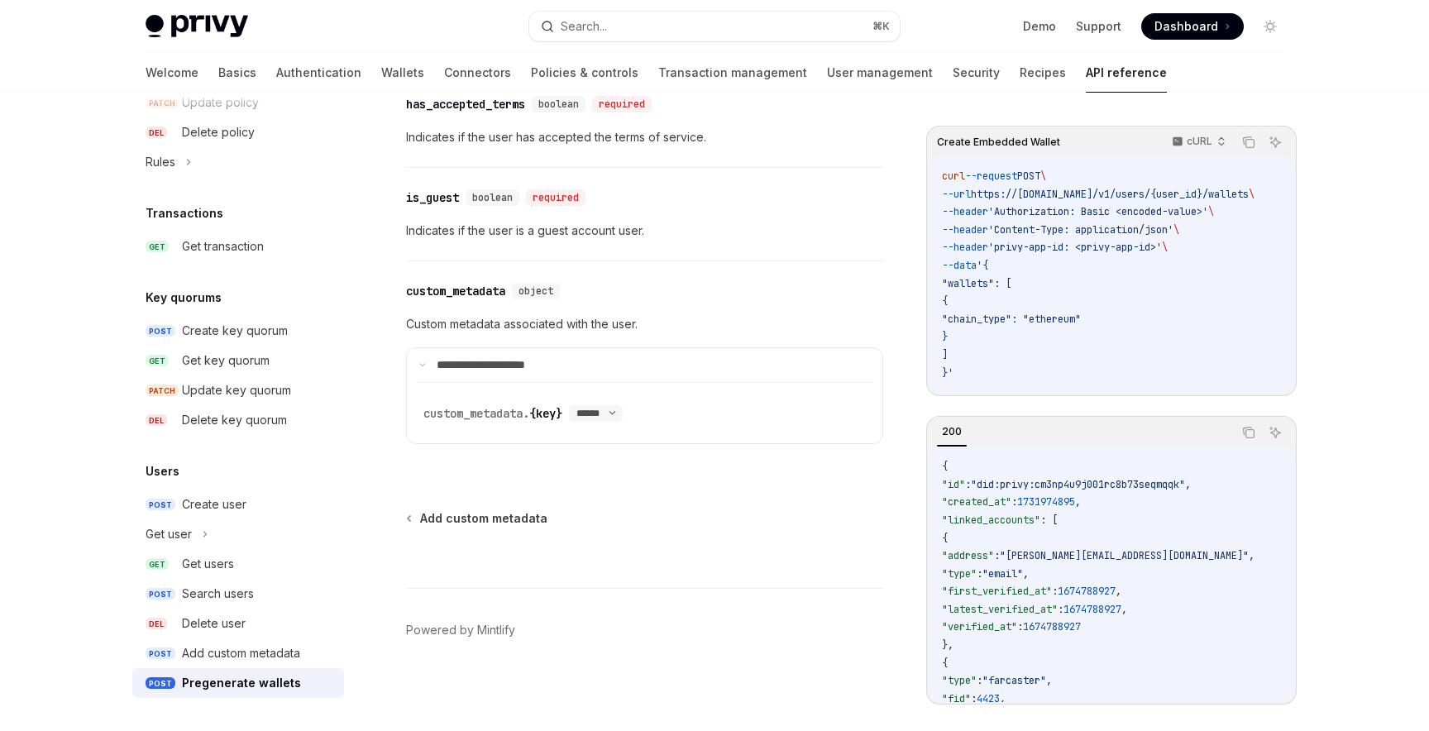
scroll to position [1676, 0]
click at [221, 644] on div "Add custom metadata" at bounding box center [241, 653] width 118 height 20
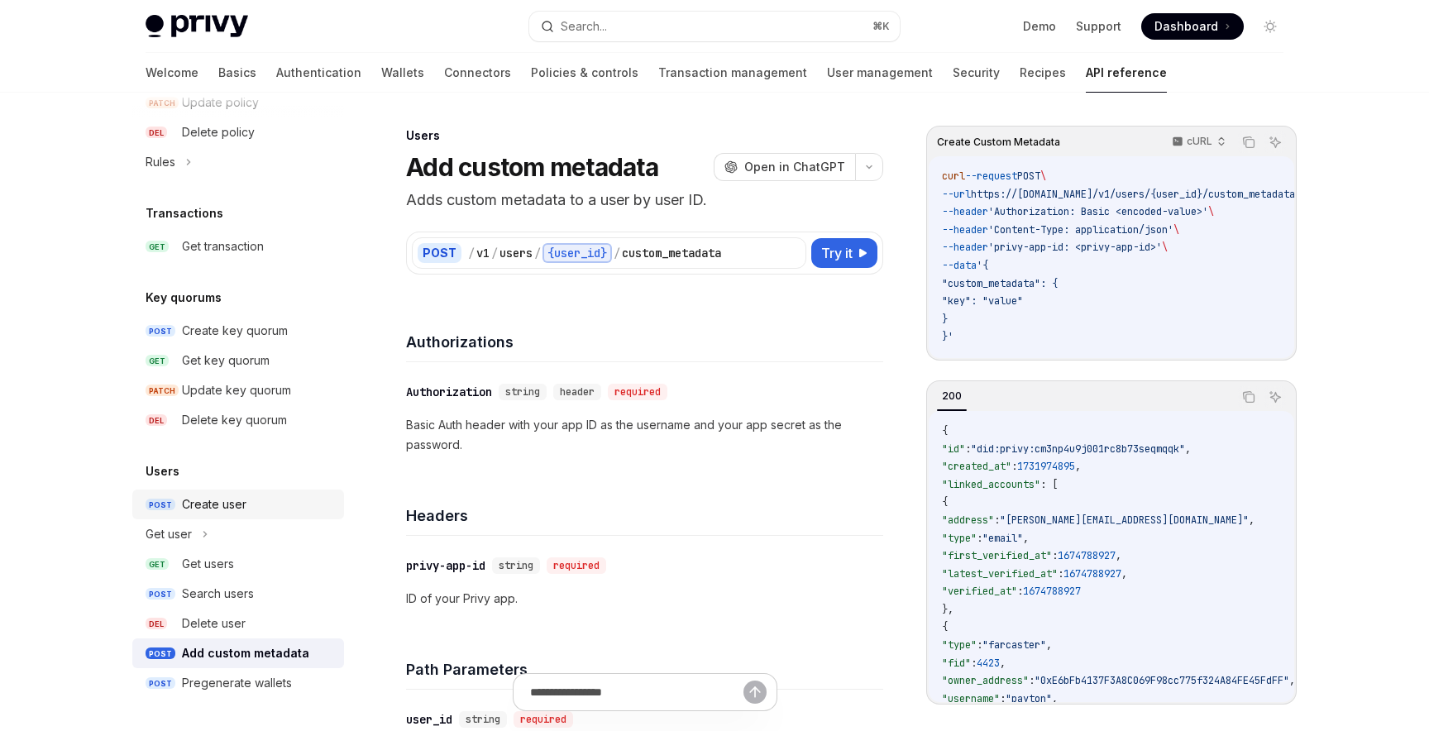
click at [225, 514] on link "POST Create user" at bounding box center [238, 505] width 212 height 30
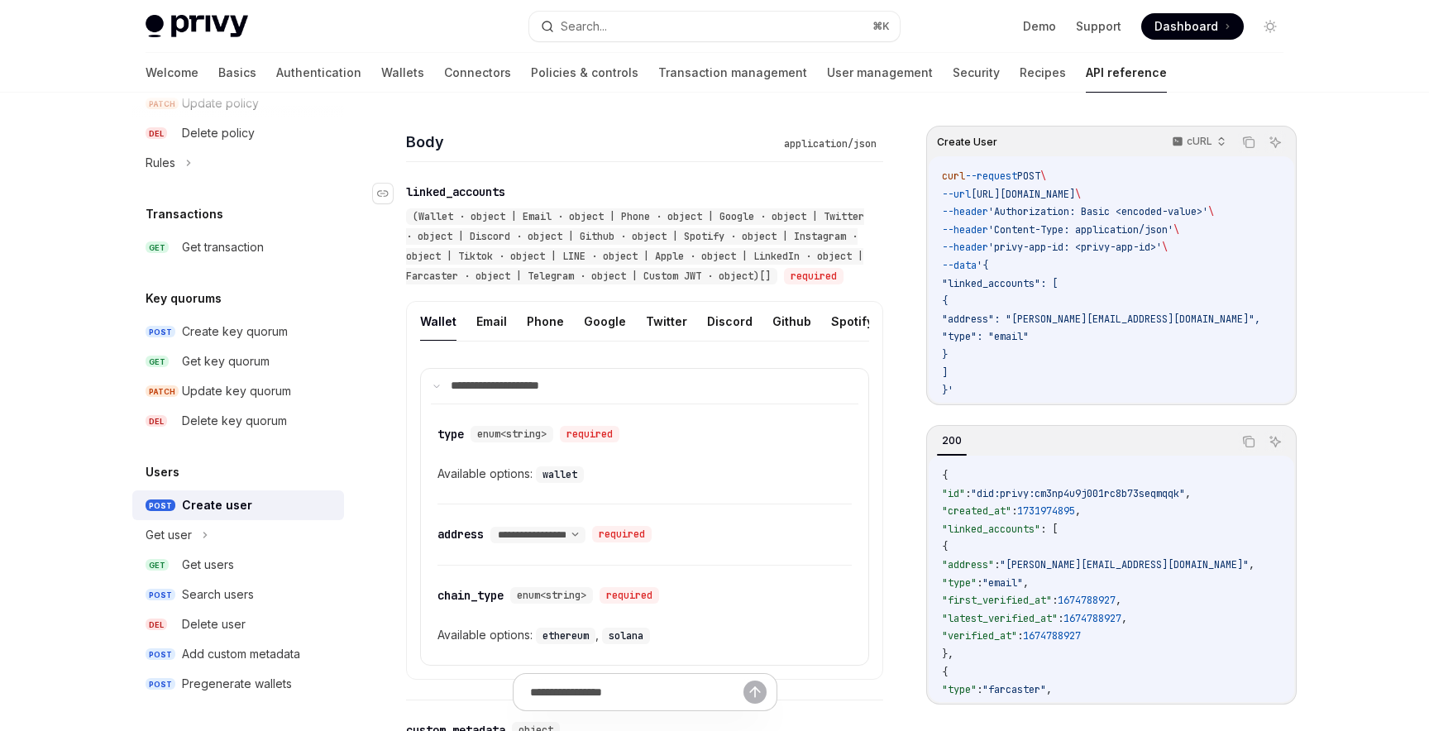
scroll to position [552, 0]
click at [669, 340] on button "Twitter" at bounding box center [666, 320] width 41 height 39
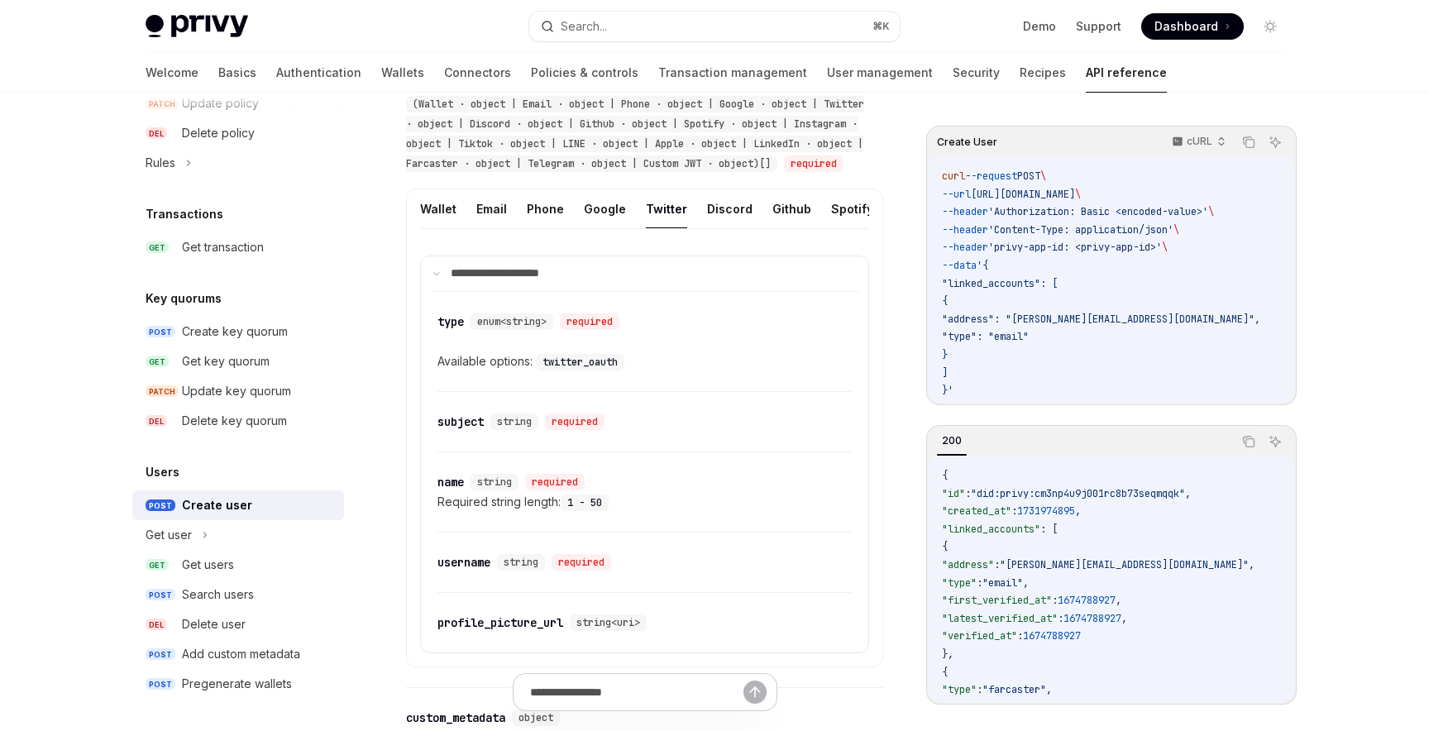
scroll to position [662, 0]
click at [574, 372] on code "twitter_oauth" at bounding box center [580, 364] width 88 height 17
copy code "twitter_oauth"
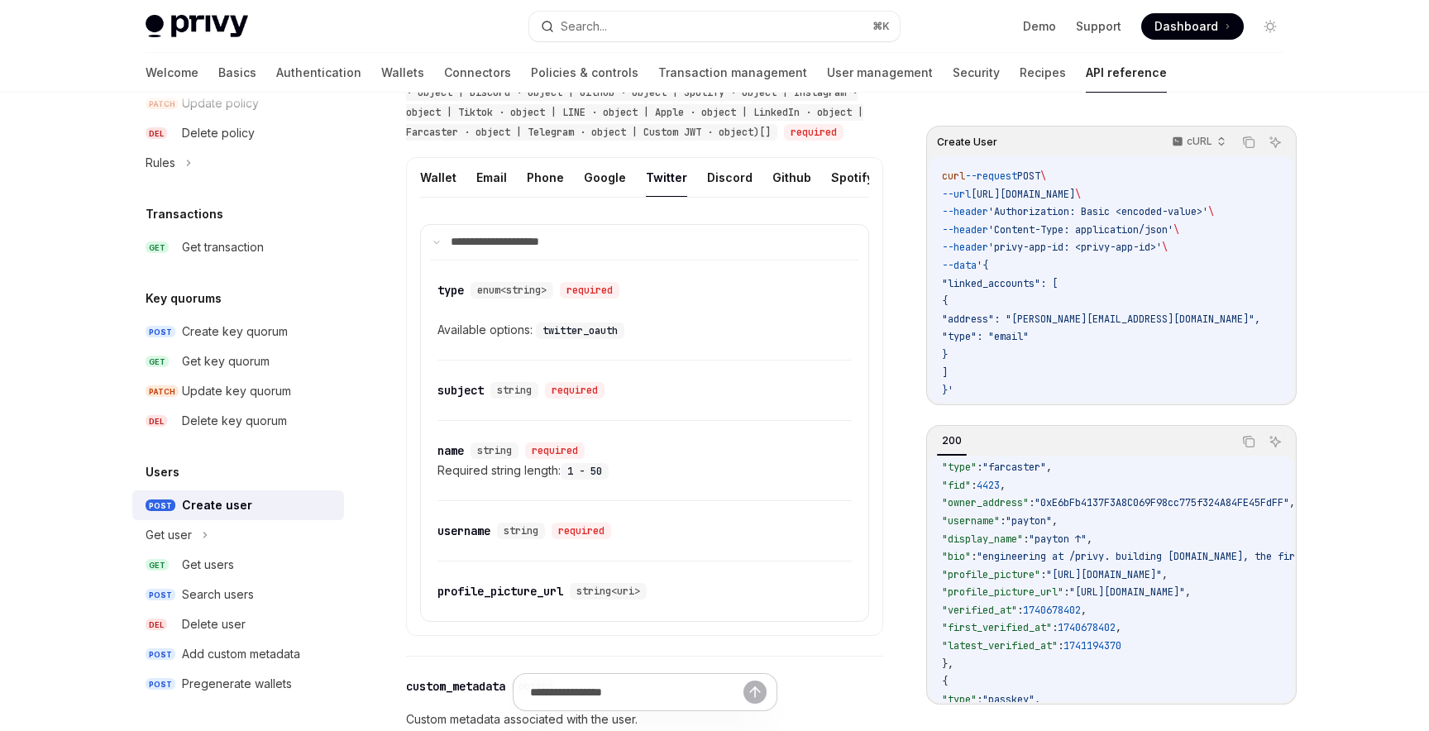
scroll to position [696, 0]
click at [571, 337] on code "twitter_oauth" at bounding box center [580, 329] width 88 height 17
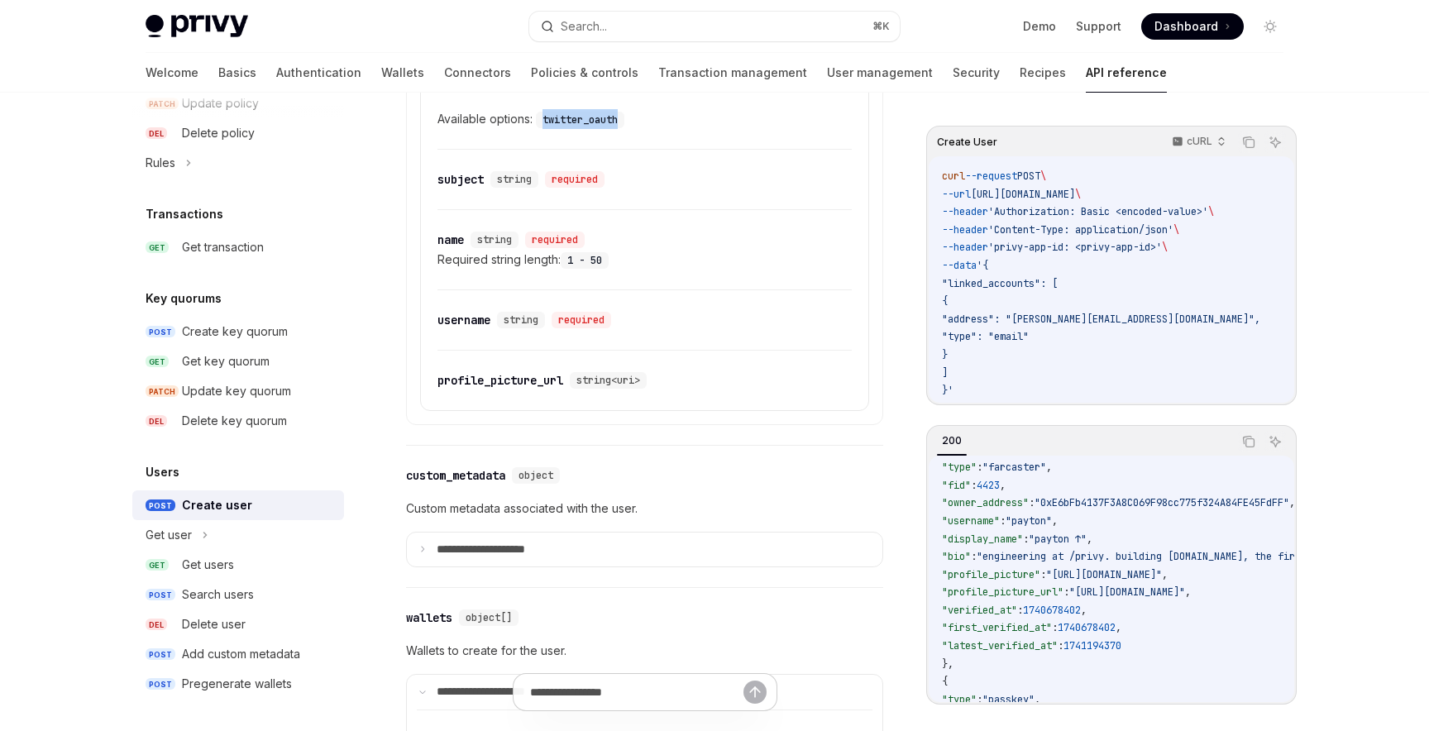
scroll to position [907, 0]
click at [248, 672] on link "POST Pregenerate wallets" at bounding box center [238, 684] width 212 height 30
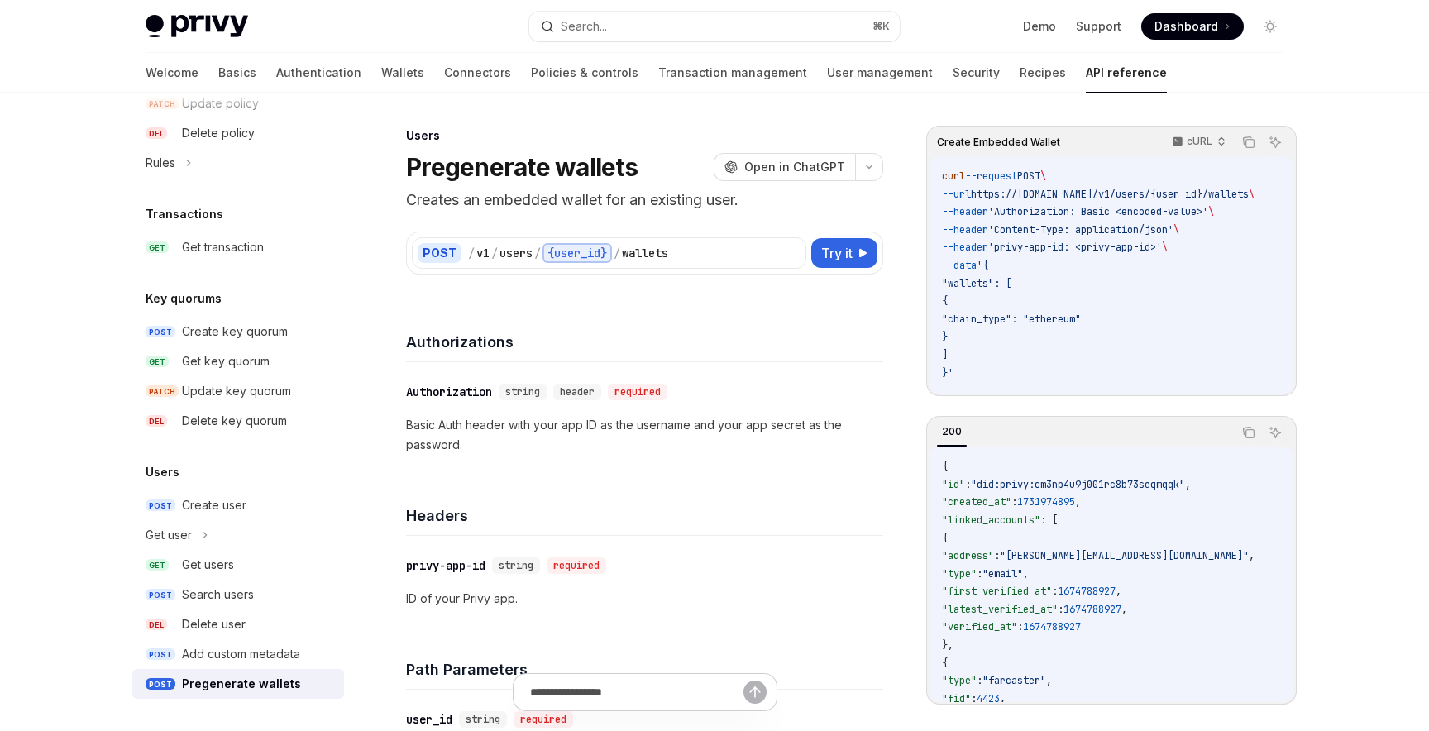
click at [248, 672] on link "POST Pregenerate wallets" at bounding box center [238, 684] width 212 height 30
type textarea "*"
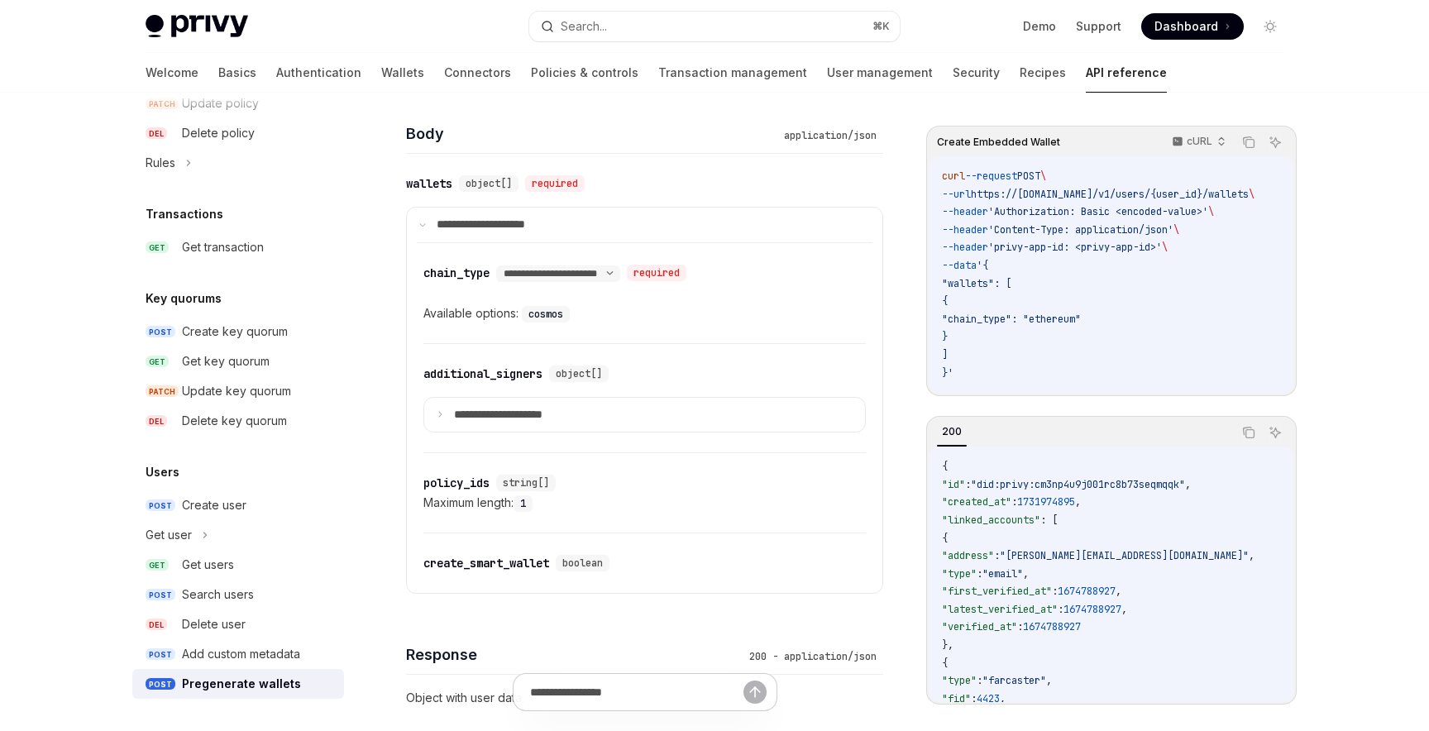
scroll to position [691, 0]
click at [547, 404] on summary "**********" at bounding box center [644, 414] width 441 height 35
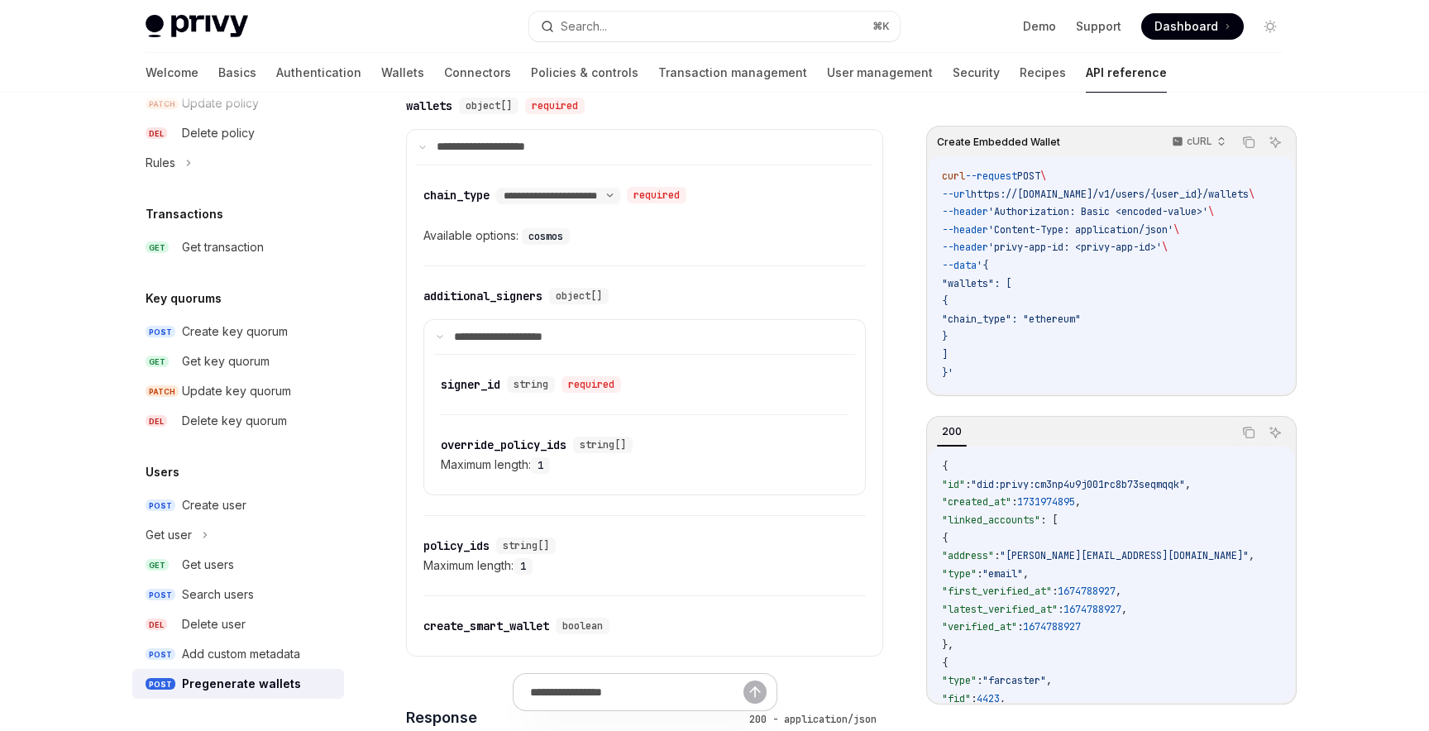
scroll to position [747, 0]
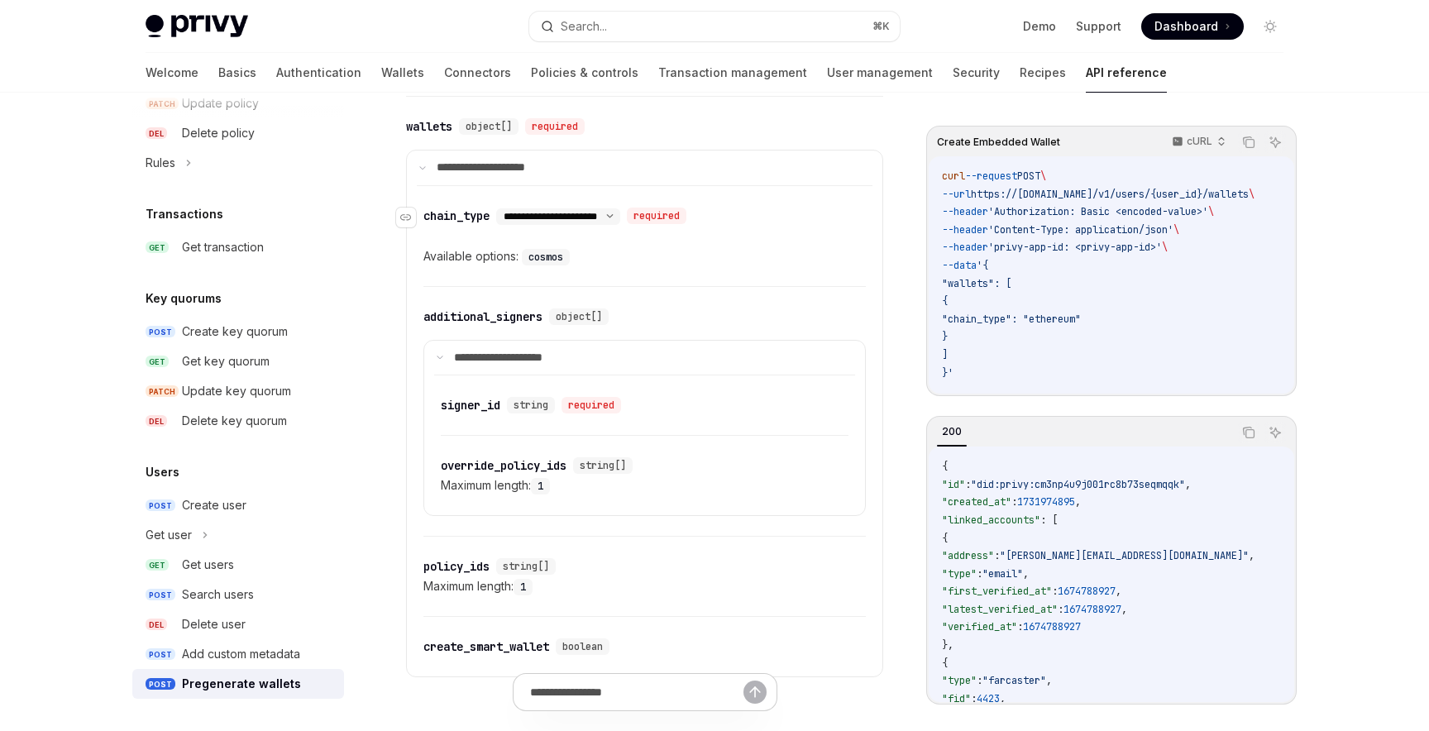
click at [620, 212] on select "**********" at bounding box center [558, 216] width 124 height 13
click at [543, 259] on code "cosmos" at bounding box center [546, 257] width 48 height 17
click at [586, 215] on select "**********" at bounding box center [558, 216] width 124 height 13
select select "*"
click at [500, 210] on select "**********" at bounding box center [558, 216] width 124 height 13
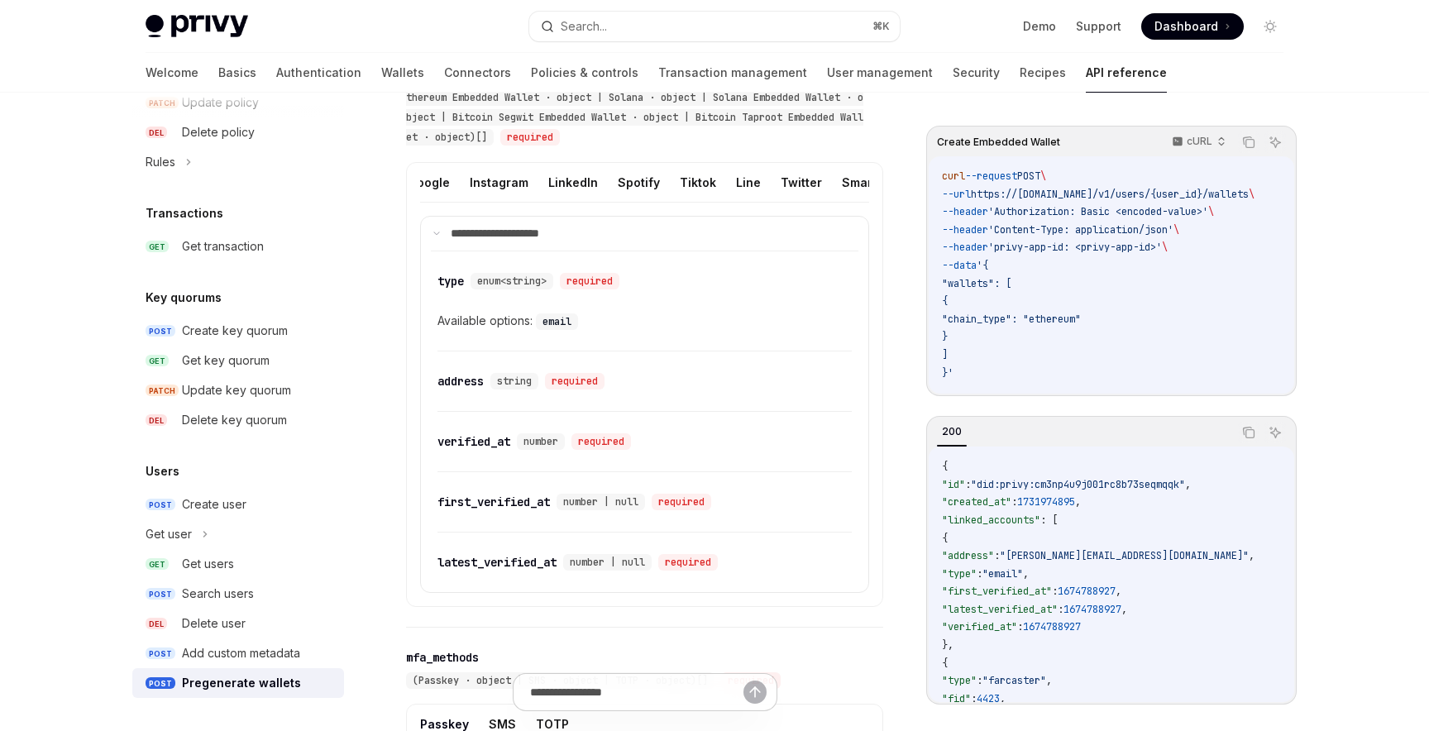
scroll to position [0, 603]
click at [766, 171] on button "Twitter" at bounding box center [784, 182] width 41 height 39
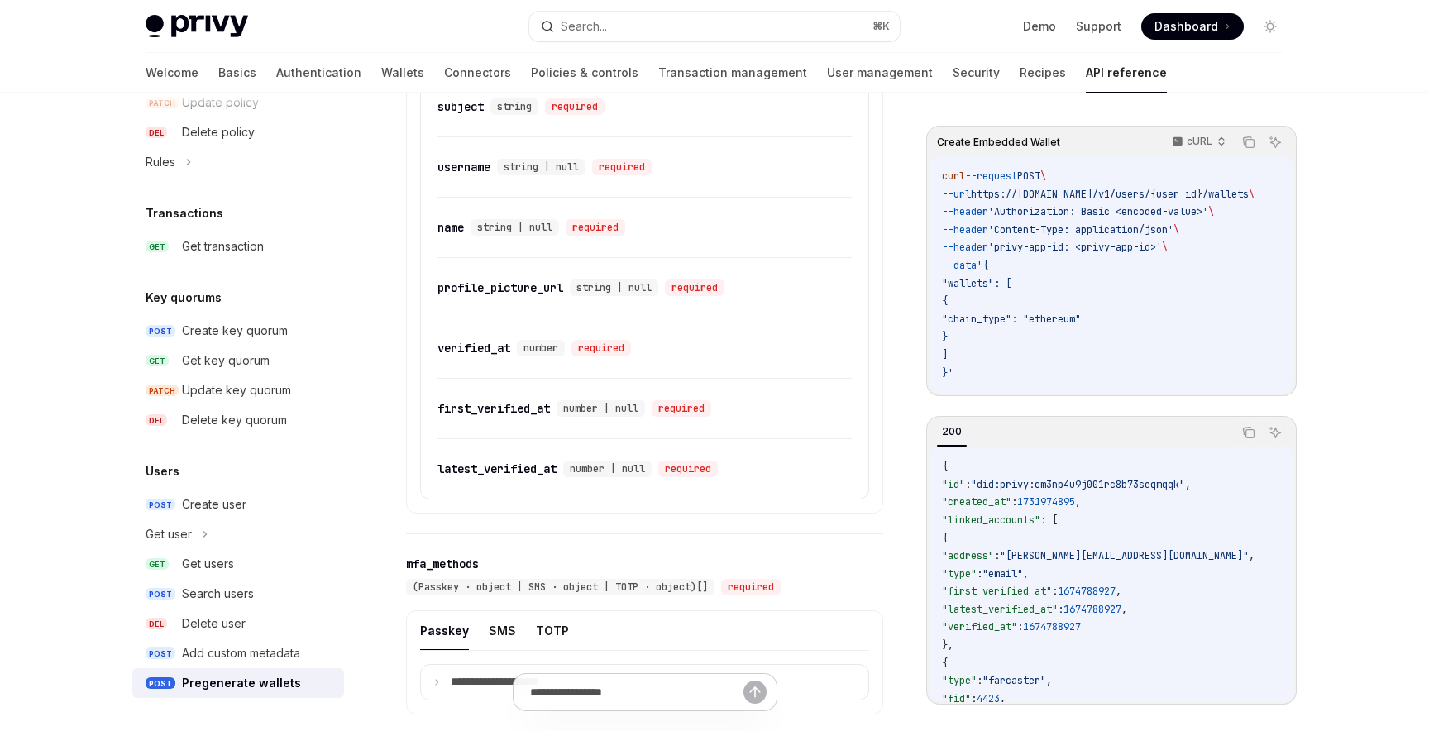
scroll to position [1441, 0]
click at [485, 289] on div "profile_picture_url" at bounding box center [501, 292] width 126 height 17
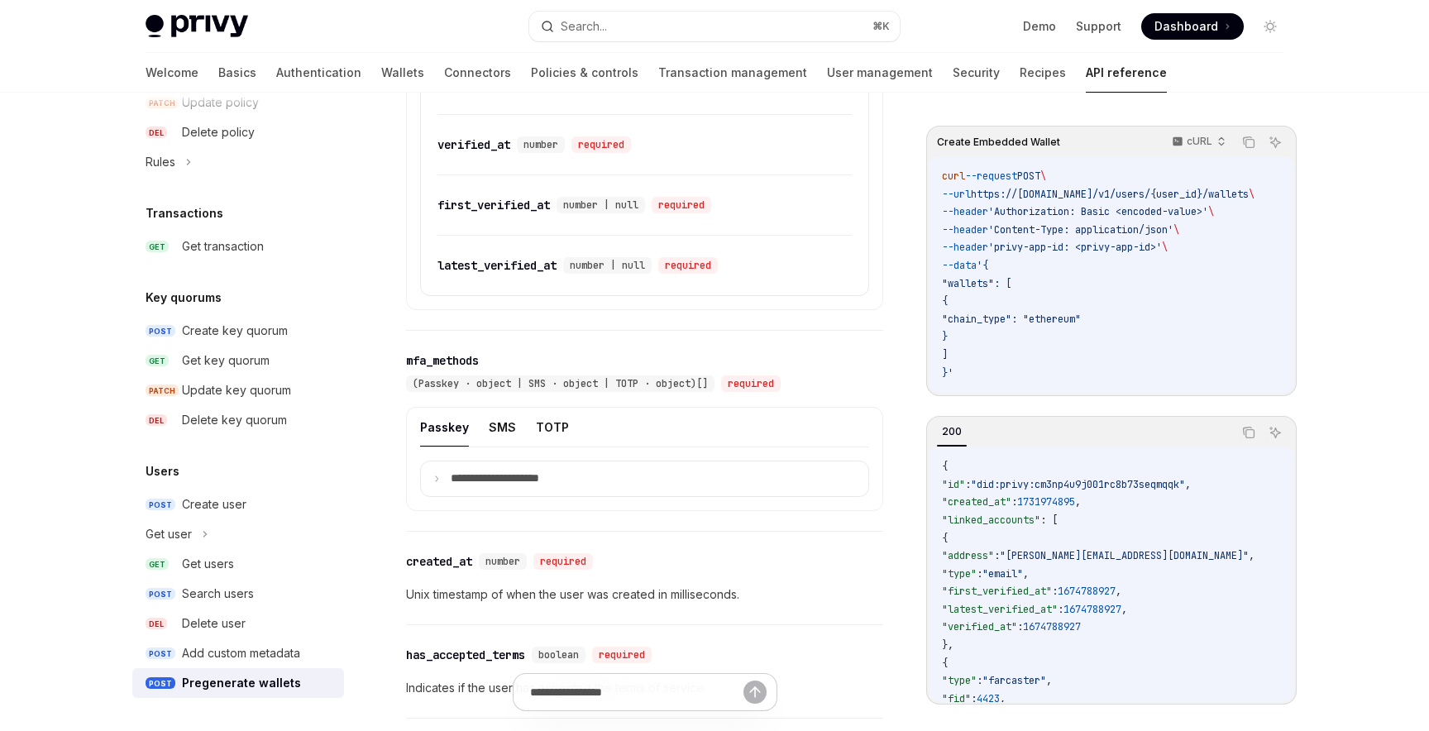
click at [485, 289] on div "**********" at bounding box center [644, 283] width 477 height 1341
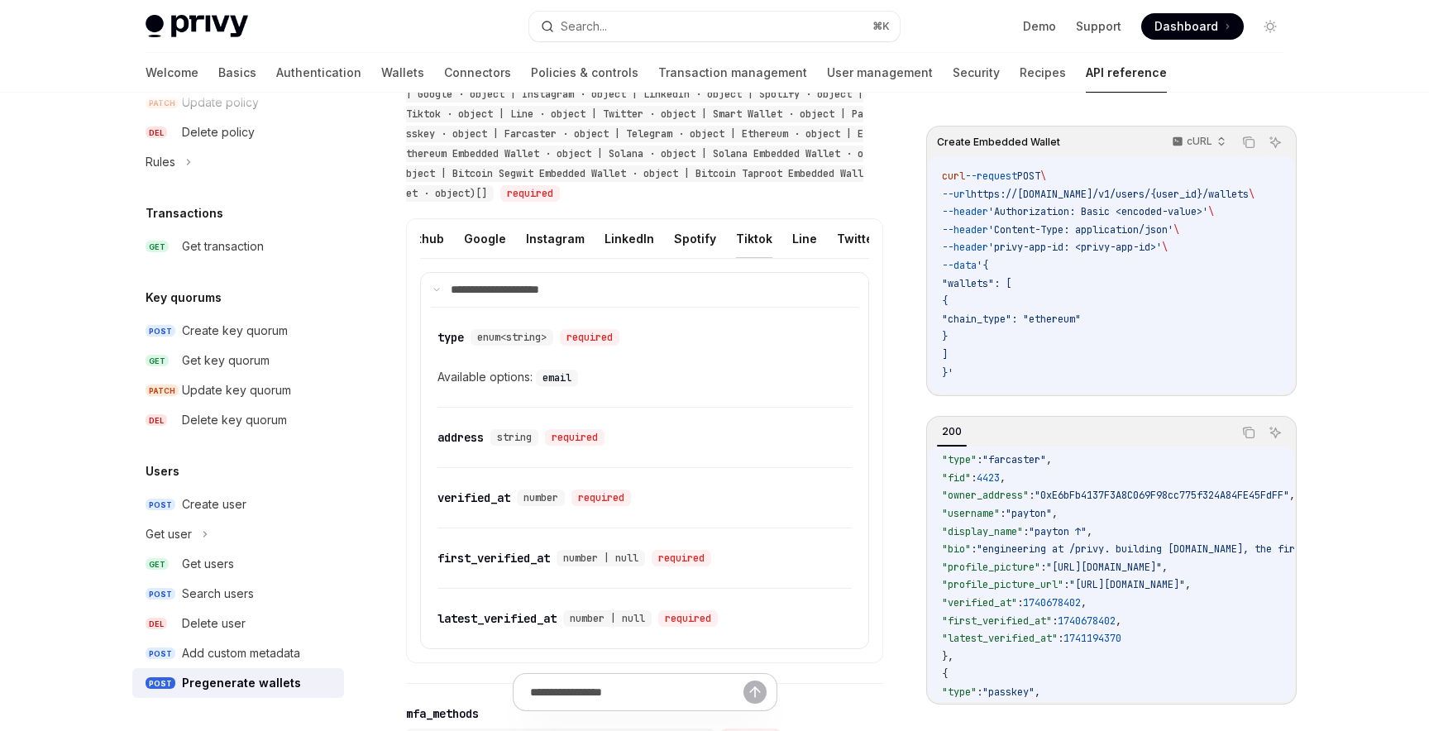
scroll to position [0, 587]
click at [780, 239] on button "Twitter" at bounding box center [800, 238] width 41 height 39
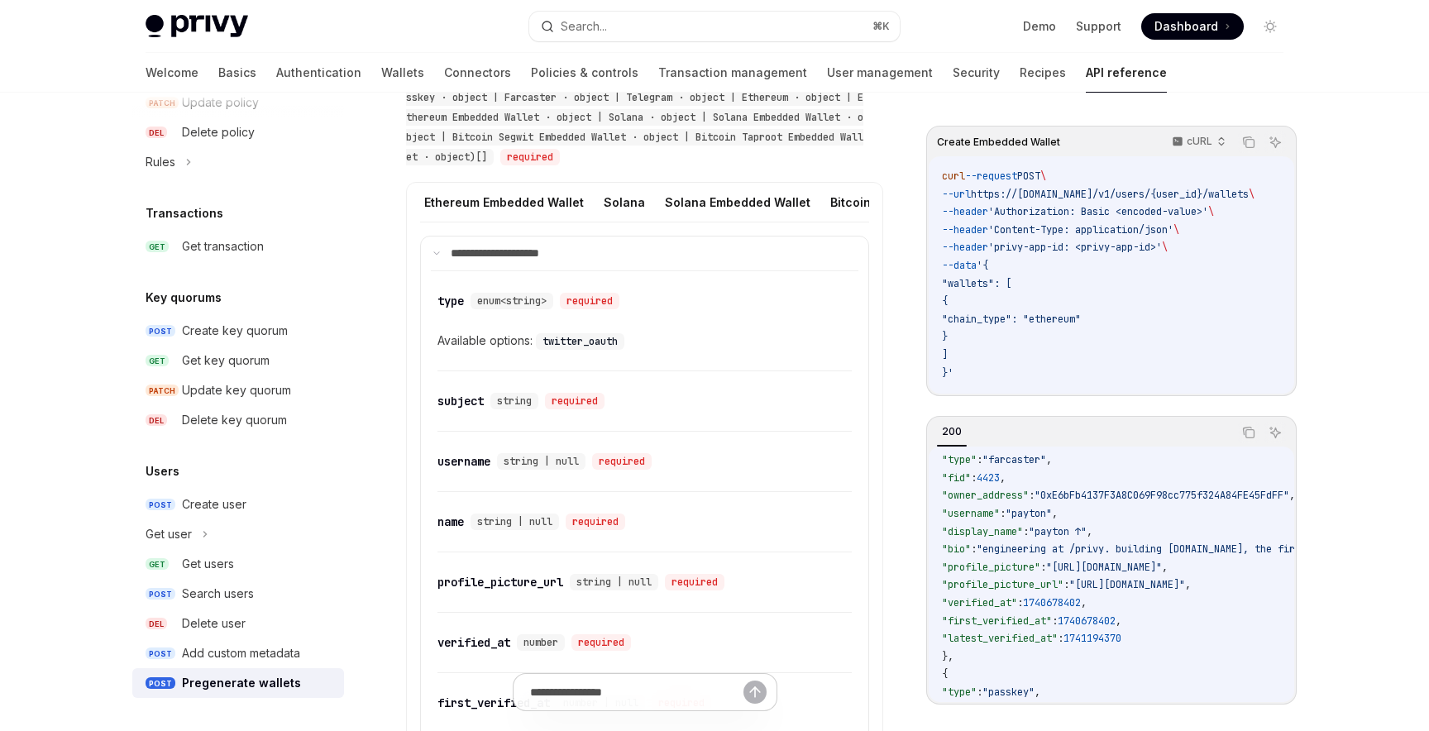
scroll to position [0, 1411]
click at [677, 205] on button "Solana Embedded Wallet" at bounding box center [721, 202] width 146 height 39
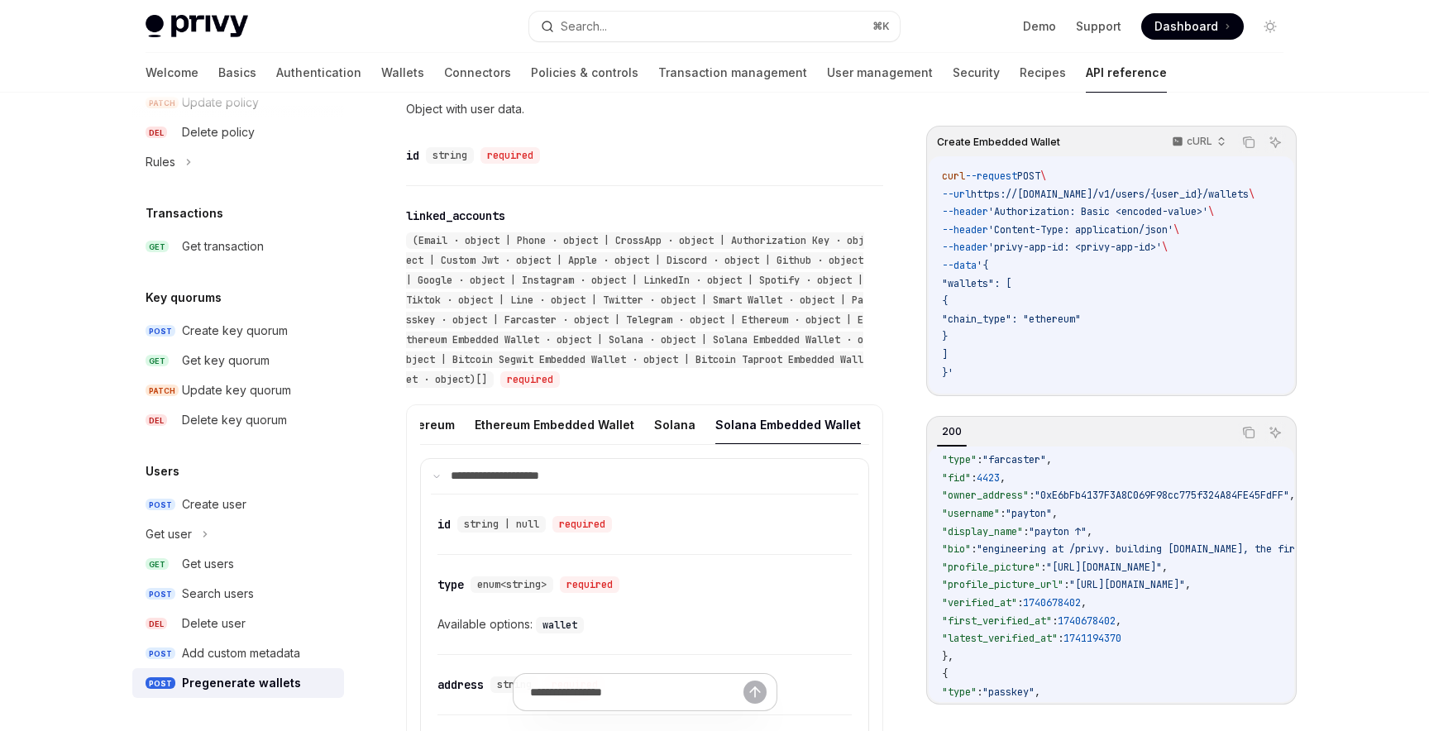
scroll to position [1276, 0]
click at [654, 429] on button "Solana" at bounding box center [674, 427] width 41 height 39
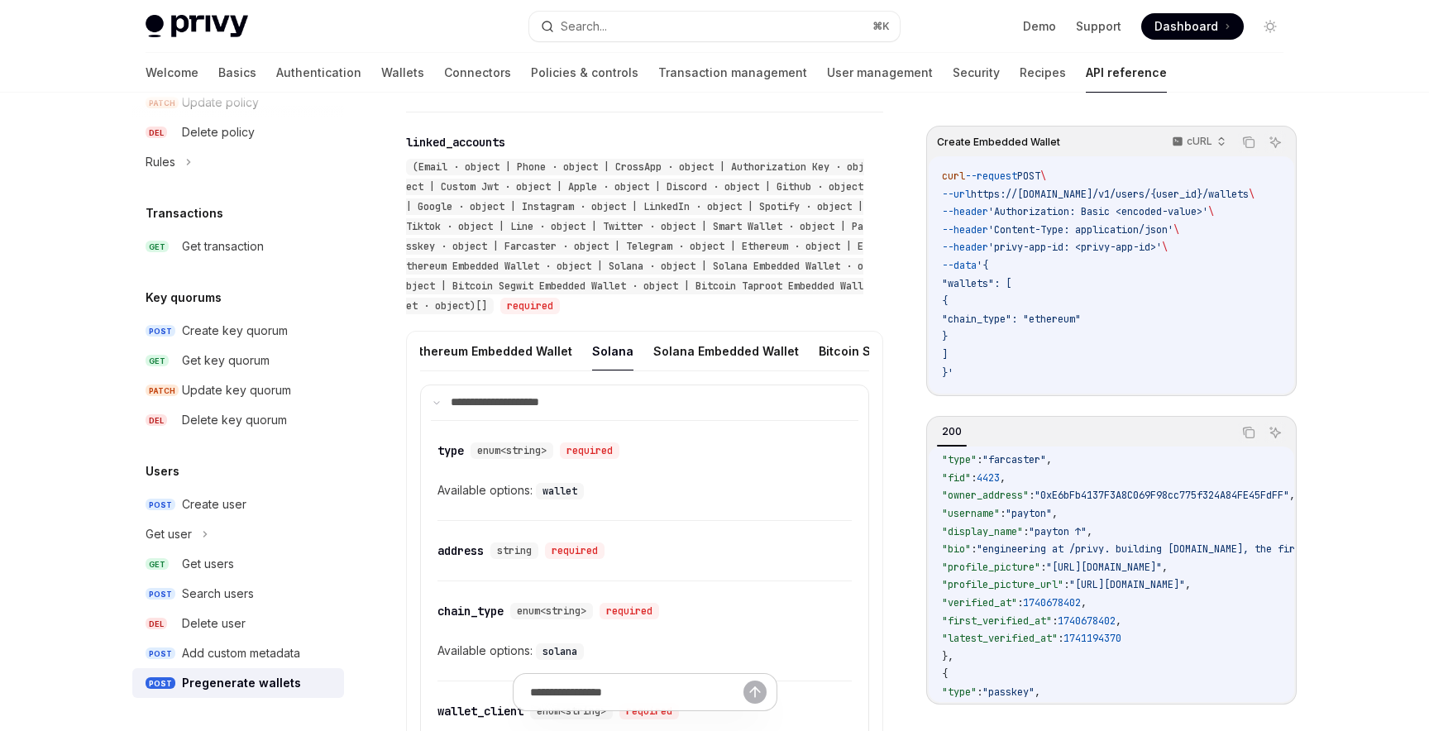
scroll to position [1355, 0]
click at [695, 351] on button "Solana Embedded Wallet" at bounding box center [726, 348] width 146 height 39
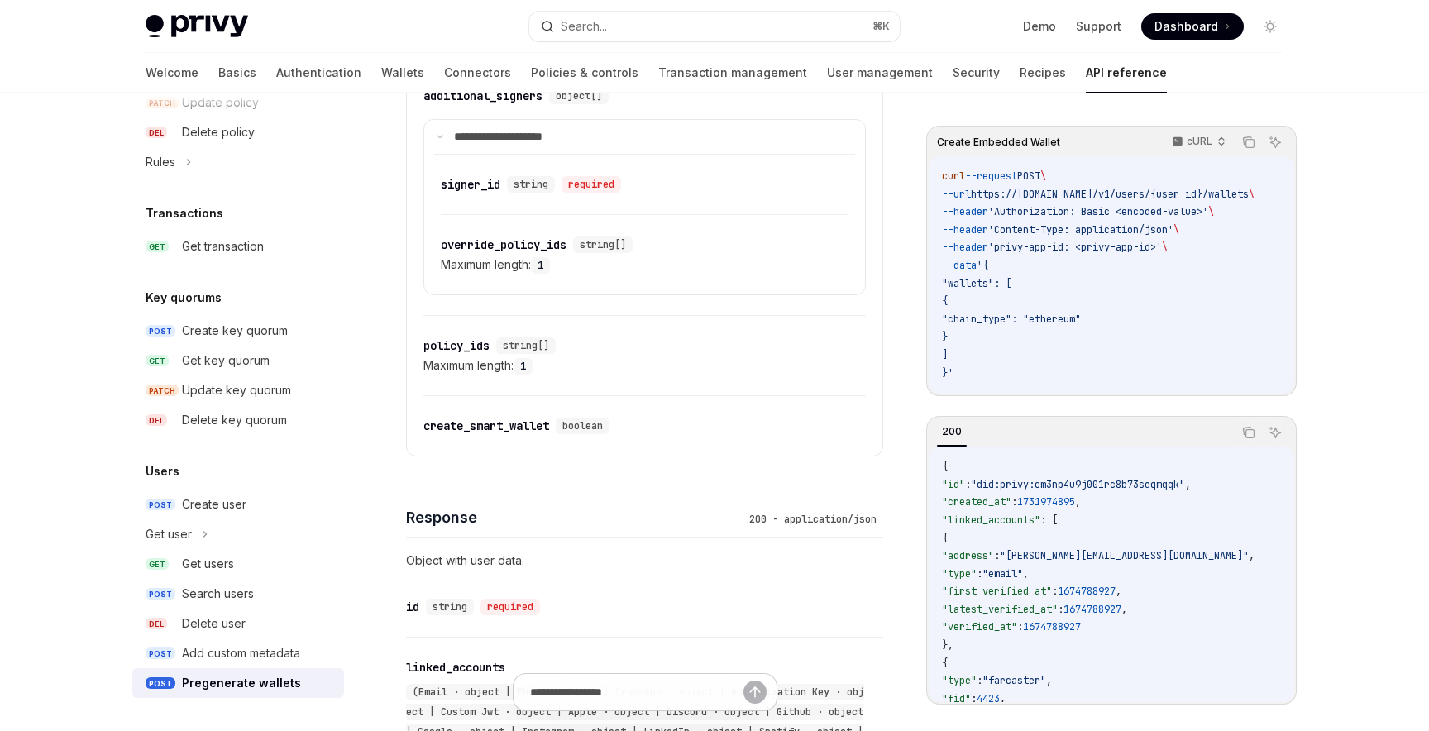
scroll to position [974, 0]
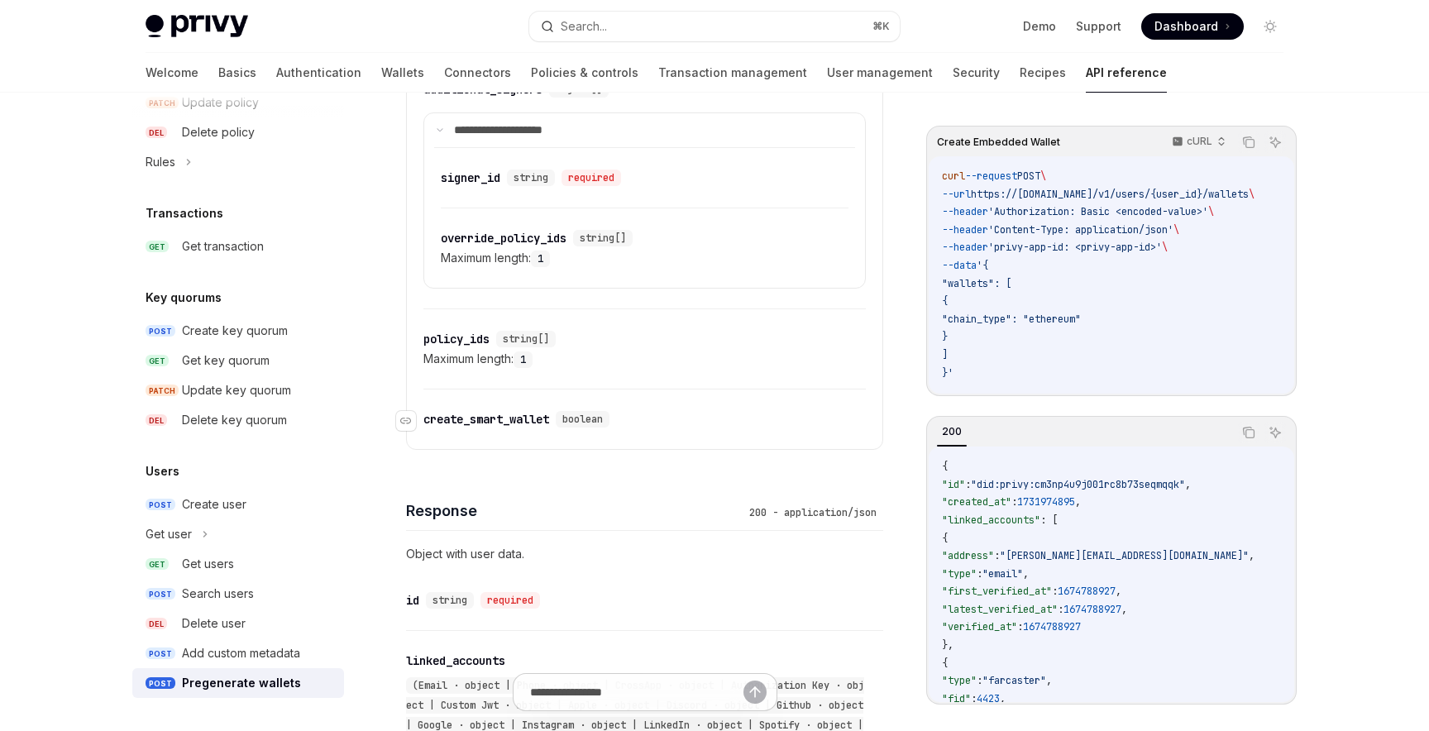
click at [517, 419] on div "create_smart_wallet" at bounding box center [486, 419] width 126 height 17
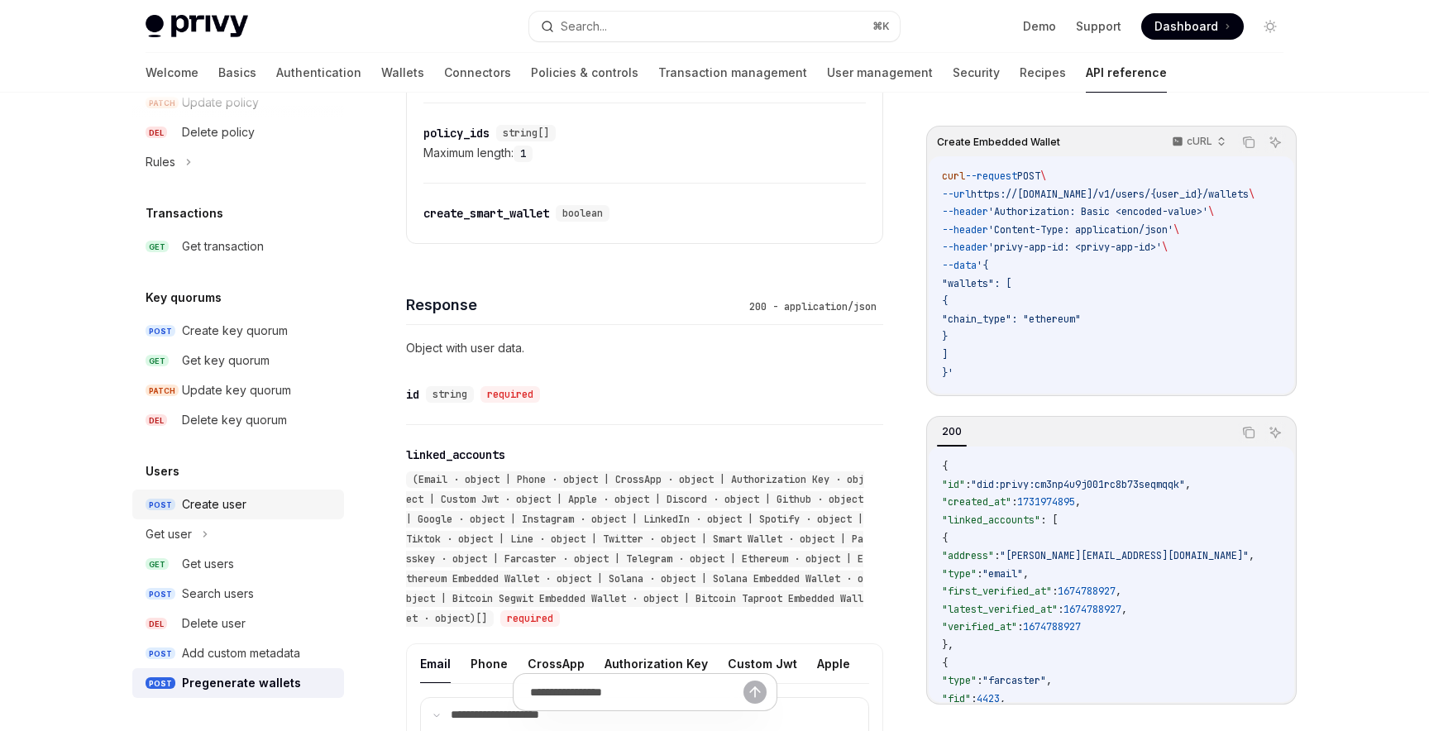
scroll to position [1181, 0]
click at [381, 75] on link "Wallets" at bounding box center [402, 73] width 43 height 40
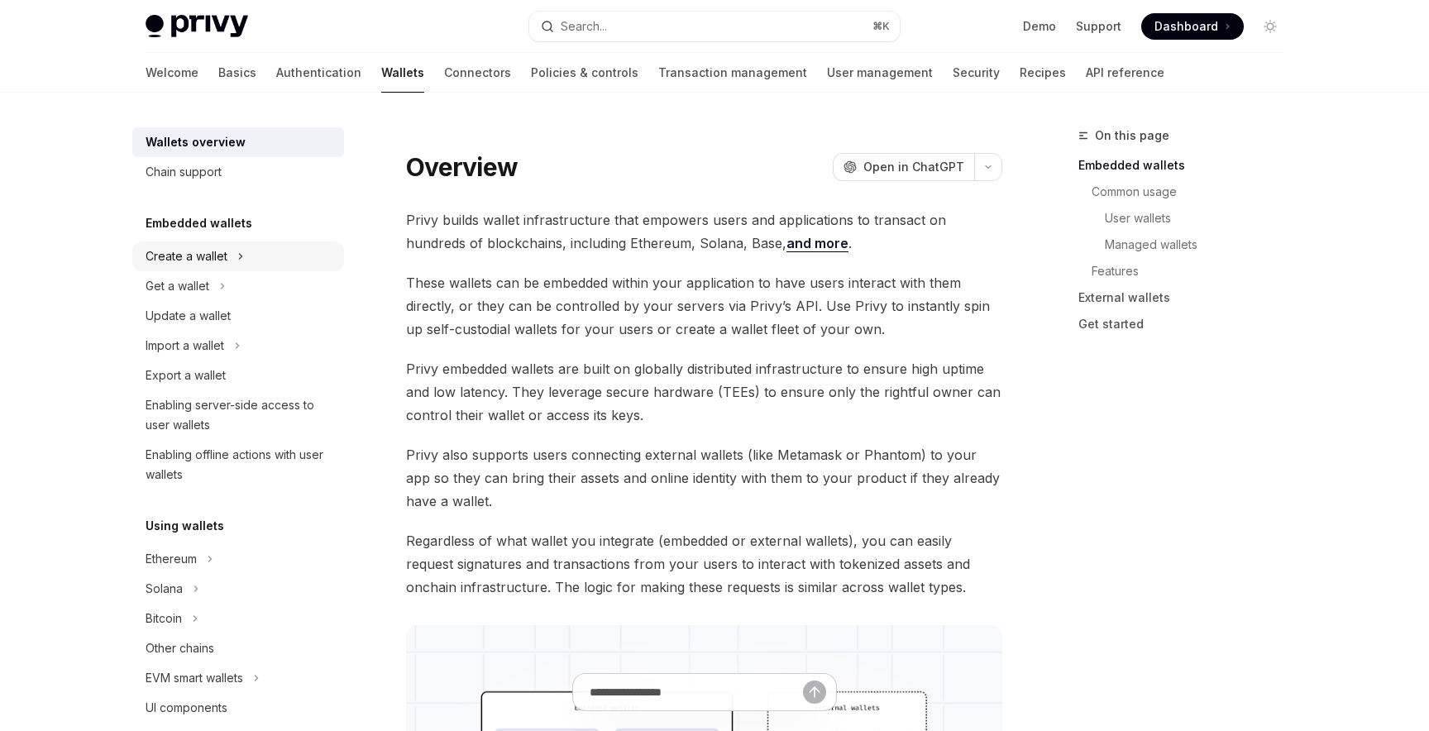
click at [260, 262] on div "Create a wallet" at bounding box center [238, 256] width 212 height 30
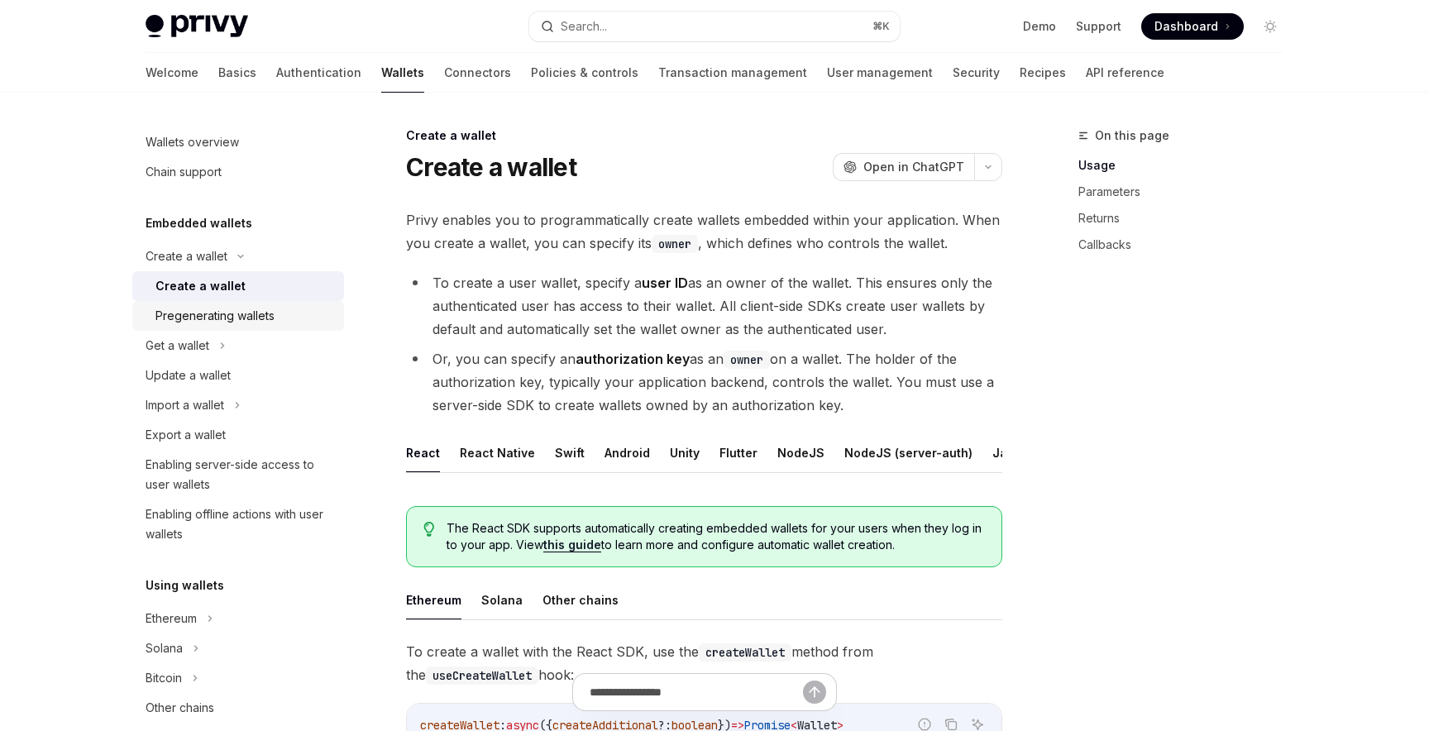
click at [245, 315] on div "Pregenerating wallets" at bounding box center [214, 316] width 119 height 20
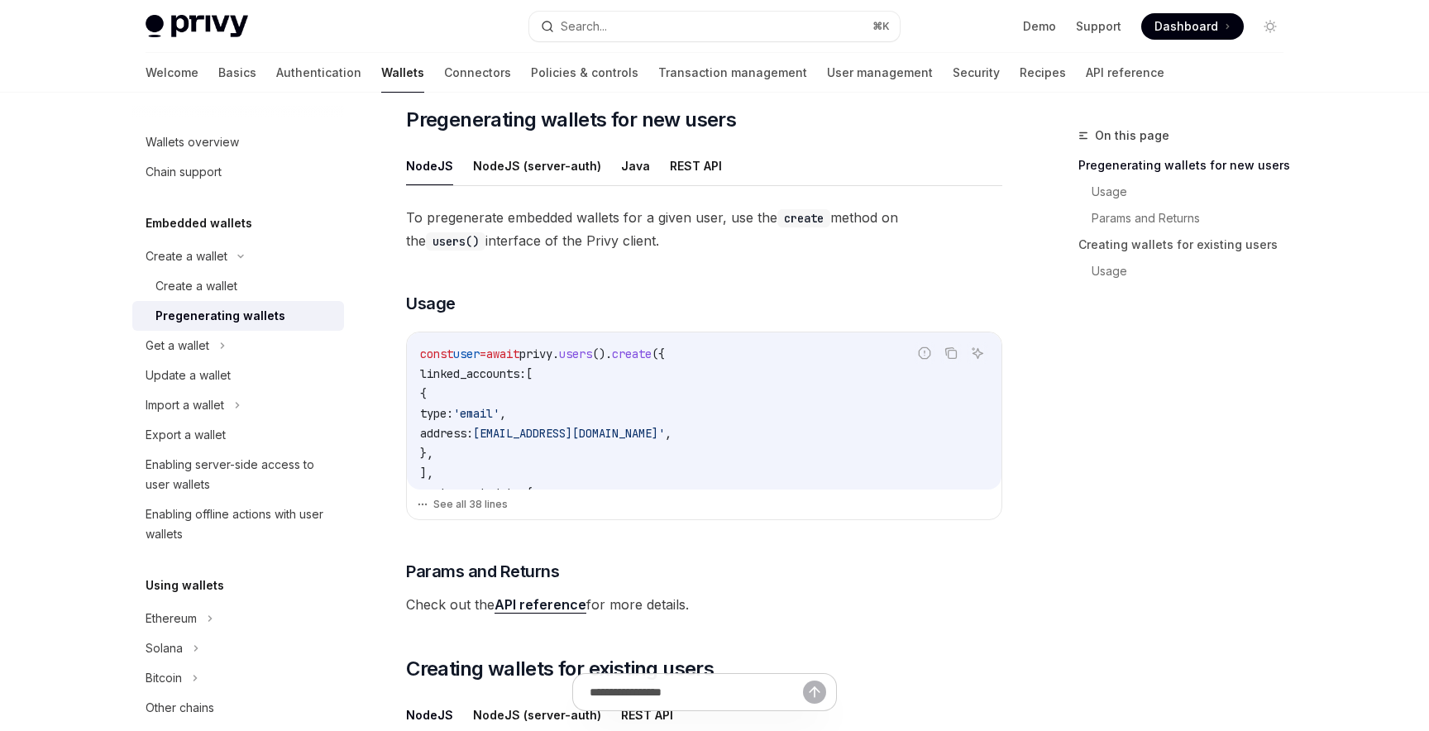
scroll to position [299, 0]
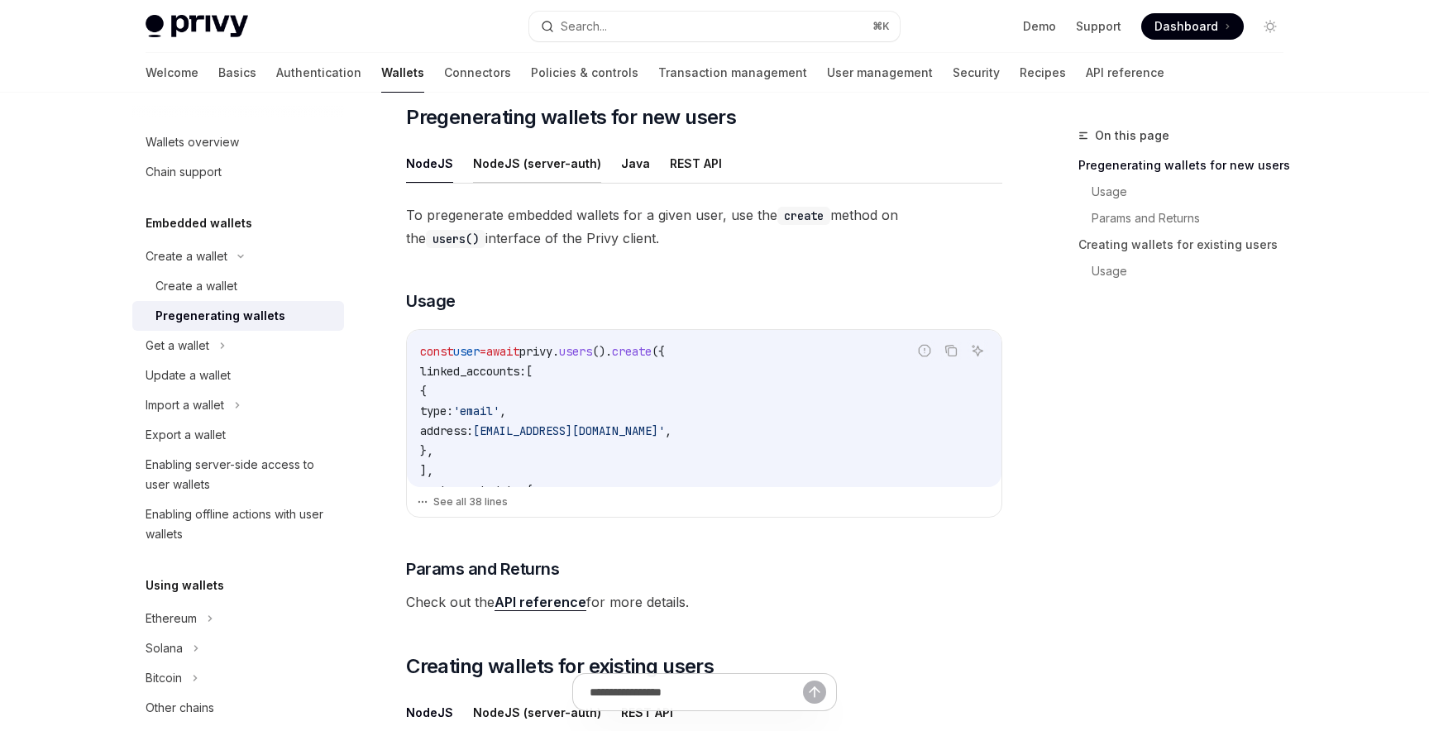
click at [513, 161] on button "NodeJS (server-auth)" at bounding box center [537, 163] width 128 height 39
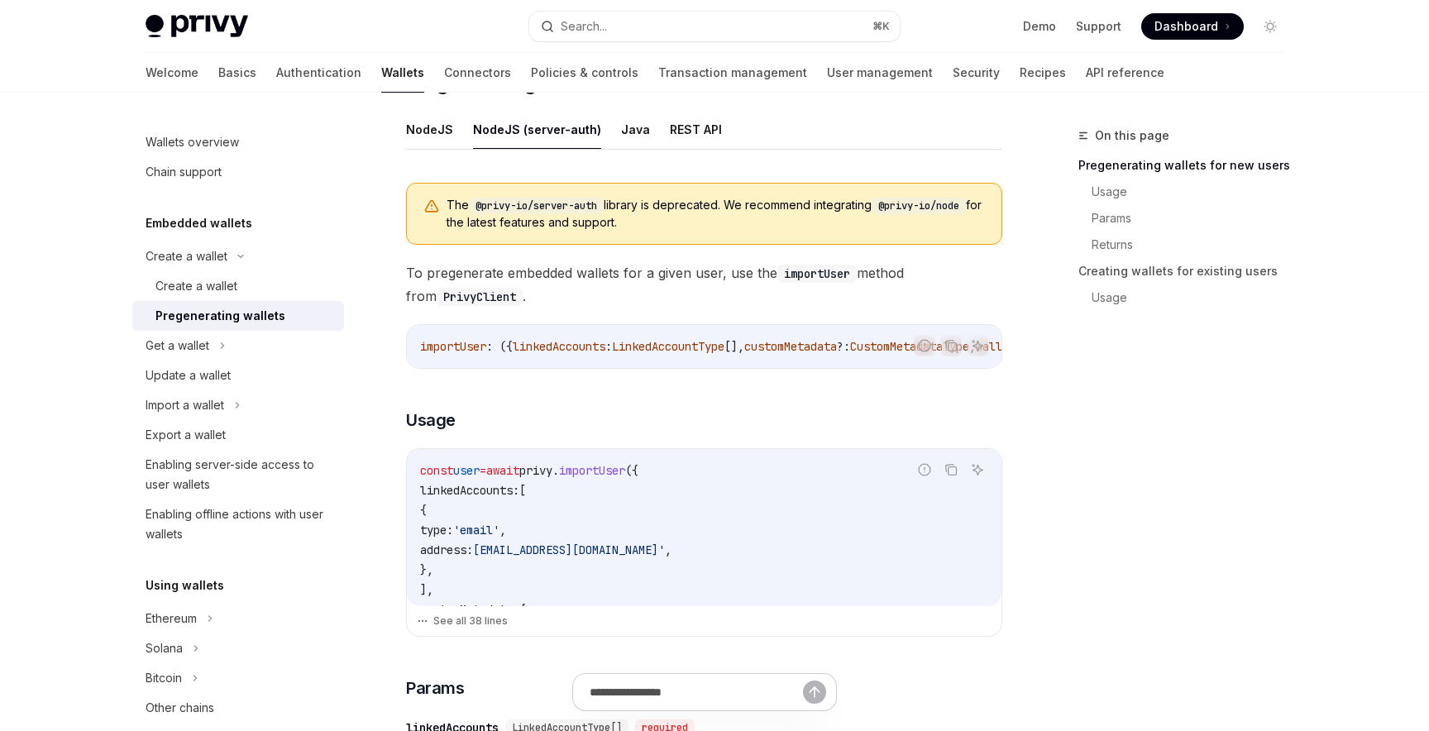
scroll to position [336, 0]
click at [479, 475] on span "user" at bounding box center [466, 468] width 26 height 15
click at [445, 473] on span "const" at bounding box center [436, 468] width 33 height 15
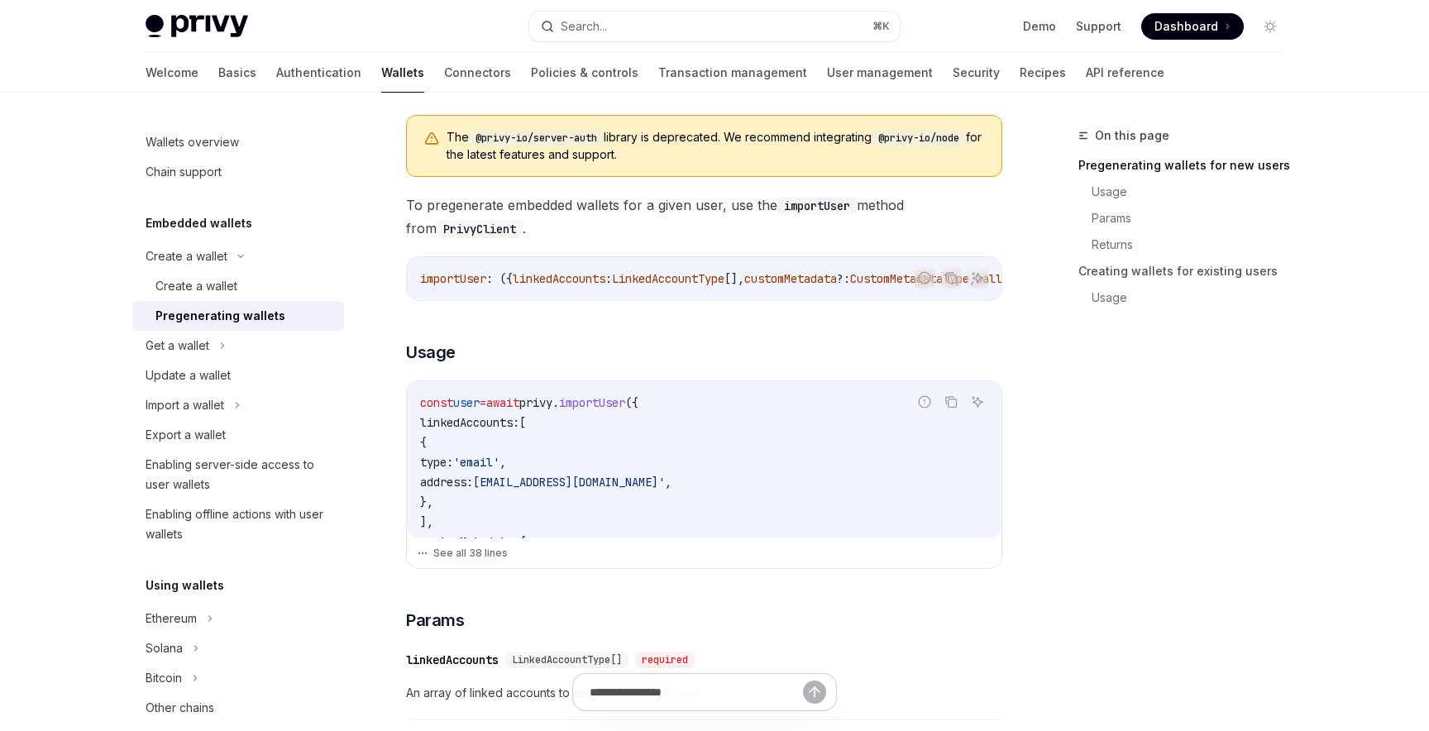
scroll to position [390, 0]
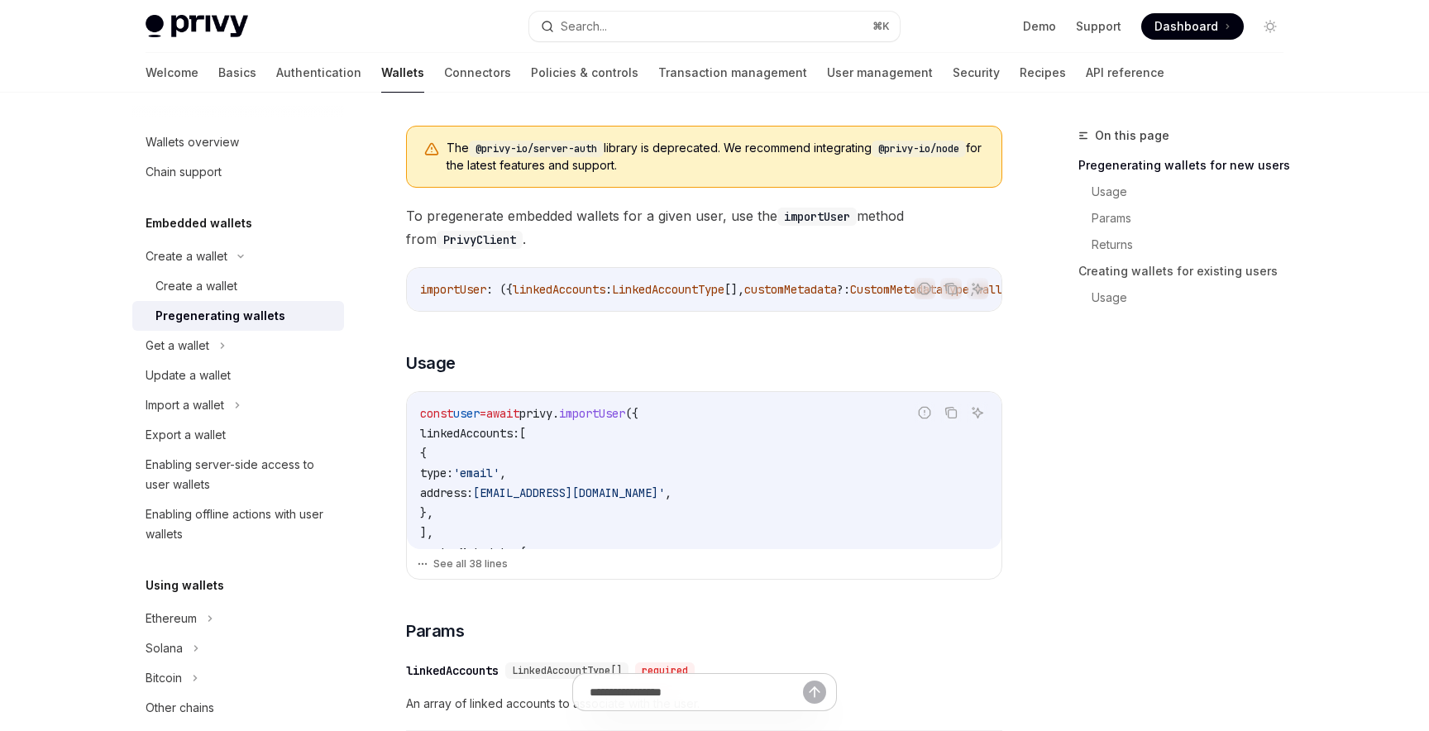
click at [552, 421] on span "privy" at bounding box center [535, 413] width 33 height 15
click at [519, 421] on span "await" at bounding box center [502, 413] width 33 height 15
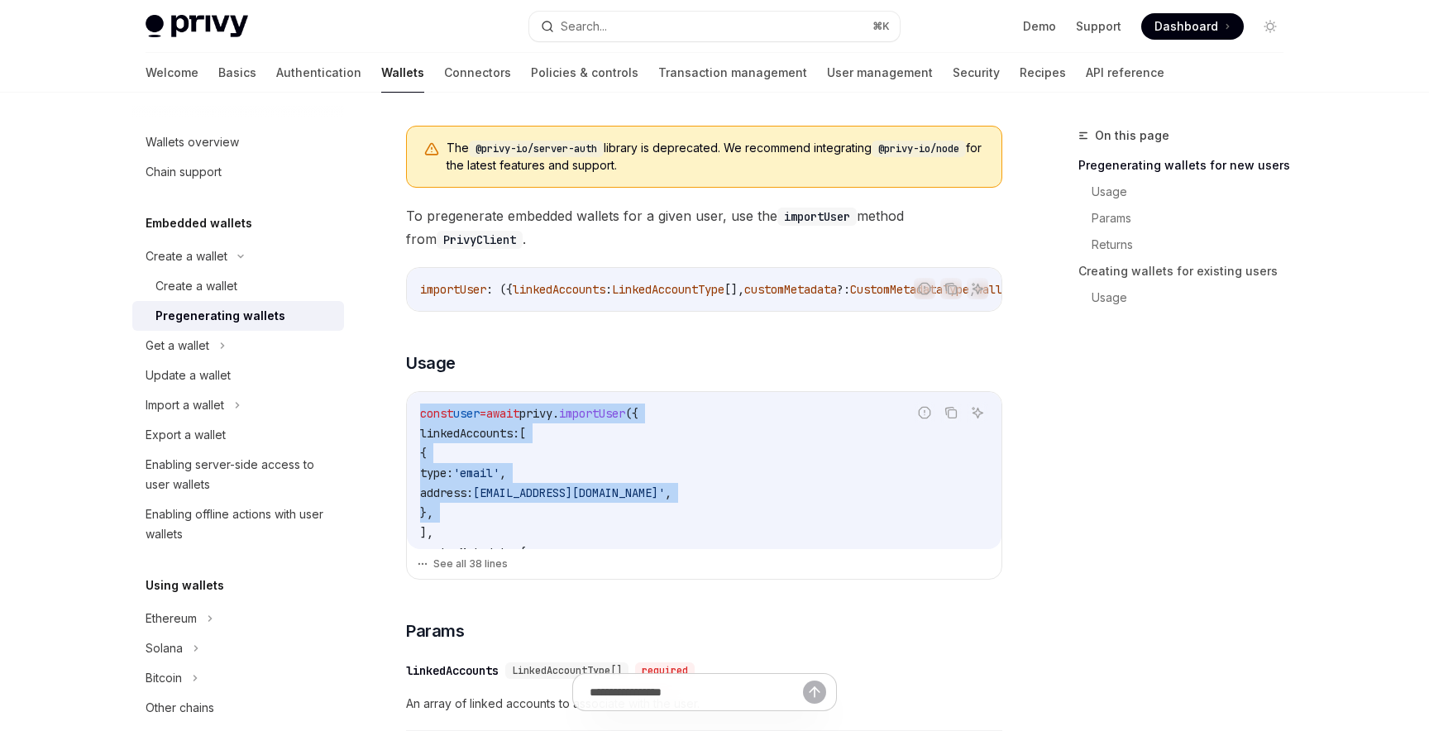
copy code "const user = await privy . importUser ({ linkedAccounts: [ { type: 'email' , ad…"
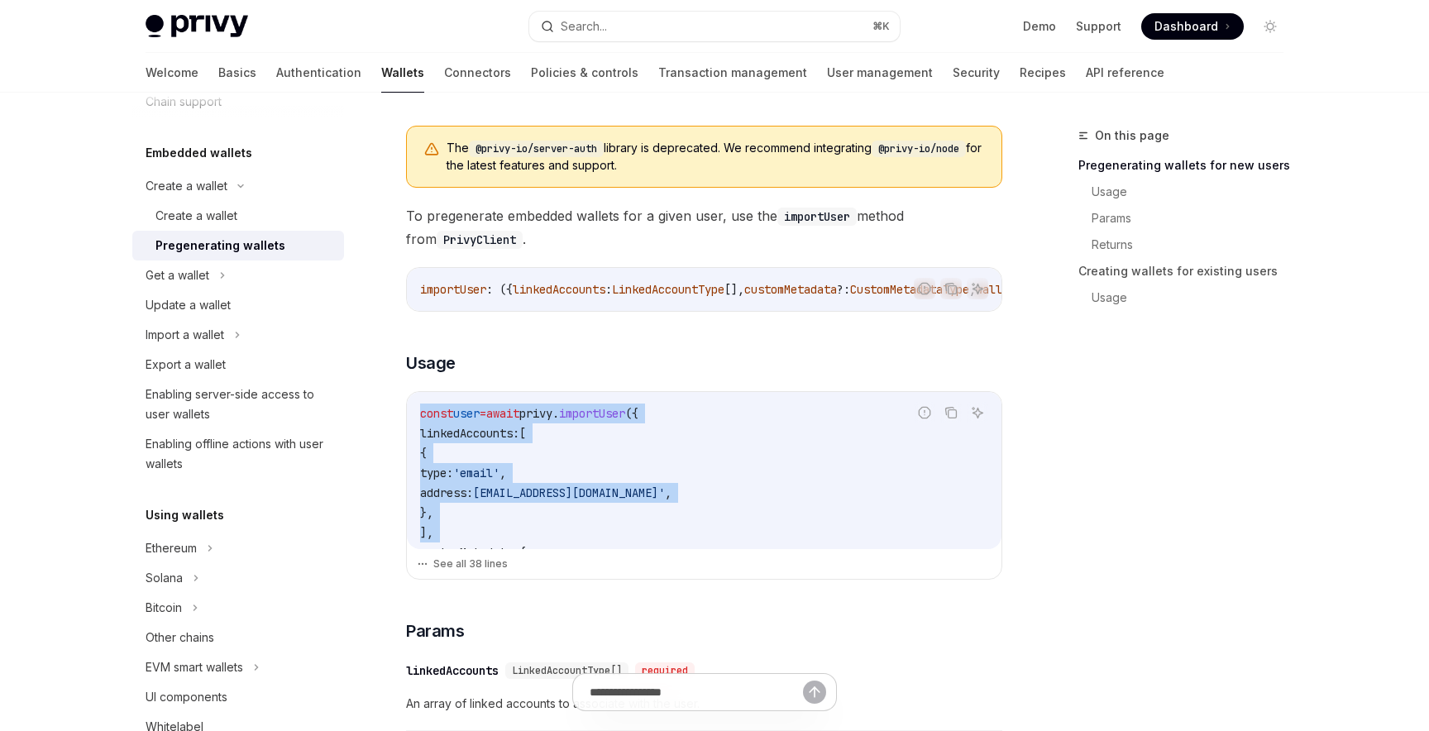
scroll to position [48, 0]
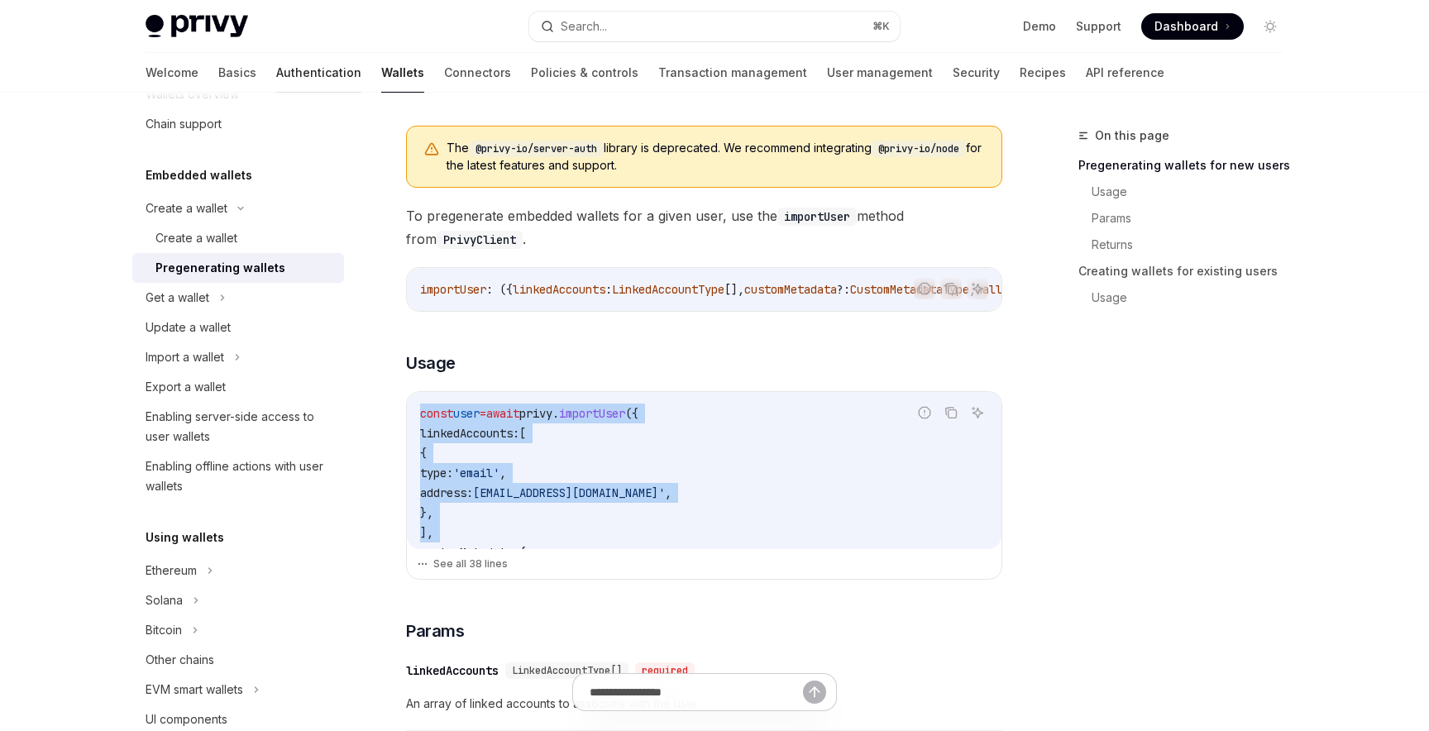
click at [276, 83] on link "Authentication" at bounding box center [318, 73] width 85 height 40
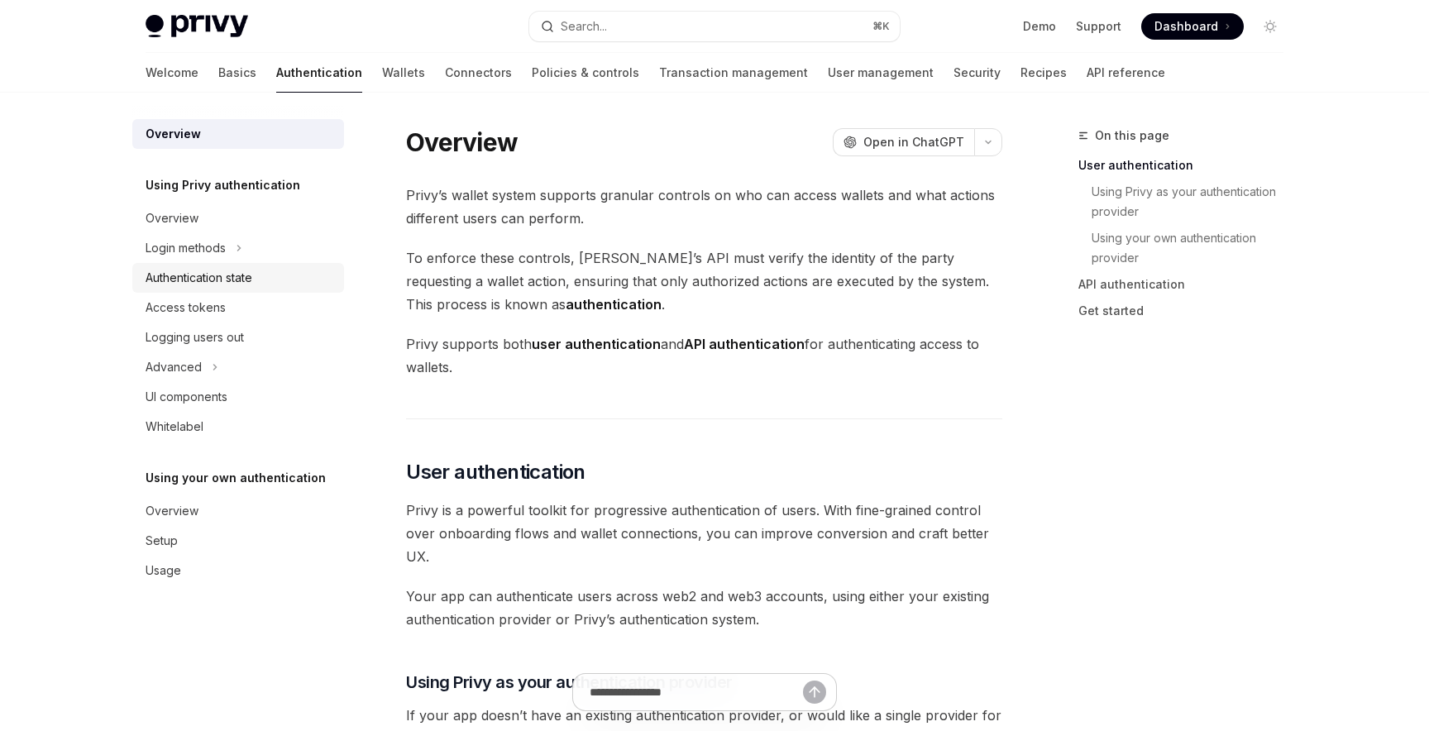
click at [216, 274] on div "Authentication state" at bounding box center [199, 278] width 107 height 20
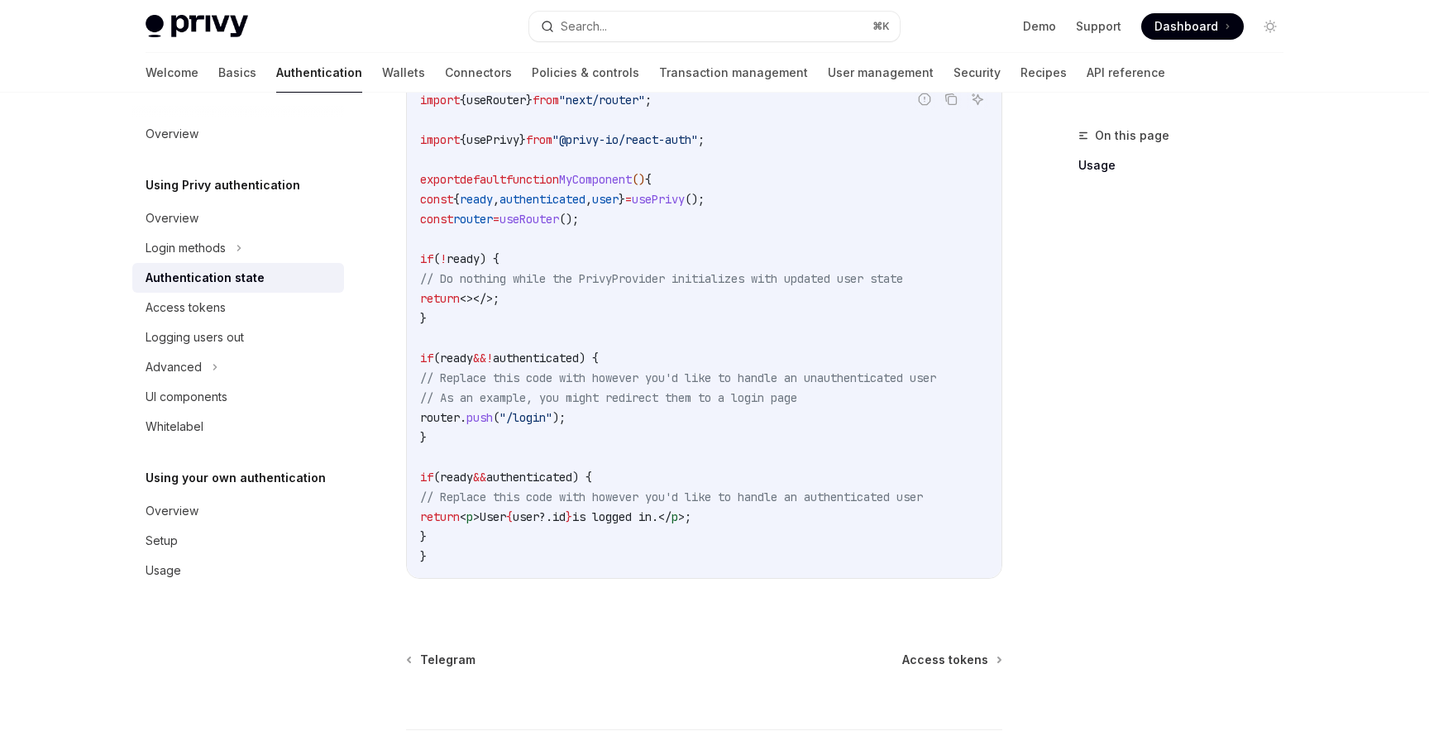
scroll to position [549, 0]
click at [221, 245] on div "Login methods" at bounding box center [186, 248] width 80 height 20
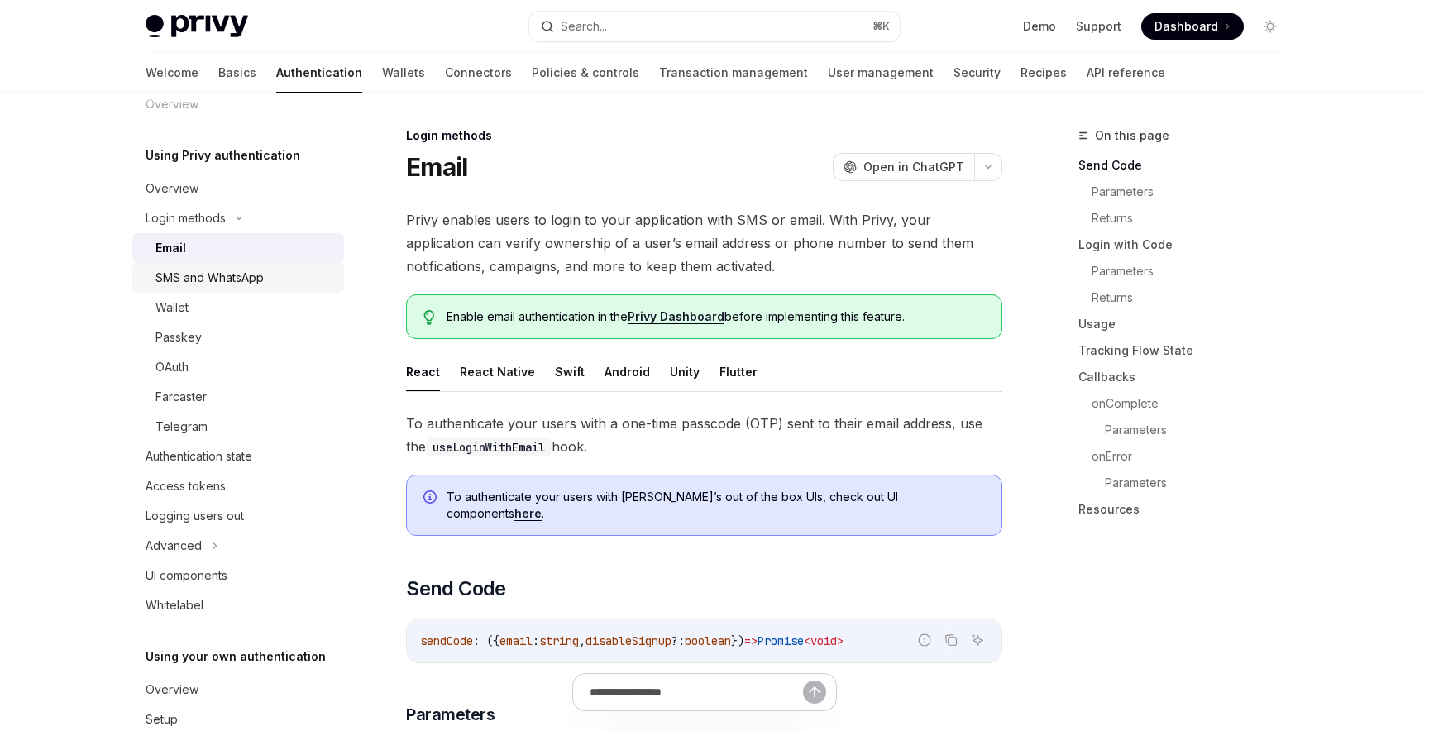
scroll to position [40, 0]
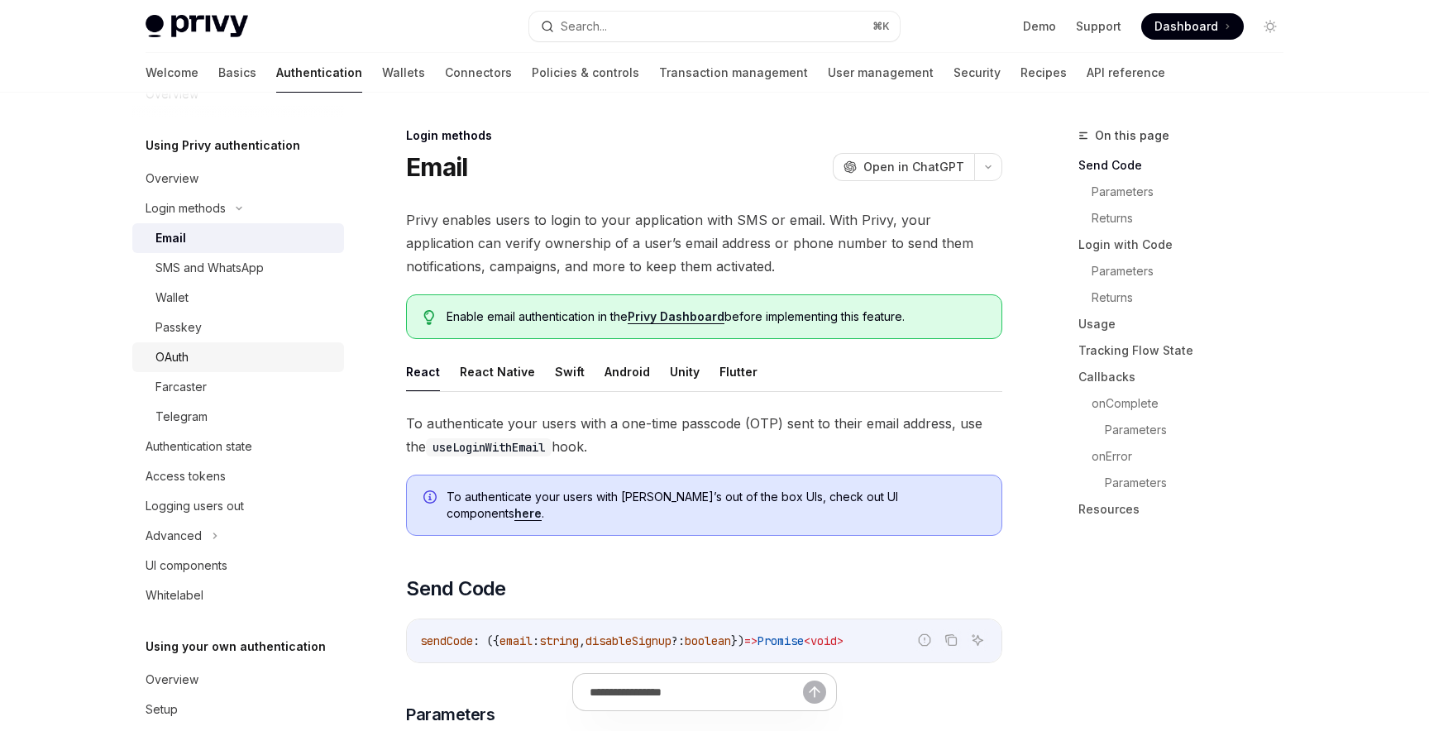
click at [209, 357] on div "OAuth" at bounding box center [244, 357] width 179 height 20
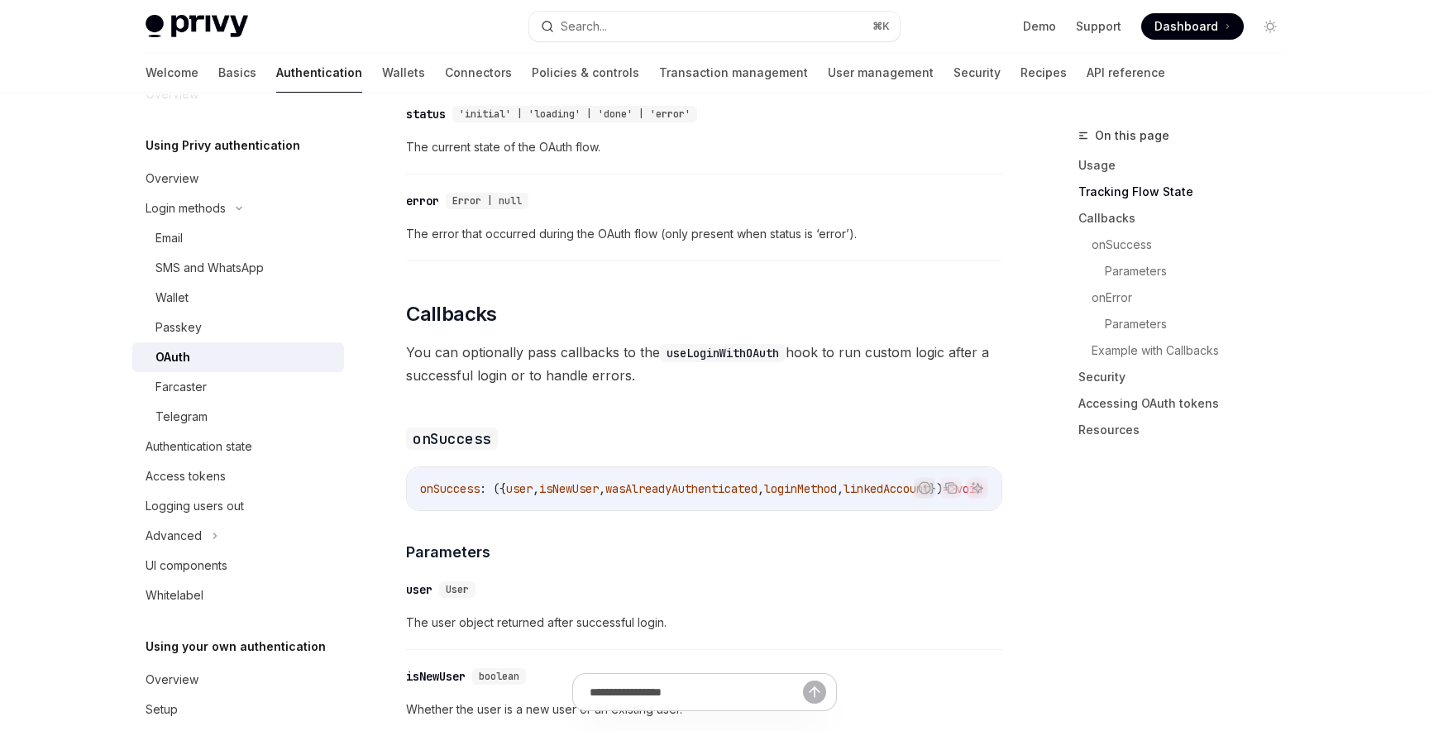
scroll to position [1856, 0]
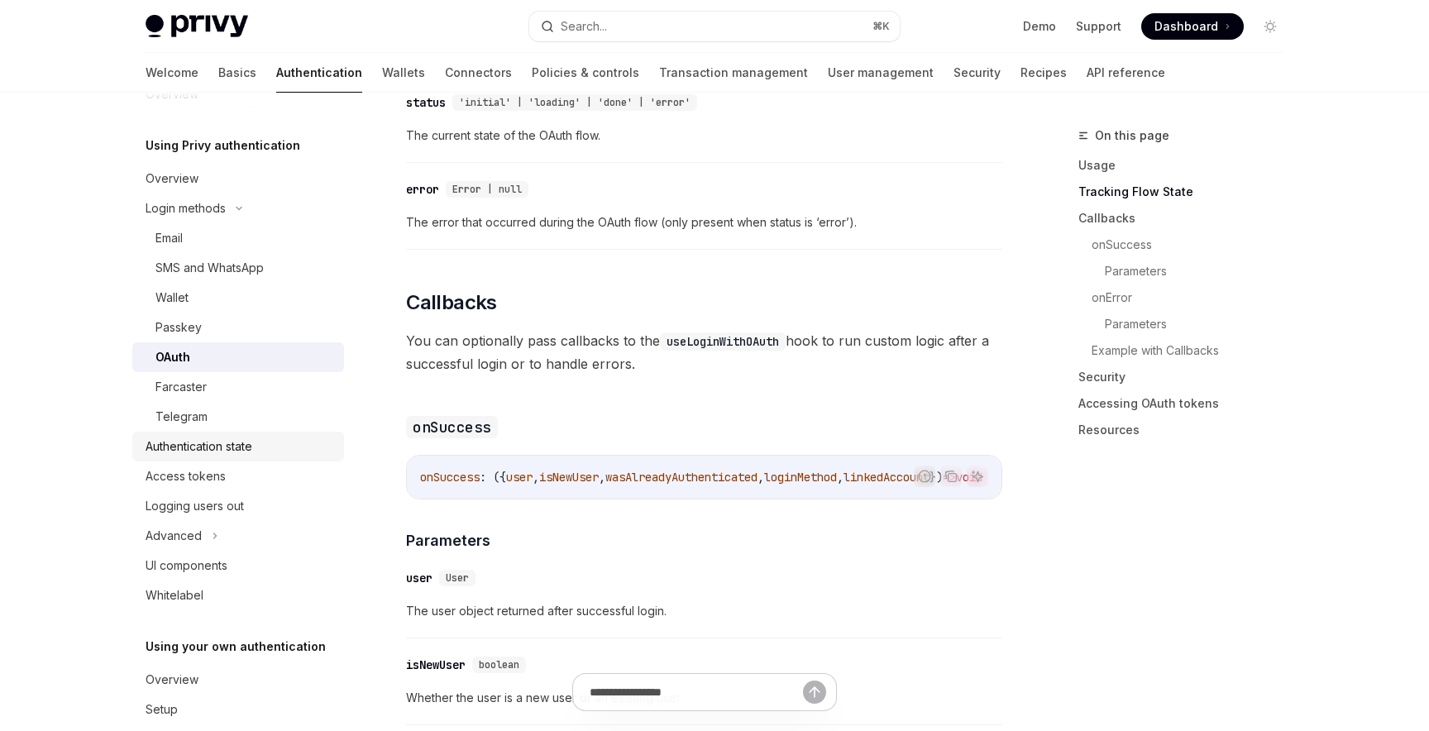
click at [208, 457] on link "Authentication state" at bounding box center [238, 447] width 212 height 30
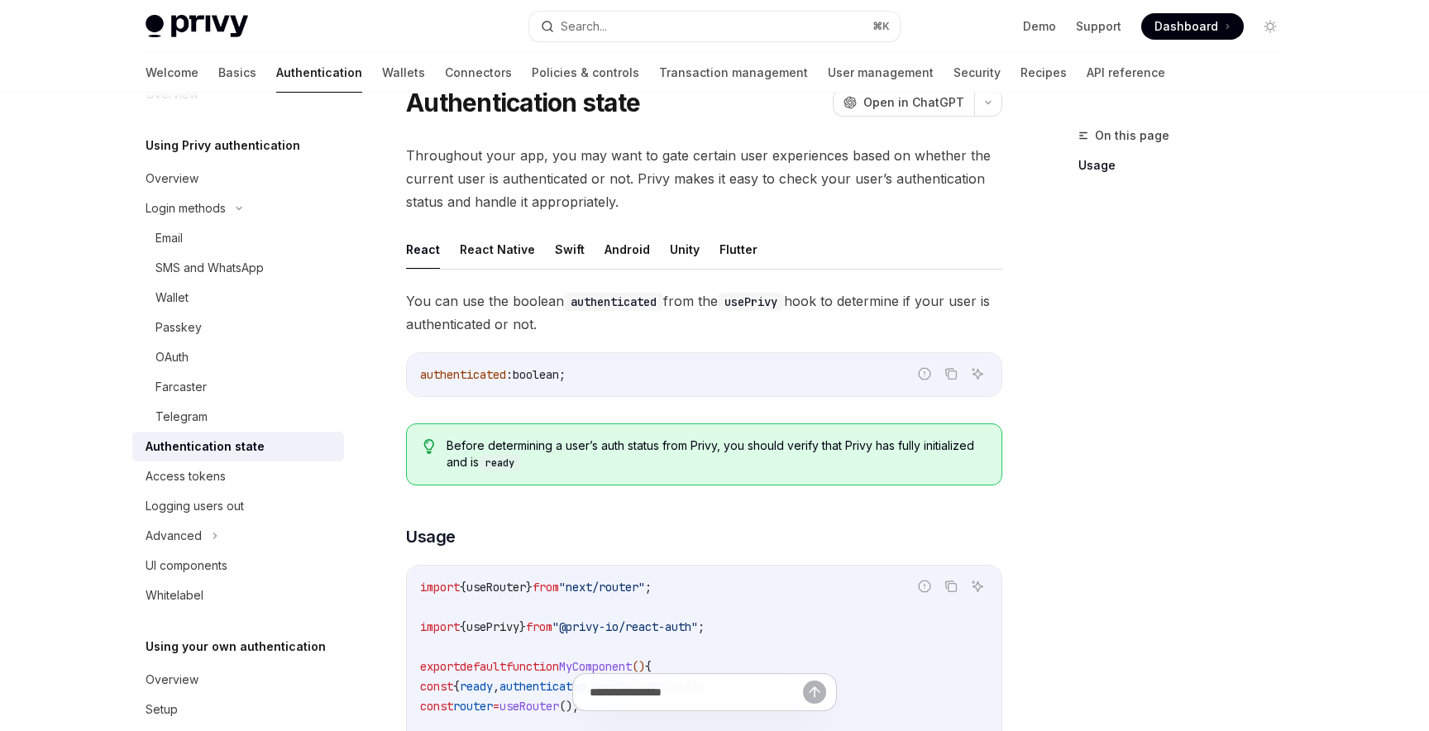
scroll to position [80, 0]
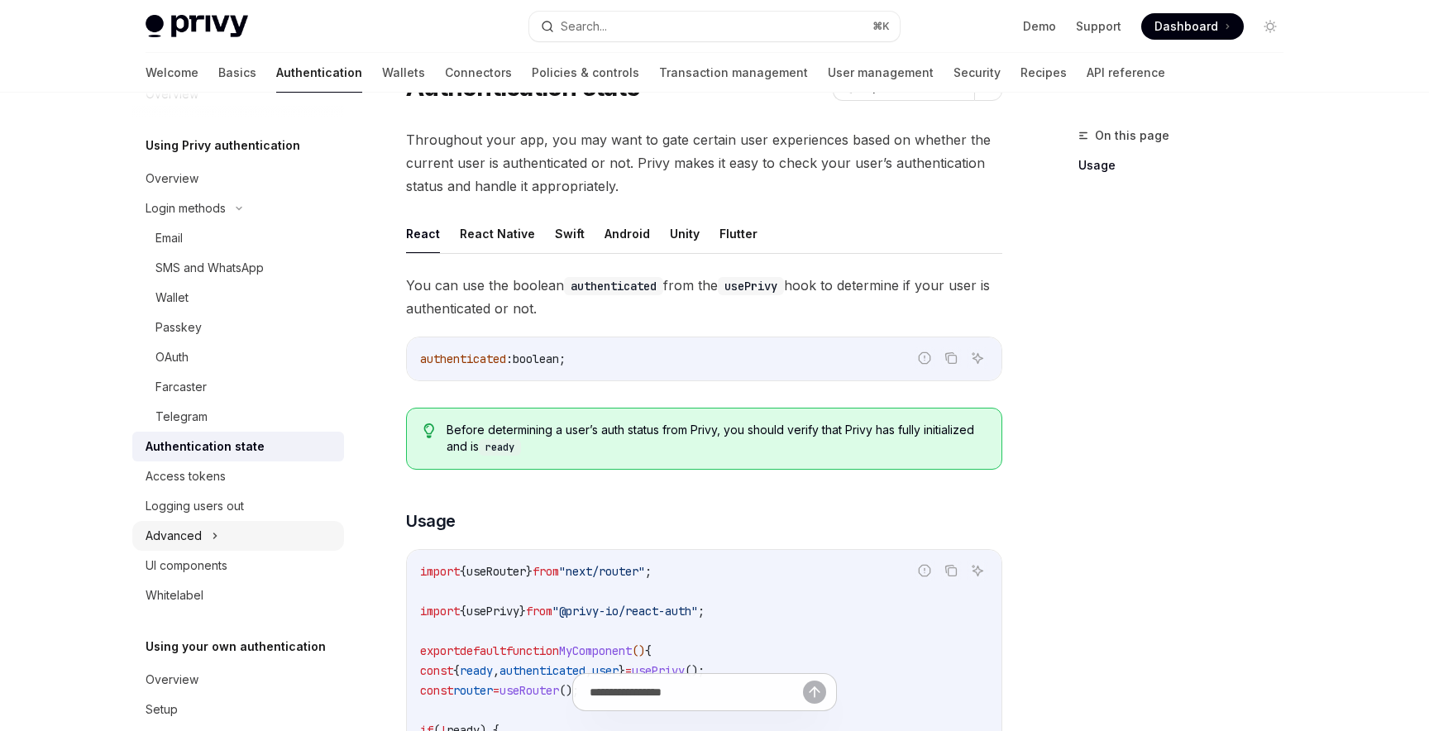
click at [198, 538] on div "Advanced" at bounding box center [174, 536] width 56 height 20
click at [227, 571] on div "MFA" at bounding box center [238, 566] width 212 height 30
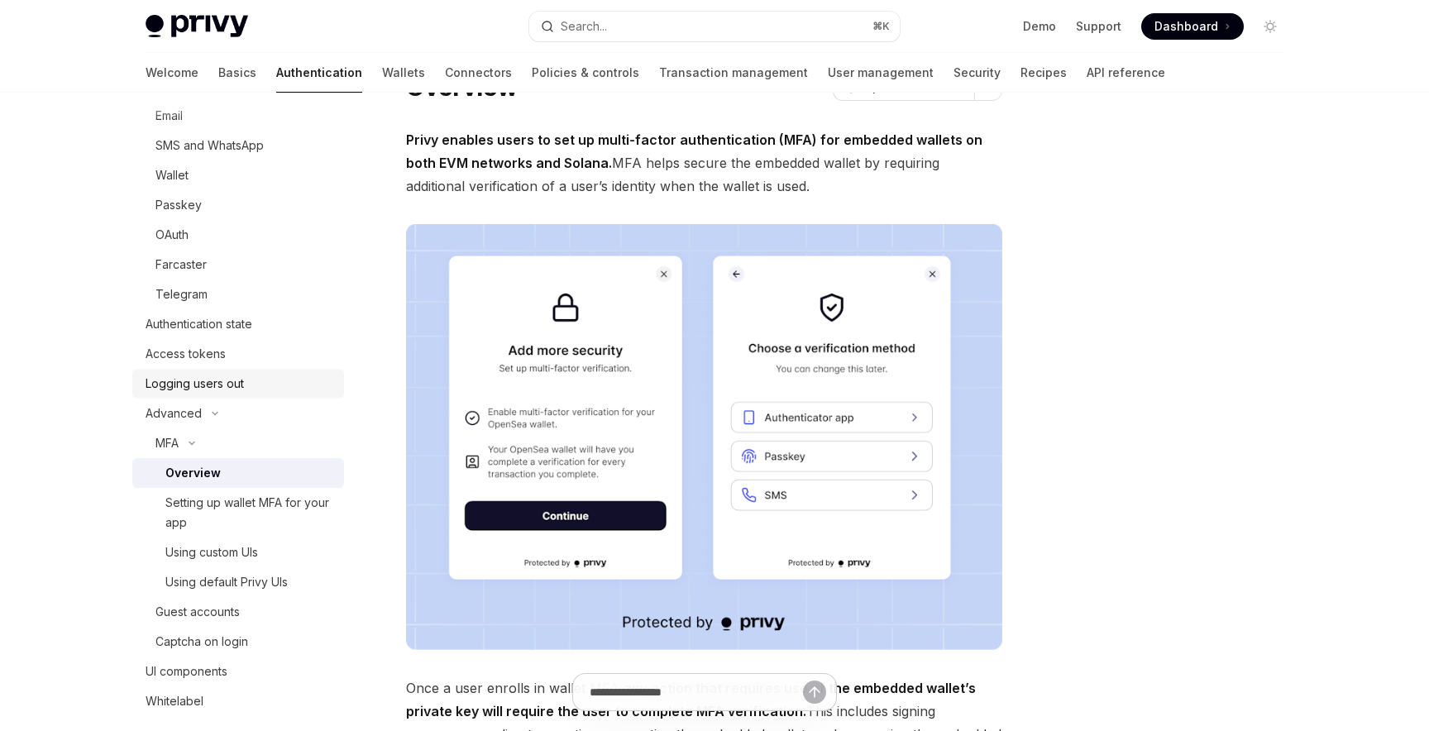
scroll to position [187, 0]
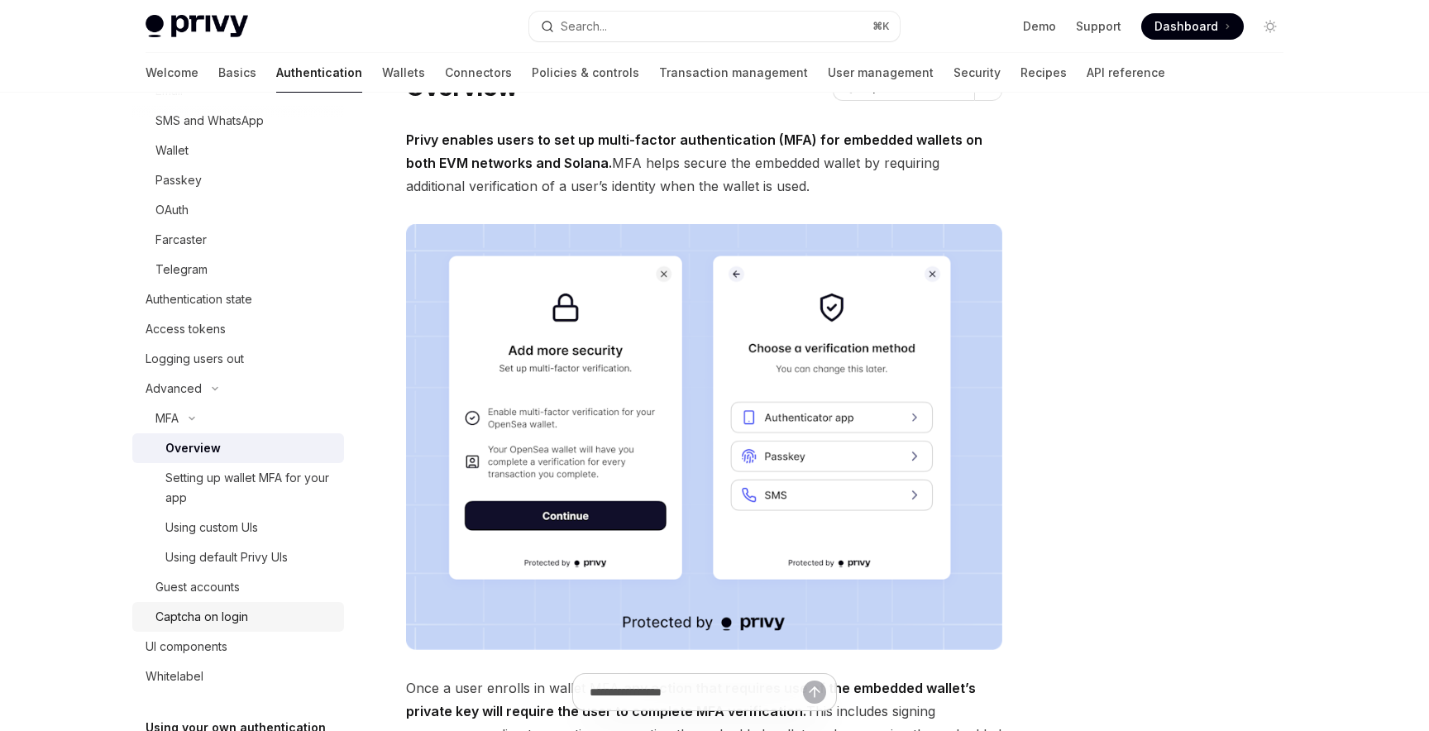
click at [215, 615] on div "Captcha on login" at bounding box center [201, 617] width 93 height 20
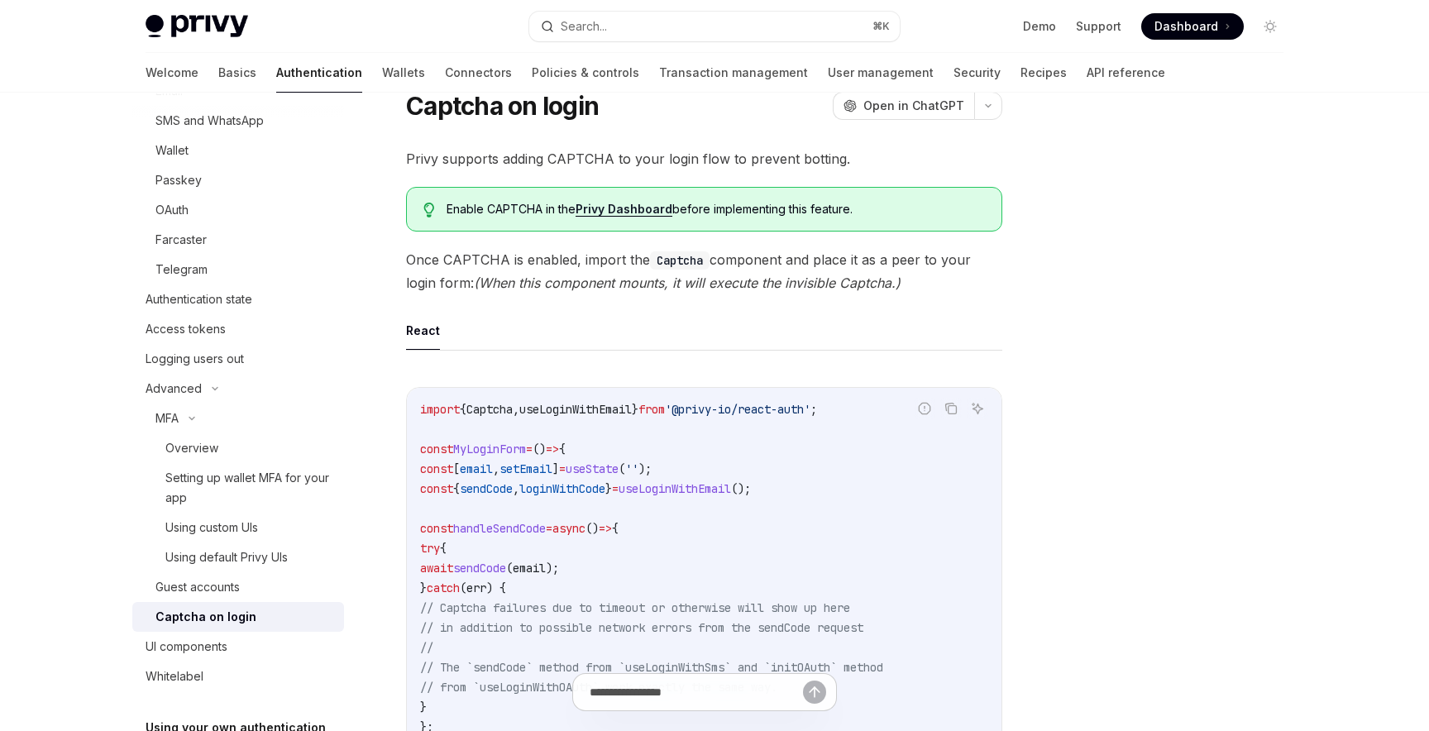
scroll to position [64, 0]
click at [263, 583] on div "Guest accounts" at bounding box center [244, 587] width 179 height 20
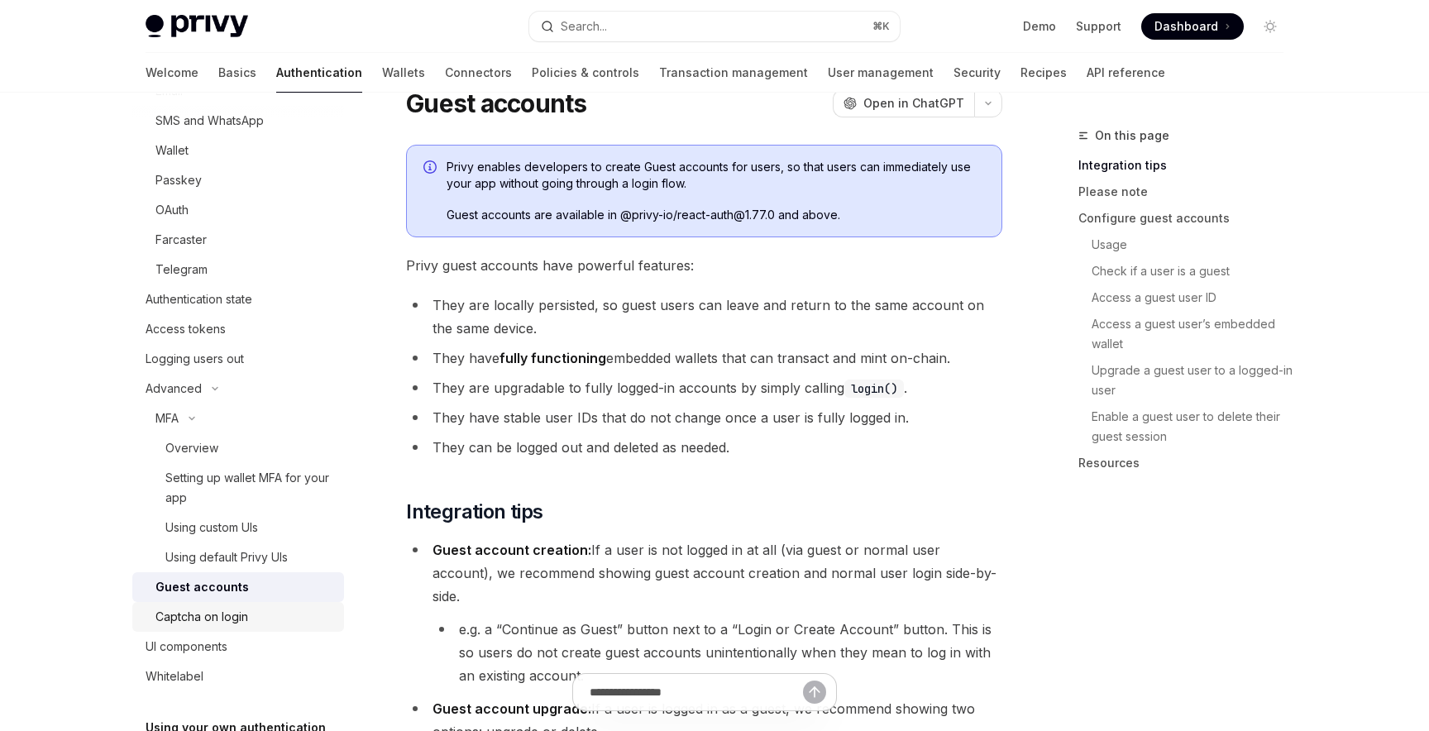
click at [246, 618] on div "Captcha on login" at bounding box center [201, 617] width 93 height 20
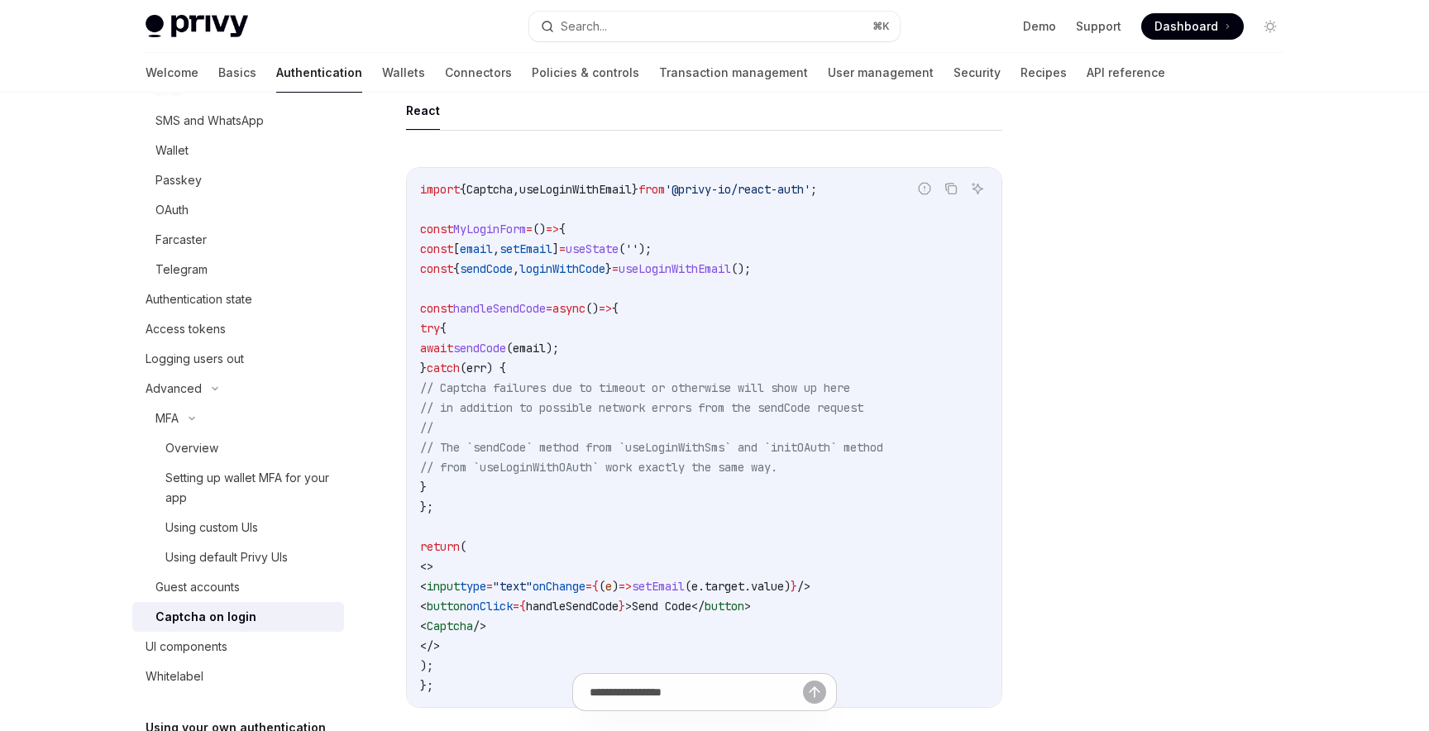
scroll to position [308, 0]
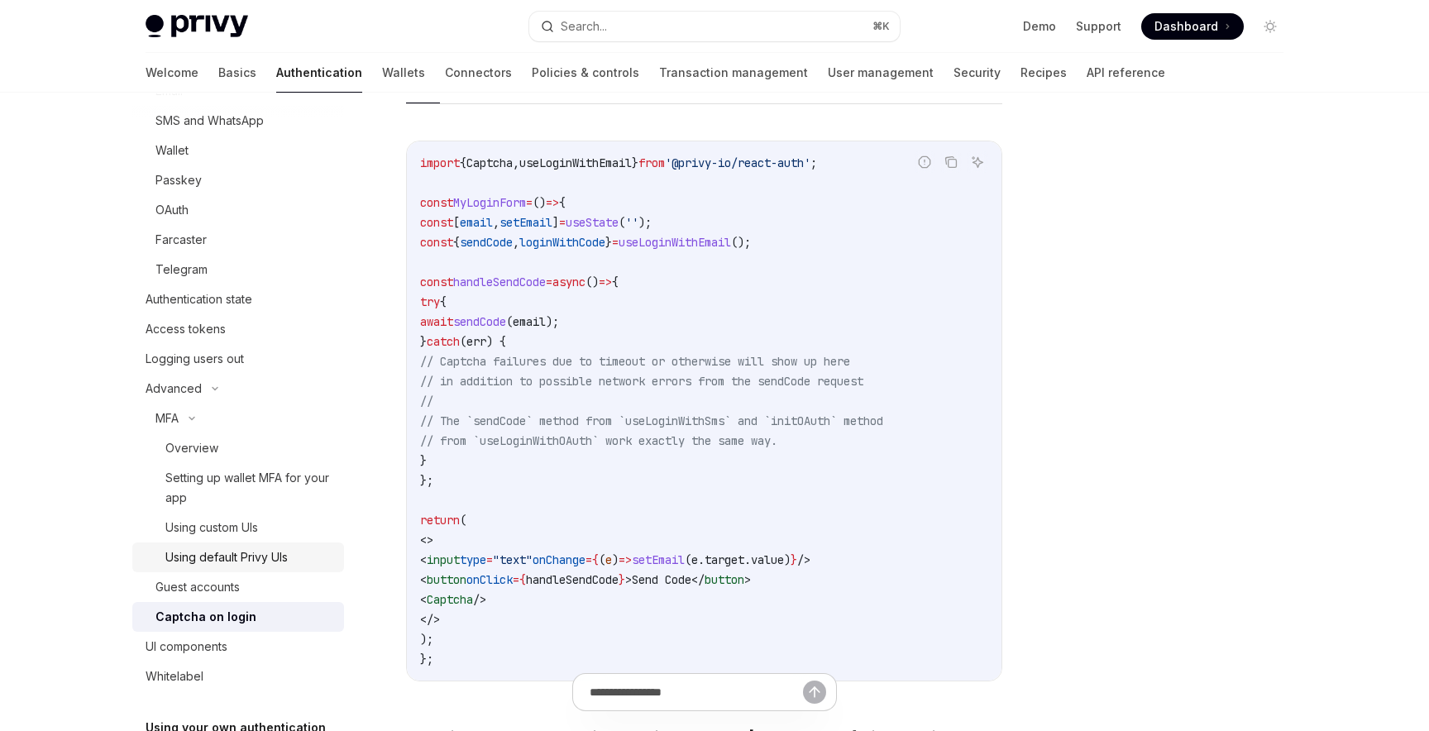
click at [251, 552] on div "Using default Privy UIs" at bounding box center [226, 558] width 122 height 20
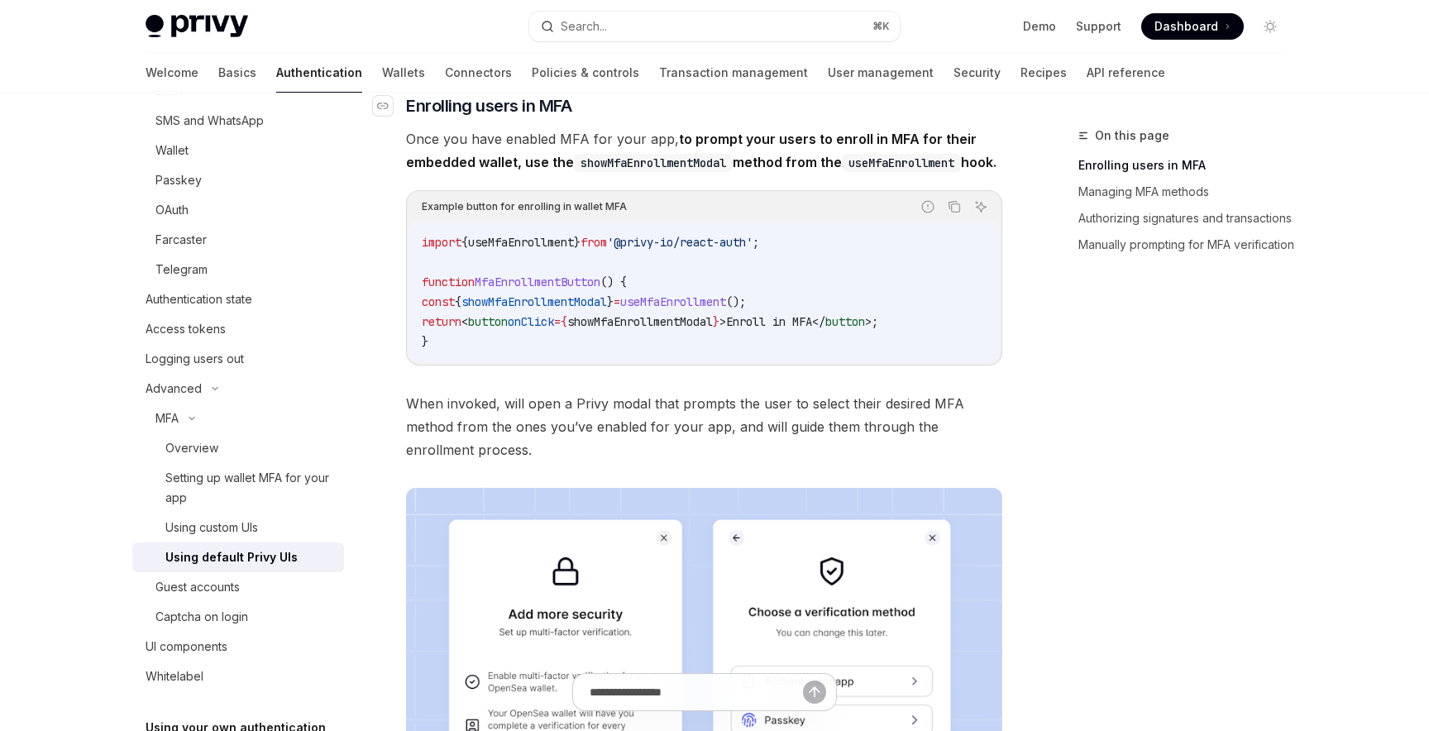
scroll to position [250, 0]
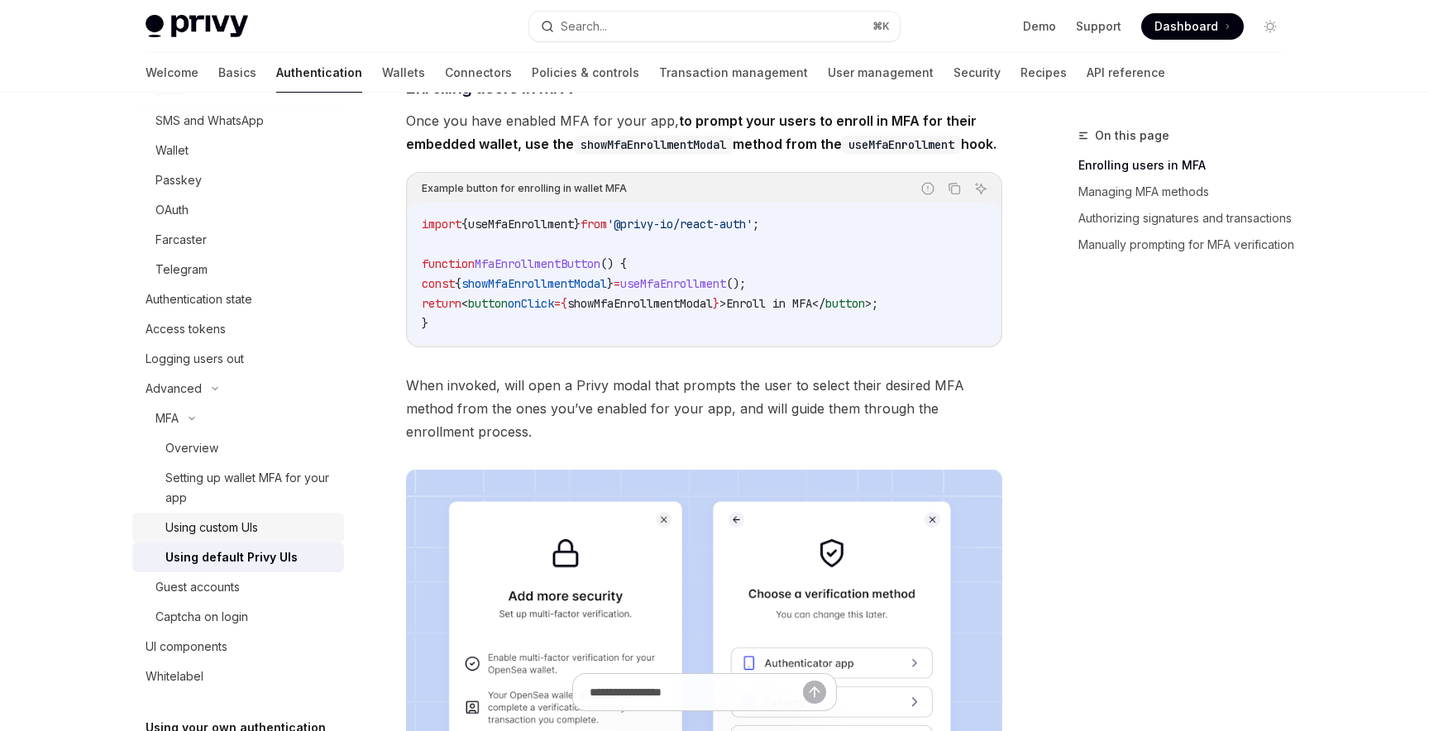
click at [239, 532] on div "Using custom UIs" at bounding box center [211, 528] width 93 height 20
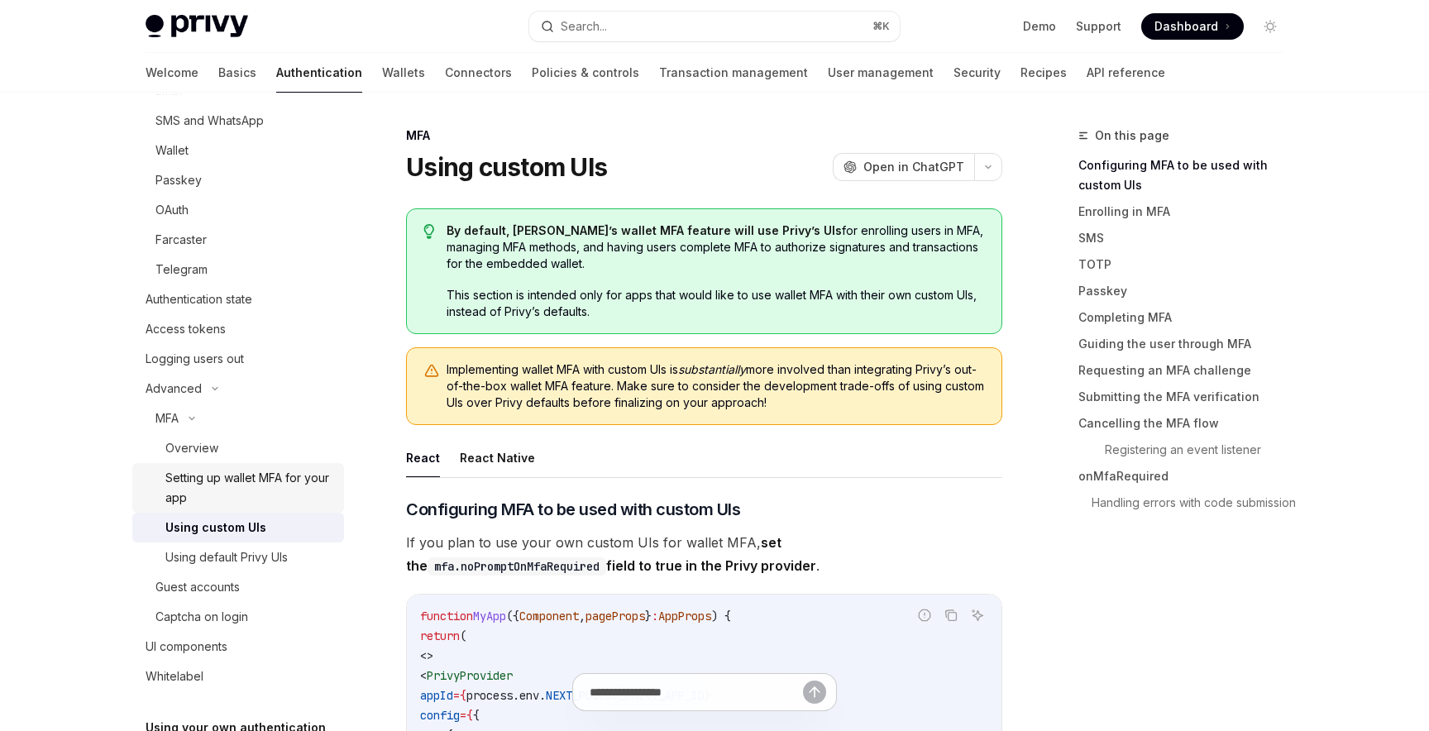
click at [261, 475] on div "Setting up wallet MFA for your app" at bounding box center [249, 488] width 169 height 40
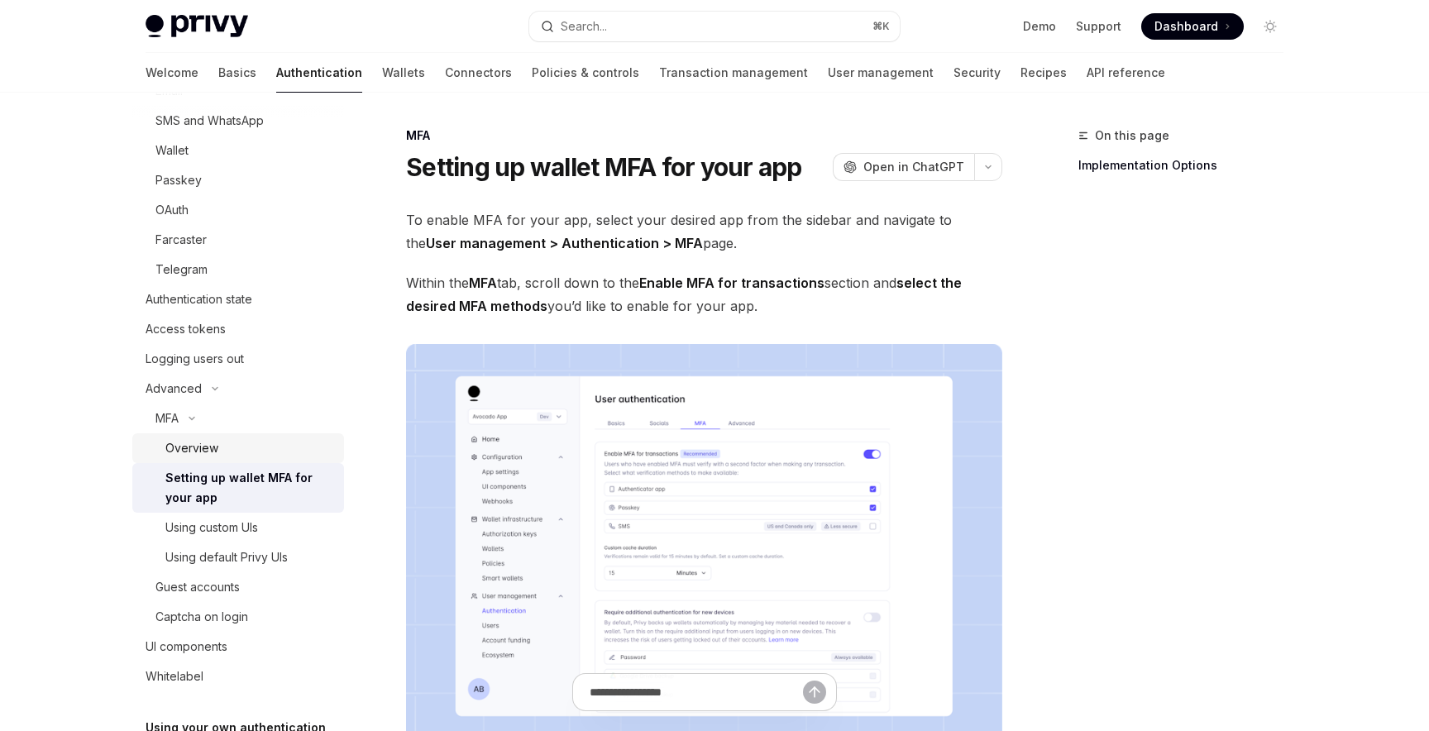
click at [241, 444] on div "Overview" at bounding box center [249, 448] width 169 height 20
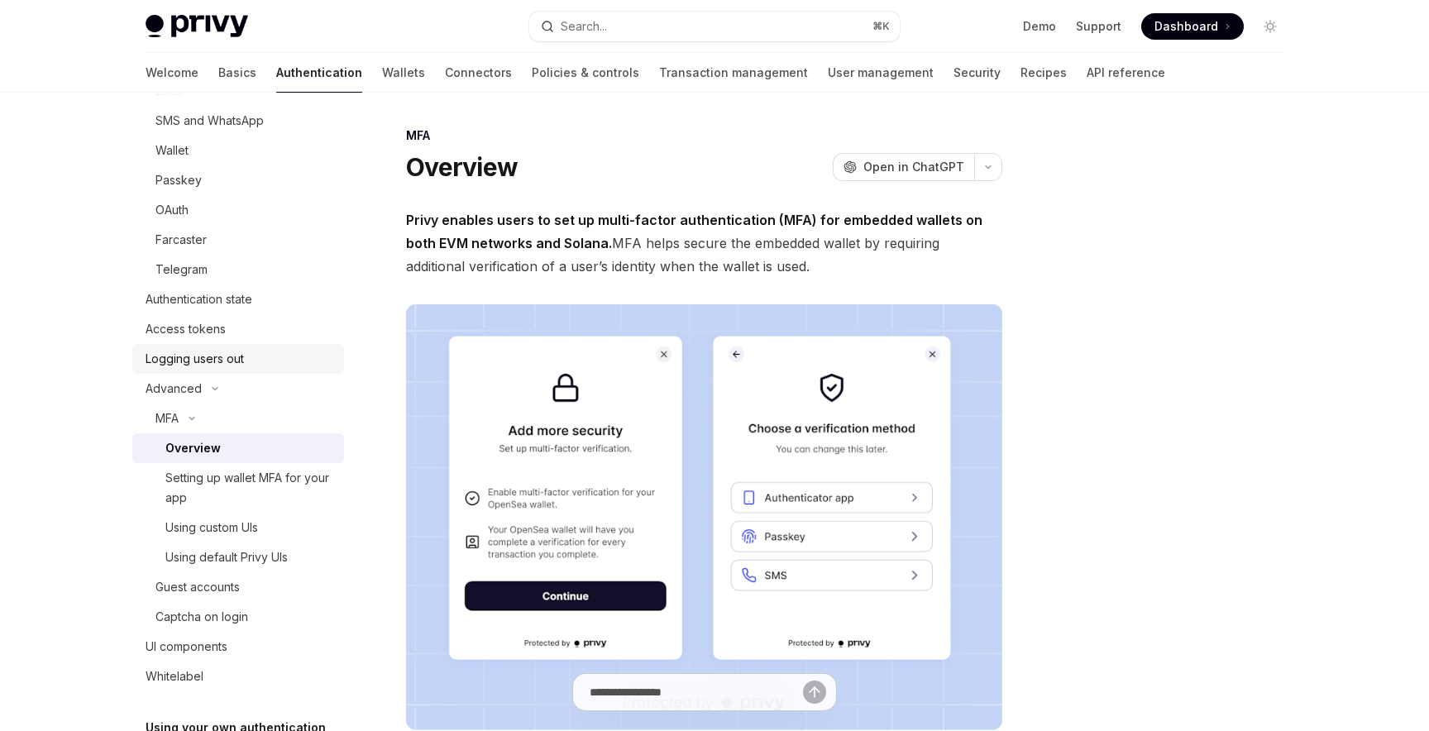
click at [230, 366] on div "Logging users out" at bounding box center [195, 359] width 98 height 20
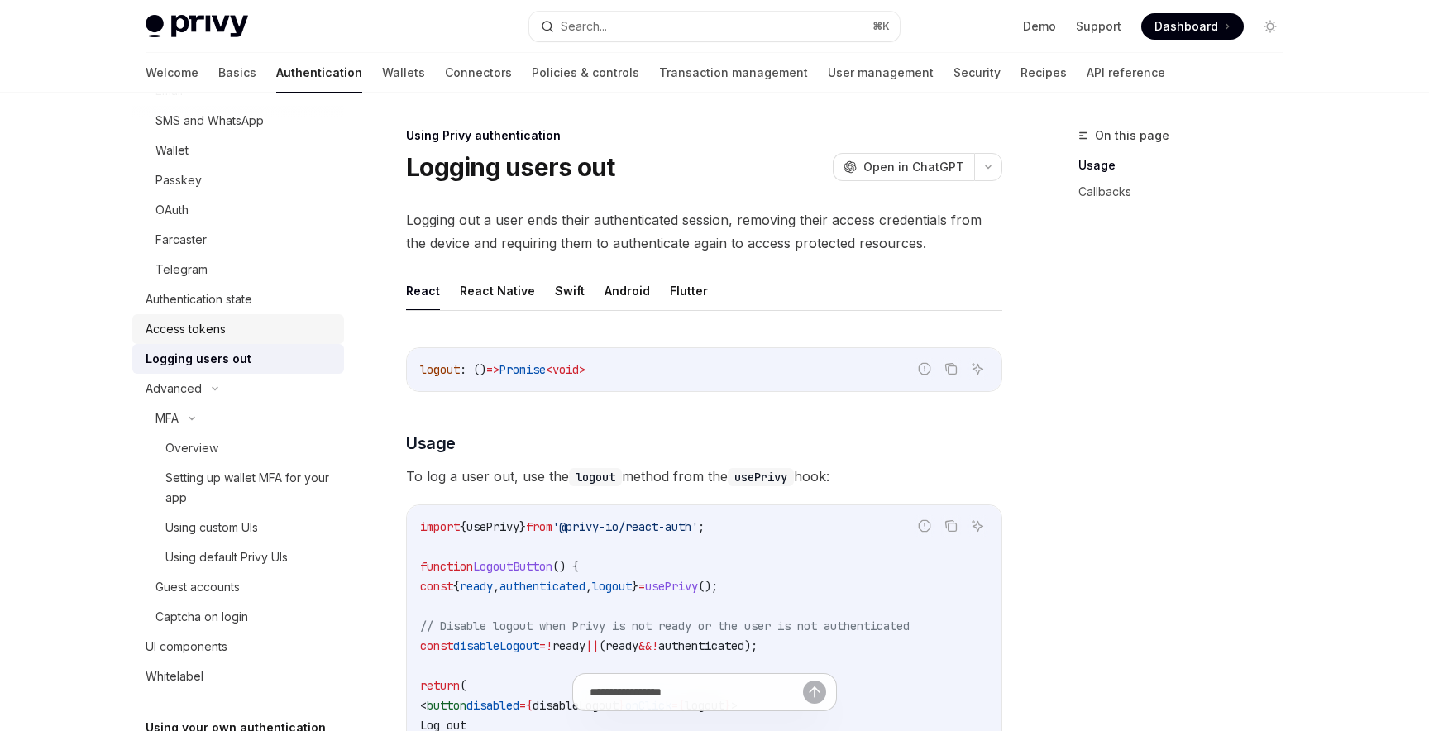
click at [228, 326] on div "Access tokens" at bounding box center [240, 329] width 189 height 20
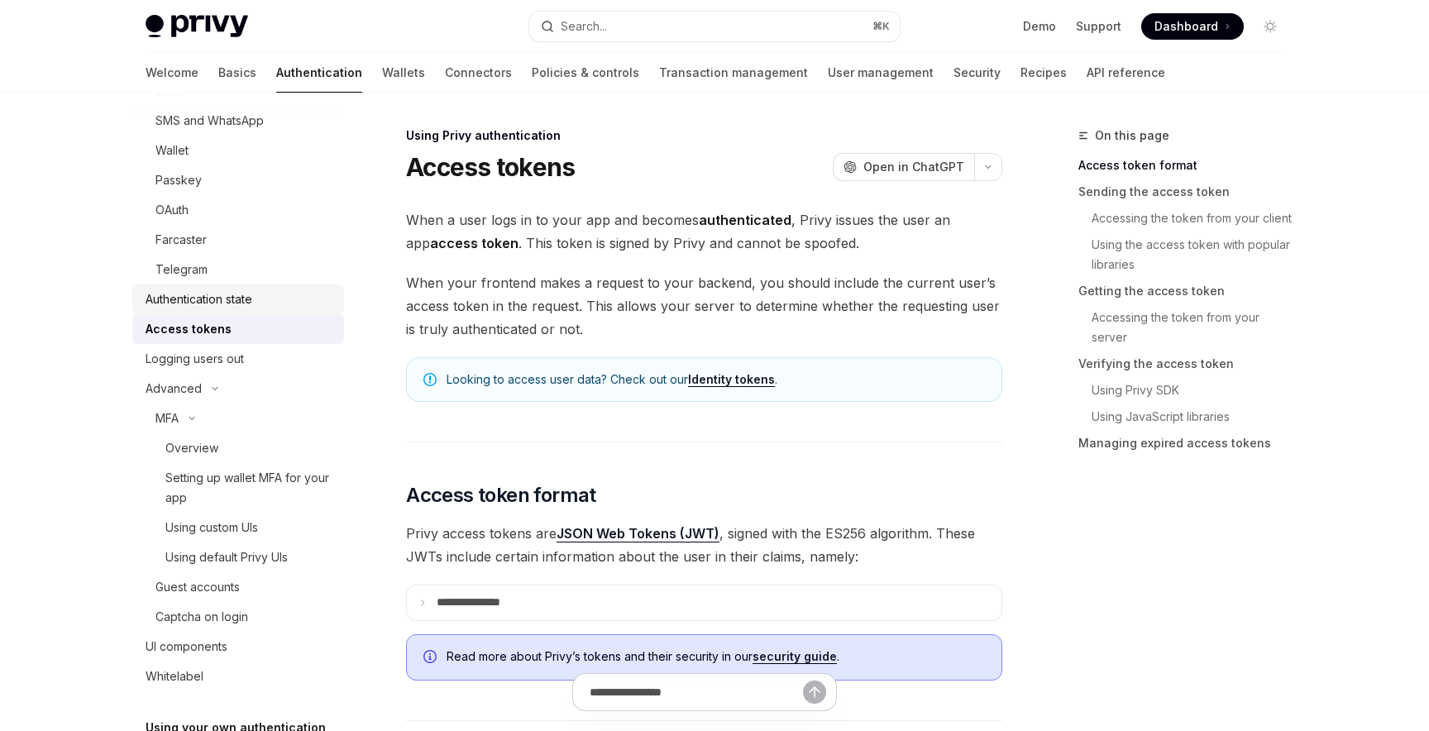
click at [252, 301] on div "Authentication state" at bounding box center [199, 299] width 107 height 20
type textarea "*"
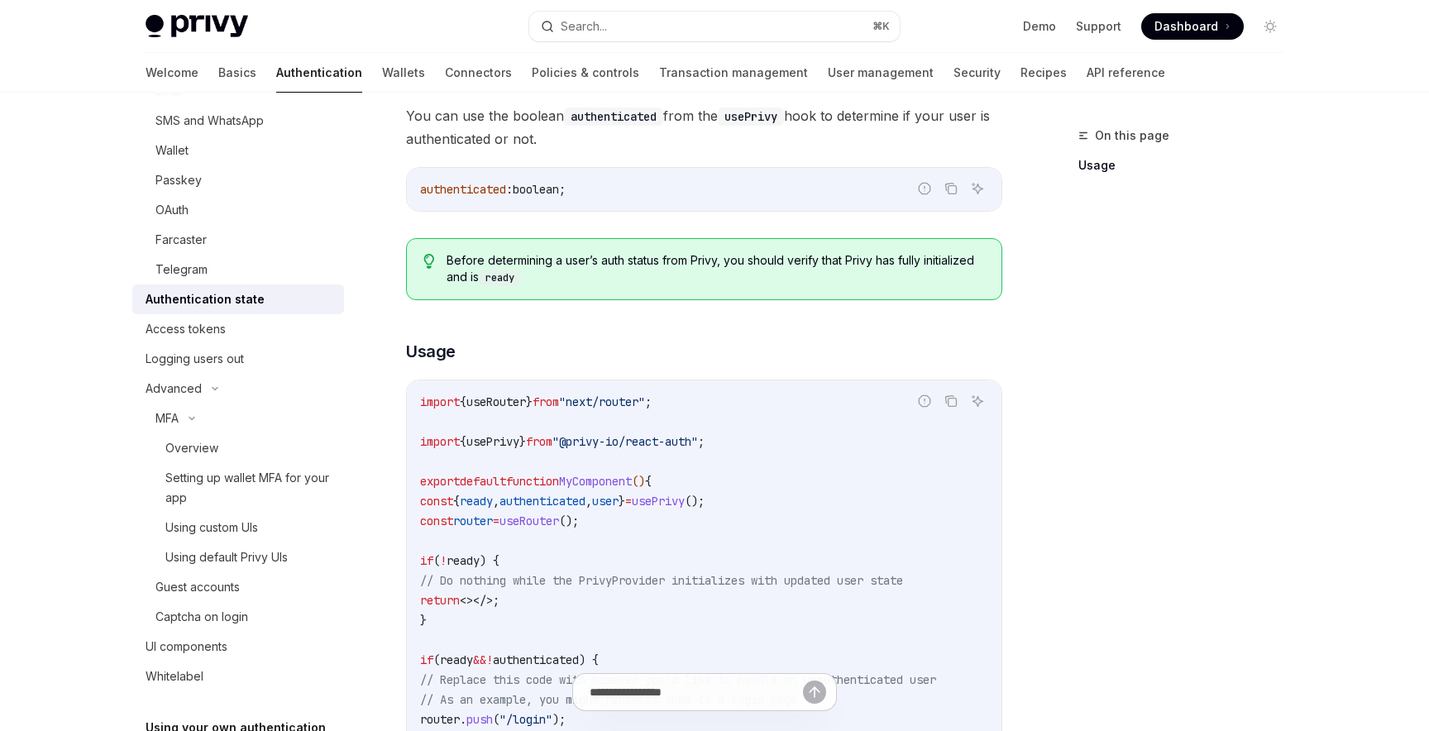
scroll to position [191, 0]
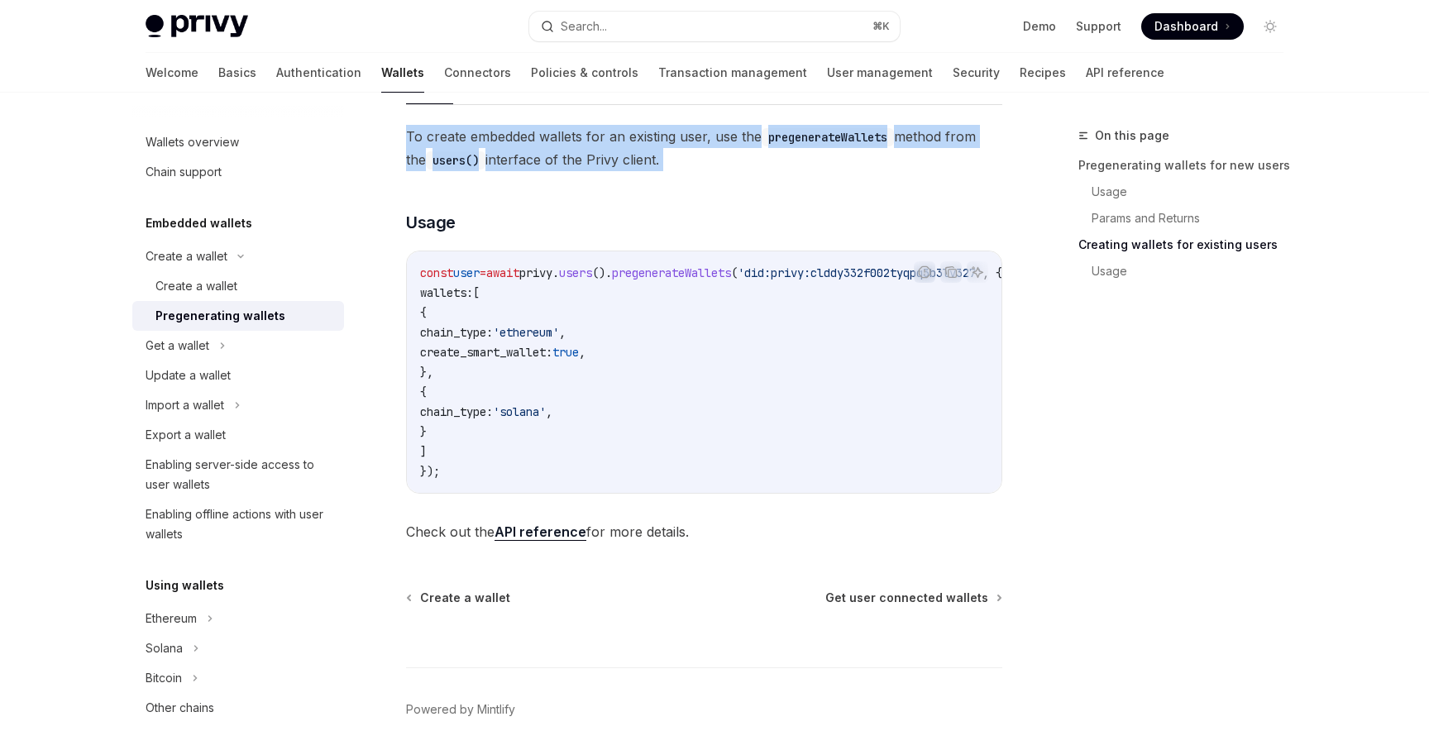
click at [1194, 22] on span "Dashboard" at bounding box center [1187, 26] width 64 height 17
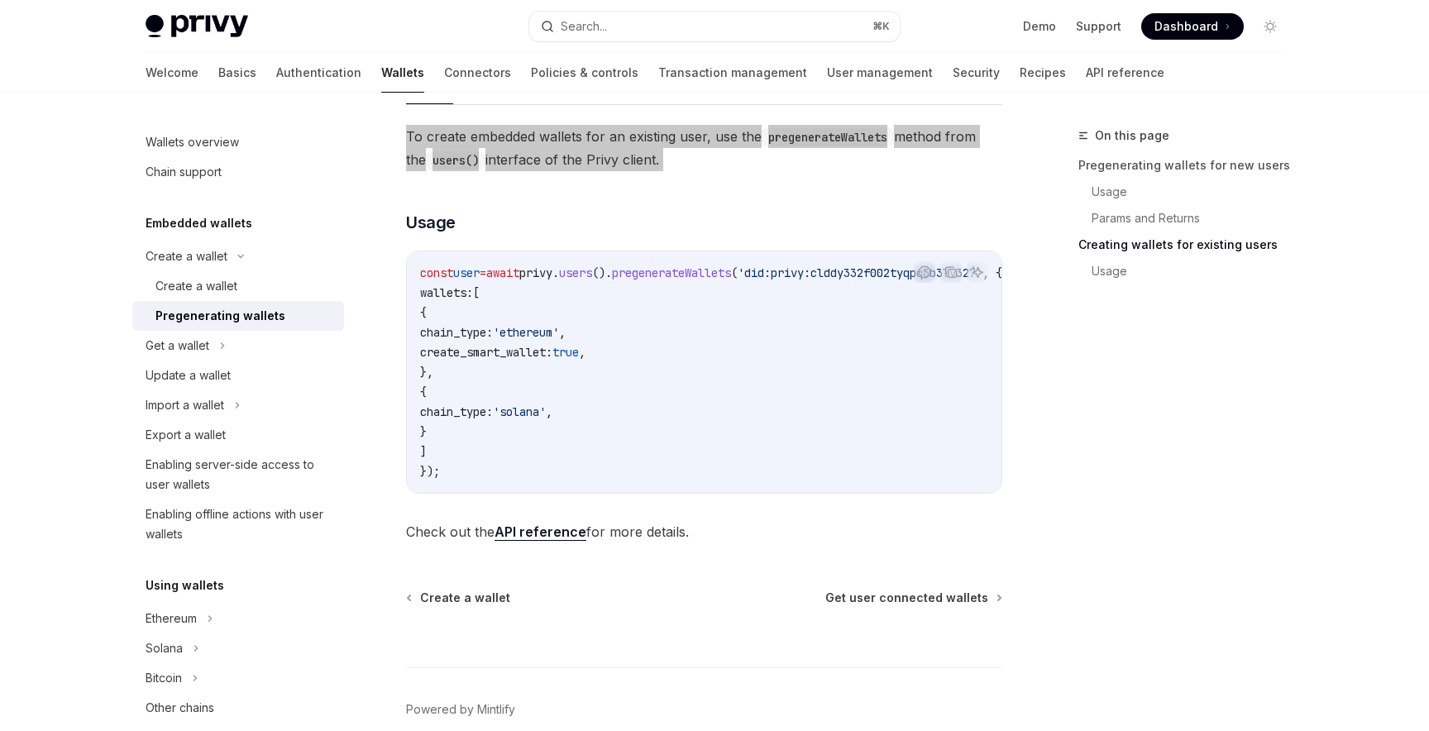
scroll to position [927, 0]
